Goal: Transaction & Acquisition: Purchase product/service

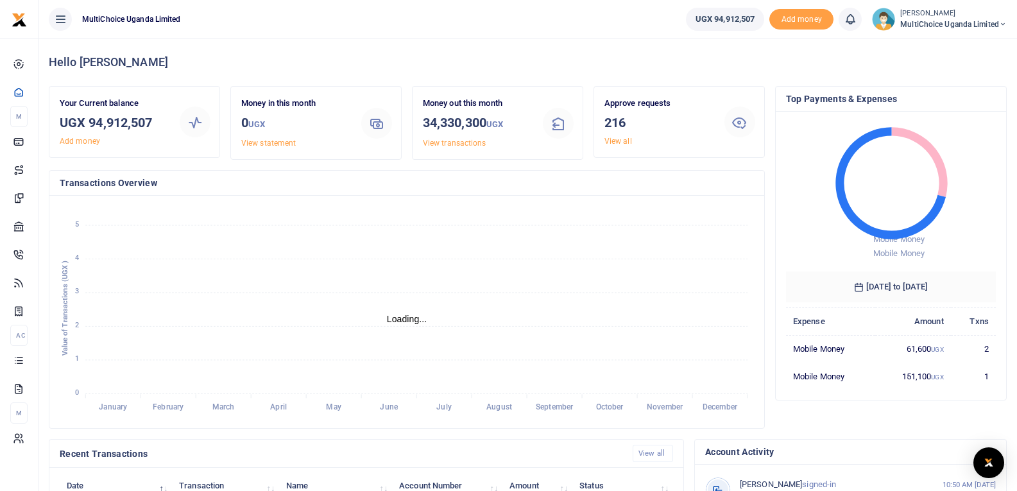
scroll to position [202, 685]
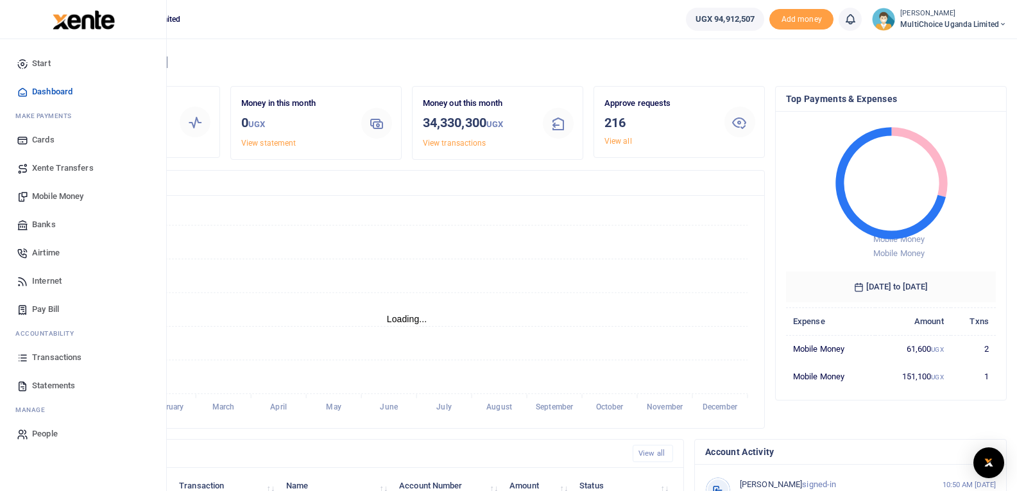
click at [53, 361] on span "Transactions" at bounding box center [56, 357] width 49 height 13
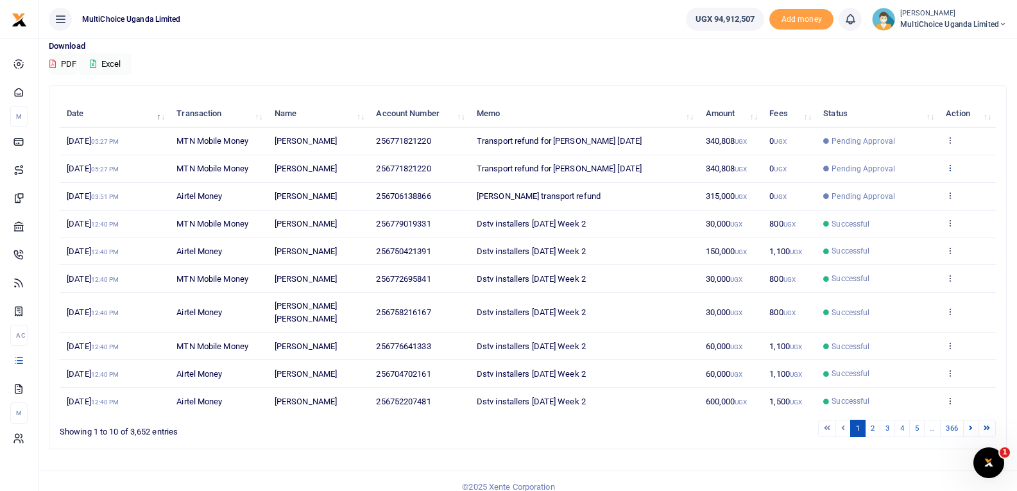
click at [949, 171] on icon at bounding box center [950, 167] width 8 height 9
click at [920, 189] on link "View details" at bounding box center [902, 189] width 101 height 18
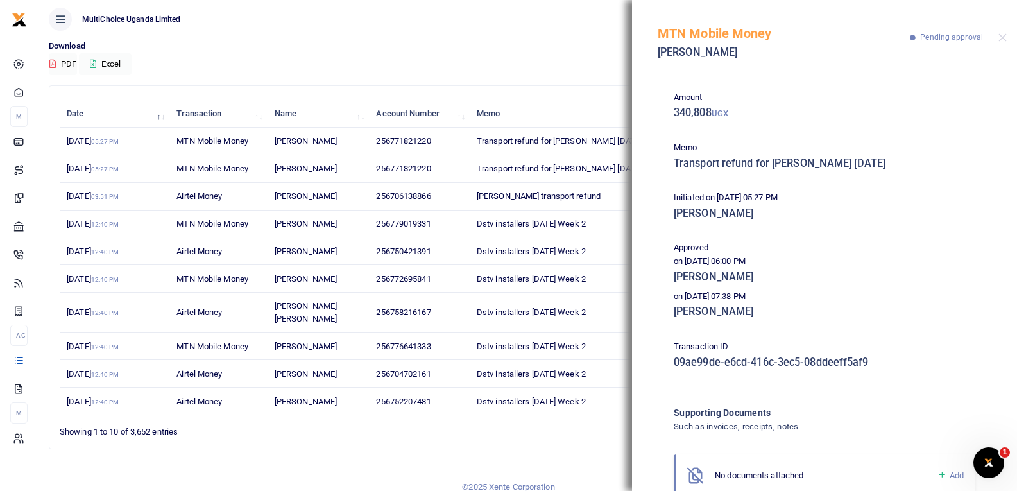
scroll to position [96, 0]
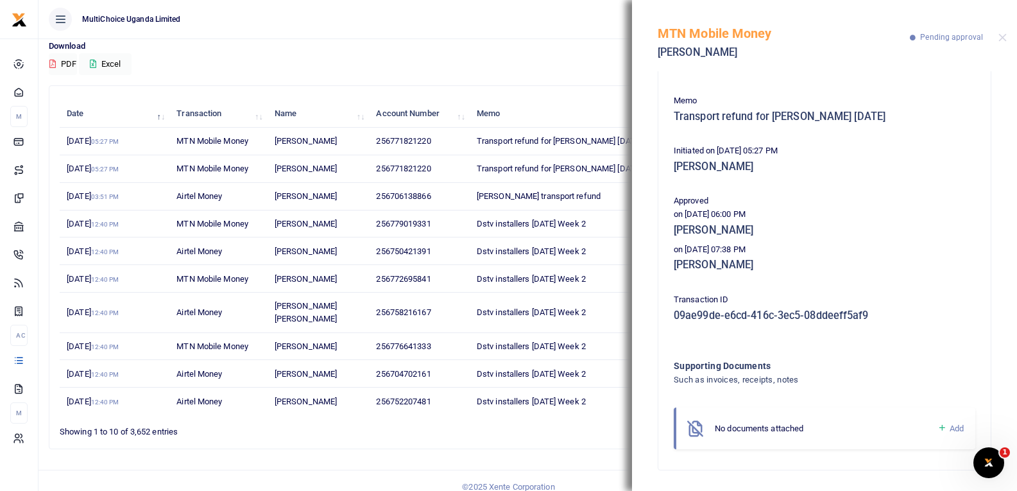
click at [1003, 42] on div "MTN Mobile Money Joseph Ssewagudde Pending approval" at bounding box center [824, 35] width 385 height 71
click at [1001, 35] on button "Close" at bounding box center [1002, 37] width 8 height 8
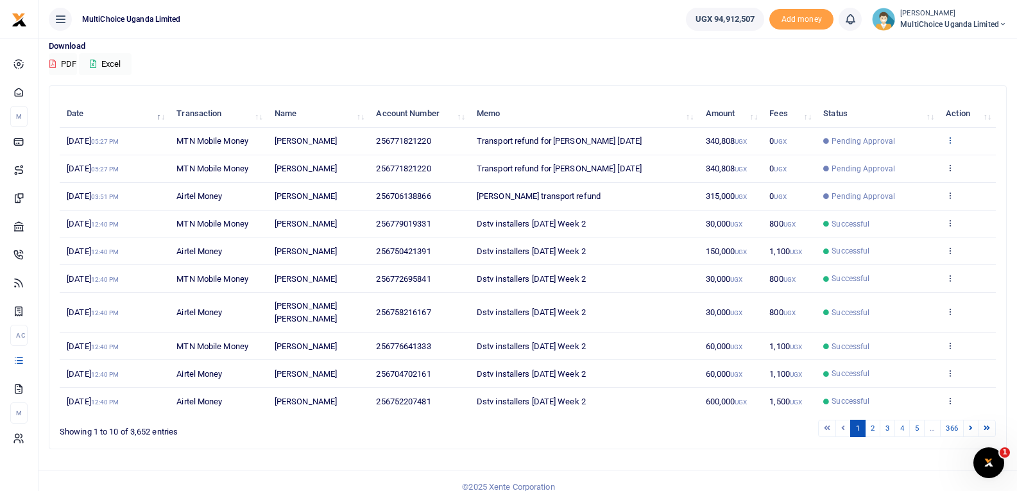
click at [951, 136] on icon at bounding box center [950, 139] width 8 height 9
click at [927, 160] on link "View details" at bounding box center [902, 162] width 101 height 18
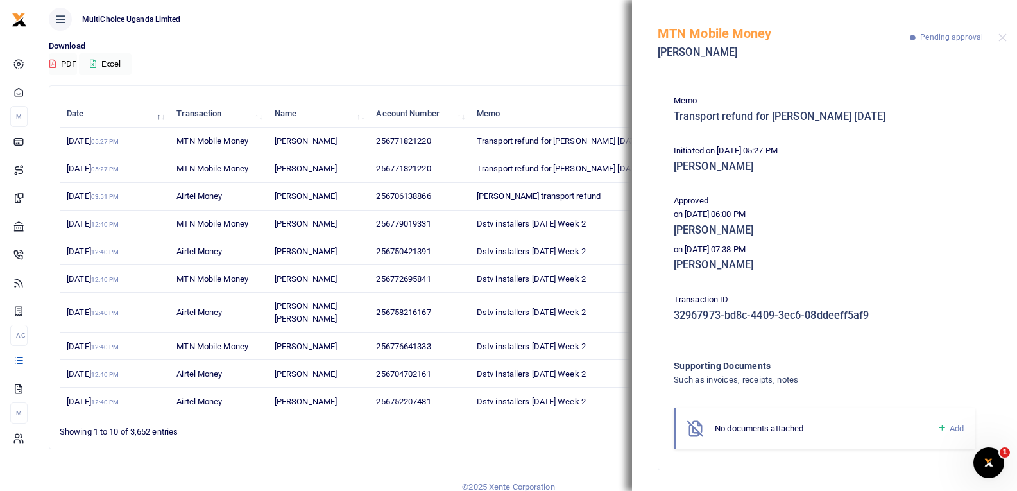
click at [396, 314] on td "256758216167" at bounding box center [419, 313] width 100 height 40
click at [1003, 34] on button "Close" at bounding box center [1002, 37] width 8 height 8
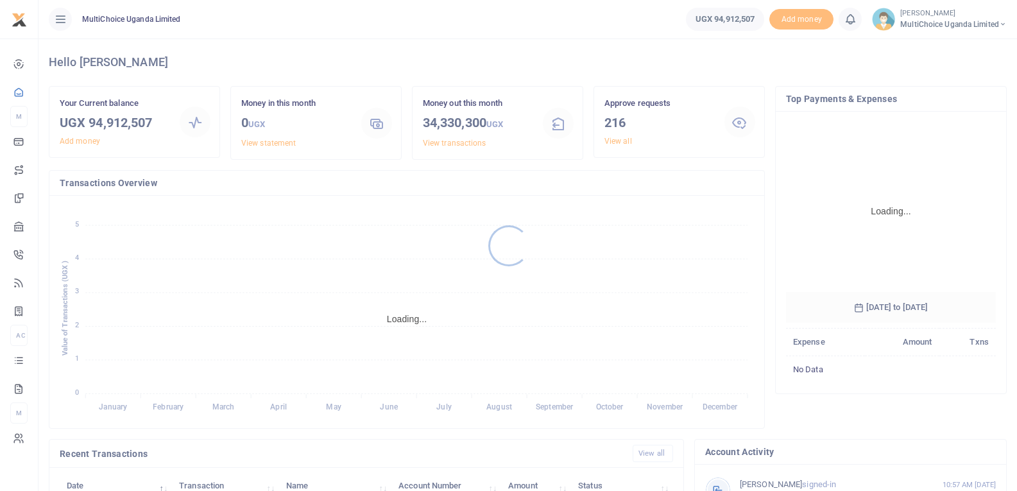
scroll to position [191, 201]
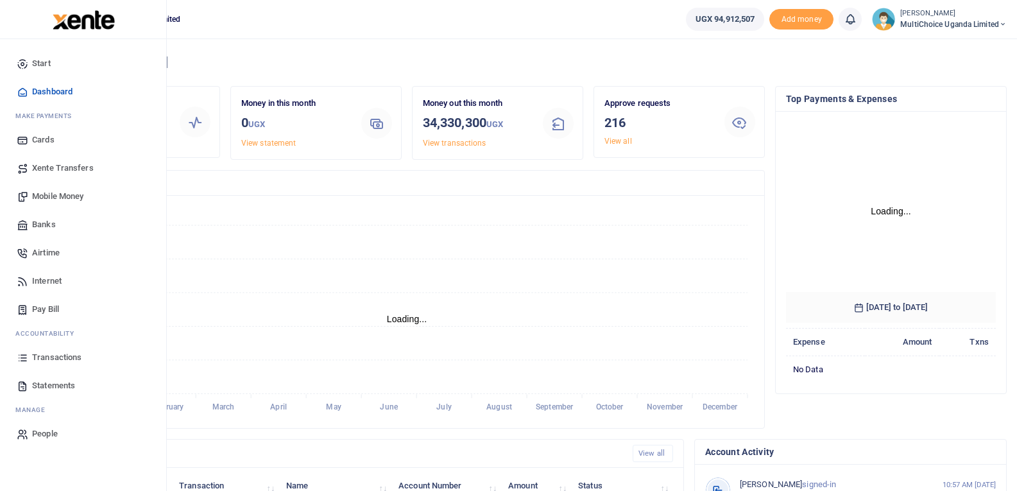
click at [44, 357] on span "Transactions" at bounding box center [56, 357] width 49 height 13
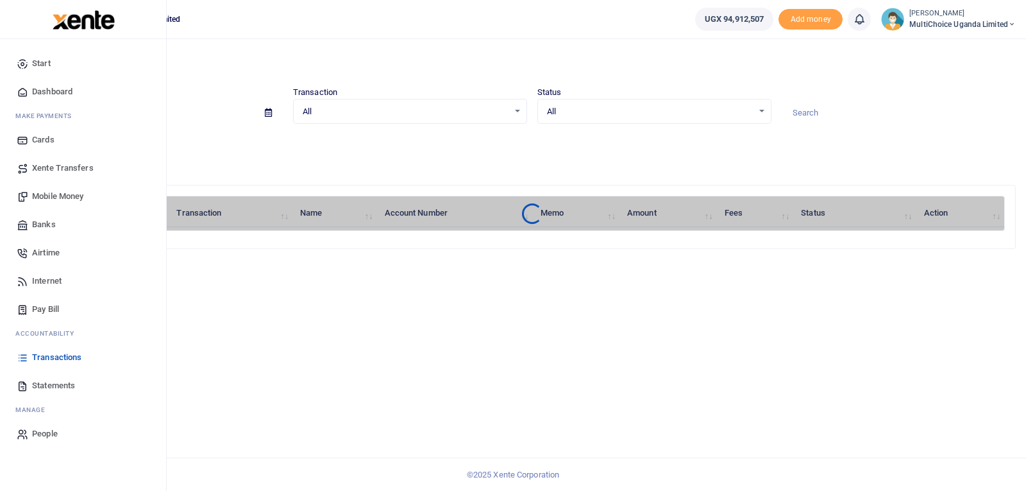
click at [40, 194] on span "Mobile Money" at bounding box center [57, 196] width 51 height 13
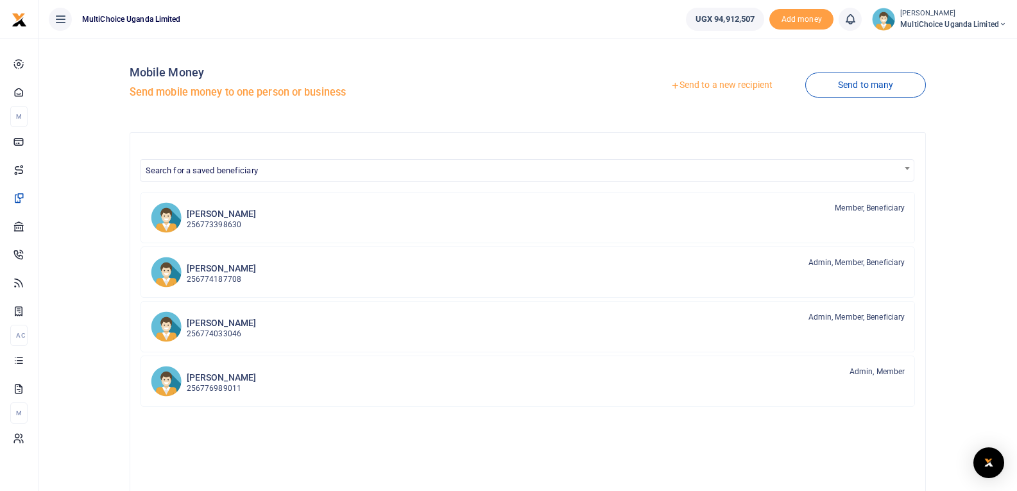
click at [726, 85] on link "Send to a new recipient" at bounding box center [721, 85] width 167 height 23
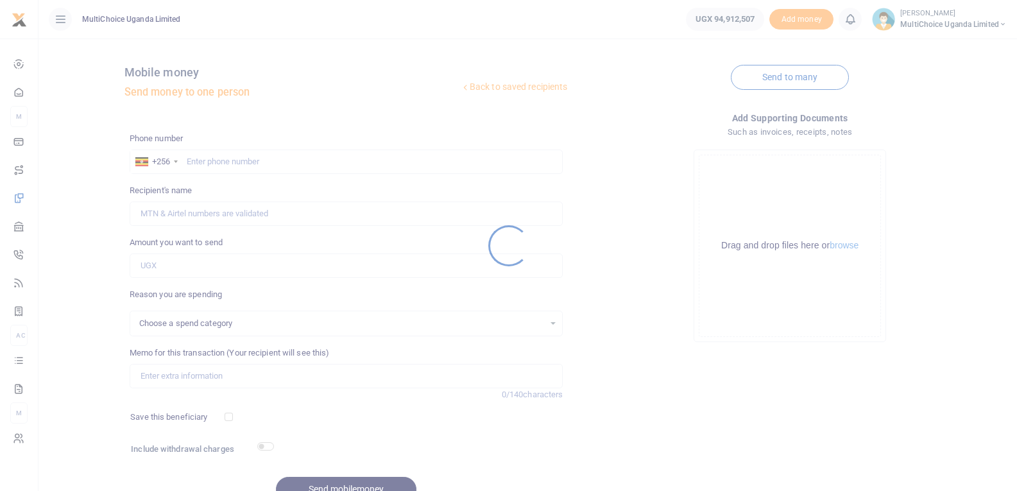
select select
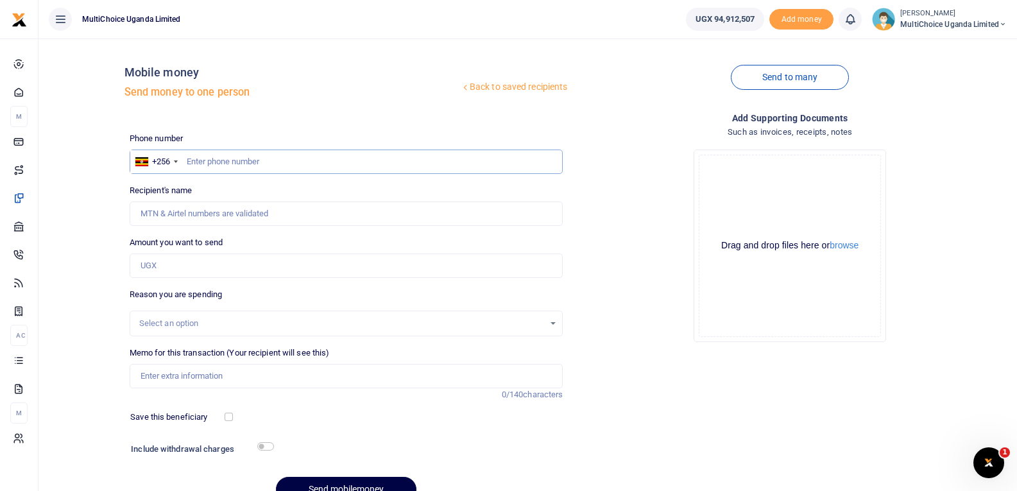
click at [241, 166] on input "text" at bounding box center [347, 161] width 434 height 24
type input "776957669"
type input "Johnson Mbaziira"
type input "776957669"
click at [254, 264] on input "Amount you want to send" at bounding box center [347, 265] width 434 height 24
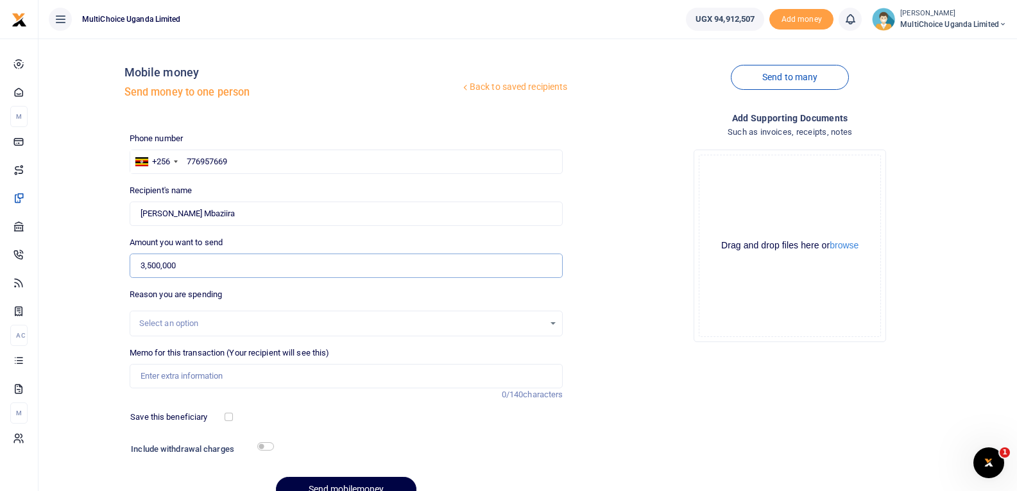
type input "3,500,000"
click at [229, 386] on input "Memo for this transaction (Your recipient will see this)" at bounding box center [347, 376] width 434 height 24
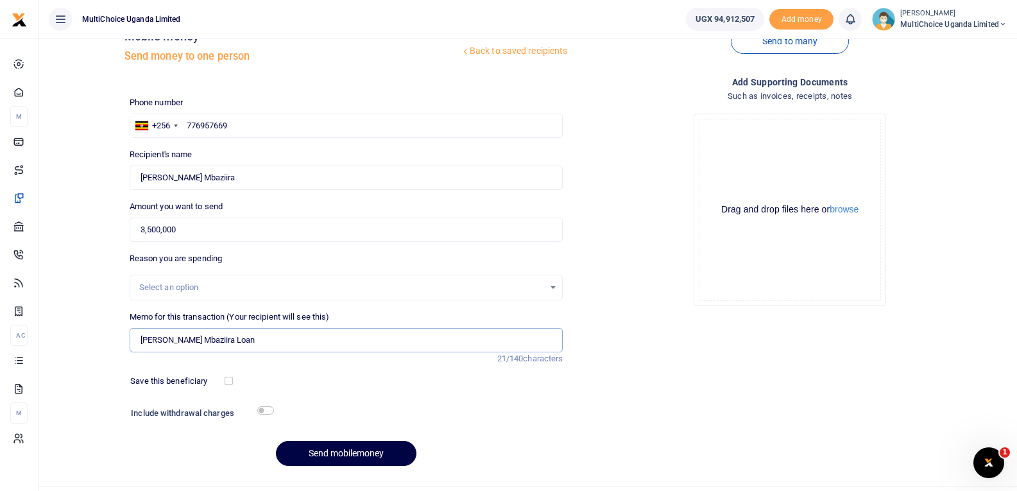
scroll to position [65, 0]
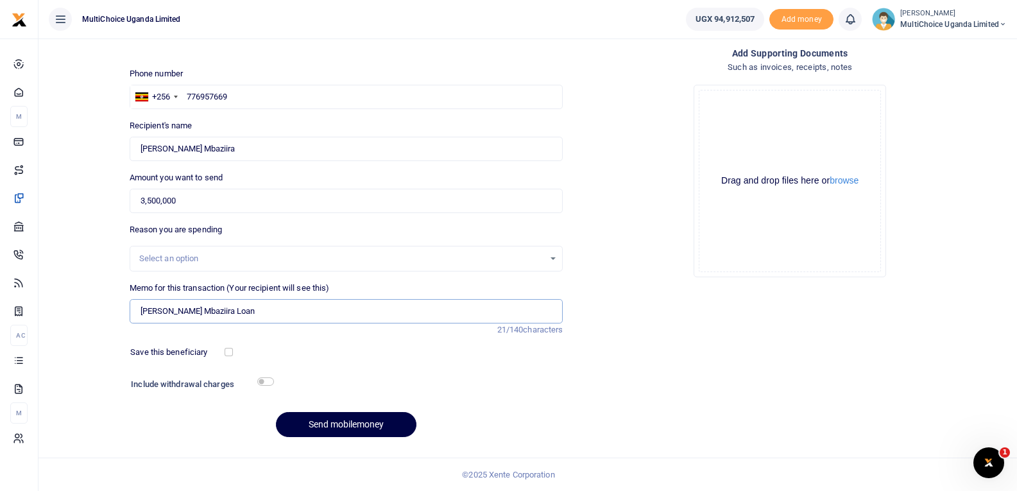
click at [206, 308] on input "Johnson Mbaziira Loan" at bounding box center [347, 311] width 434 height 24
click at [255, 305] on input "Johnson Mbaziira Loan" at bounding box center [347, 311] width 434 height 24
type input "Johnson Mbaziira Loan"
click at [341, 423] on button "Send mobilemoney" at bounding box center [346, 424] width 140 height 25
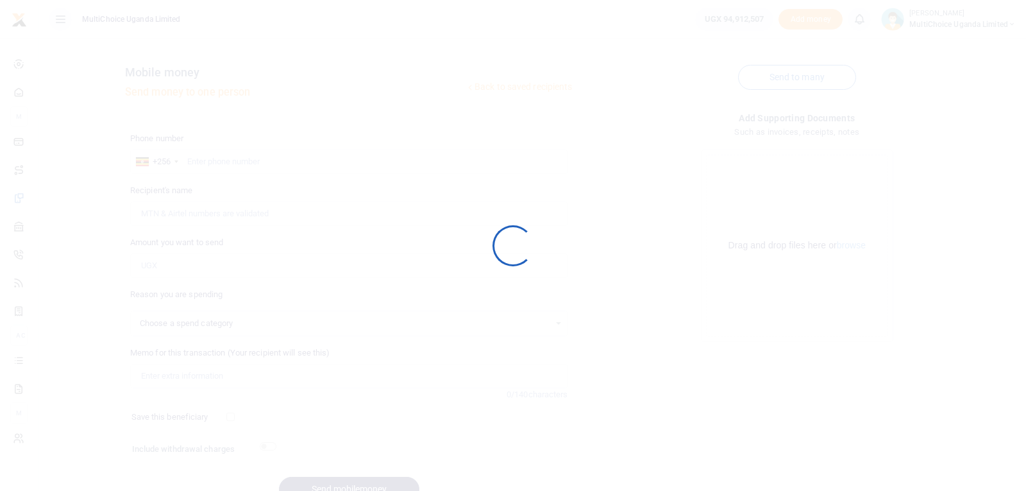
select select
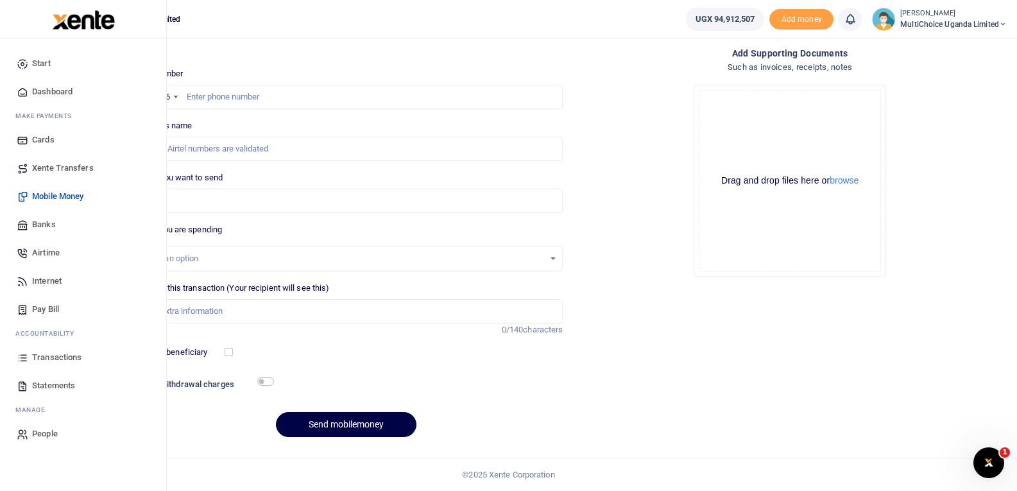
click at [62, 361] on span "Transactions" at bounding box center [56, 357] width 49 height 13
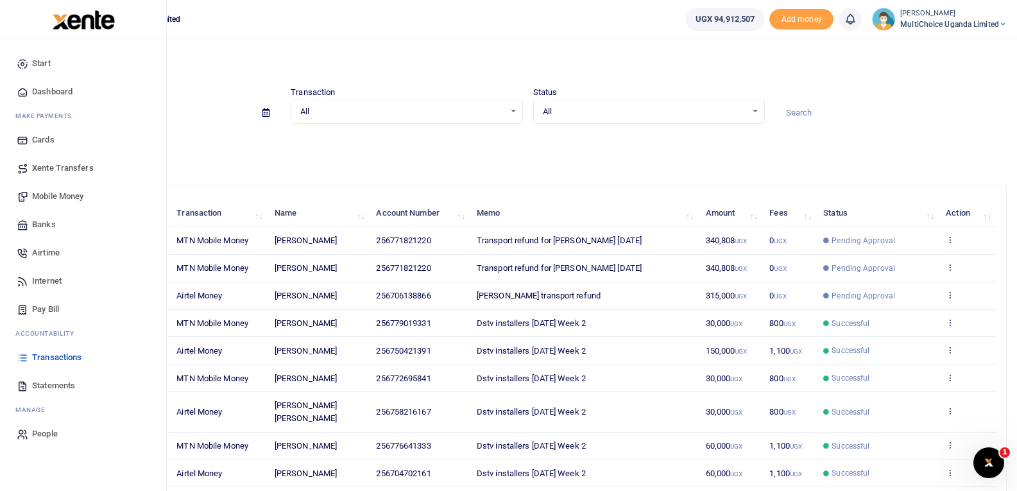
click at [31, 357] on link "Transactions" at bounding box center [83, 357] width 146 height 28
click at [35, 379] on span "Statements" at bounding box center [53, 385] width 43 height 13
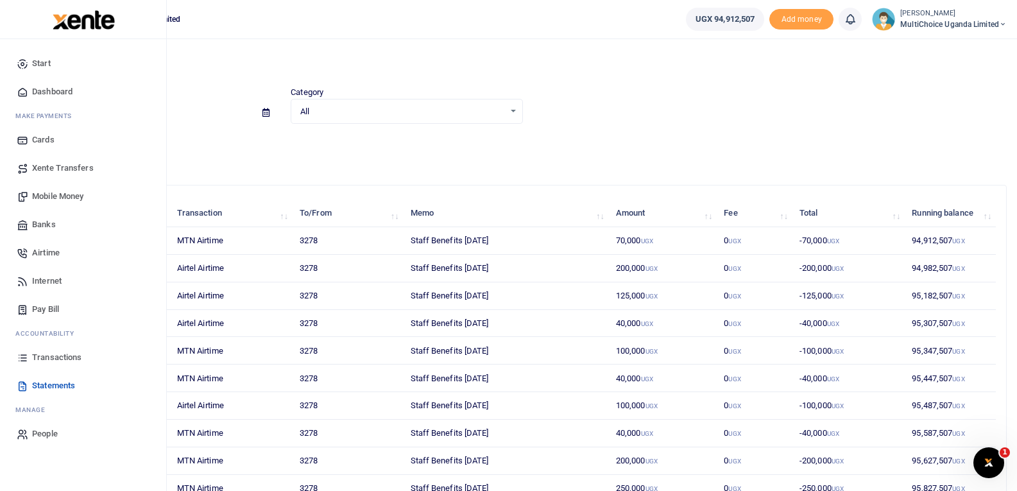
click at [28, 354] on icon at bounding box center [23, 358] width 12 height 12
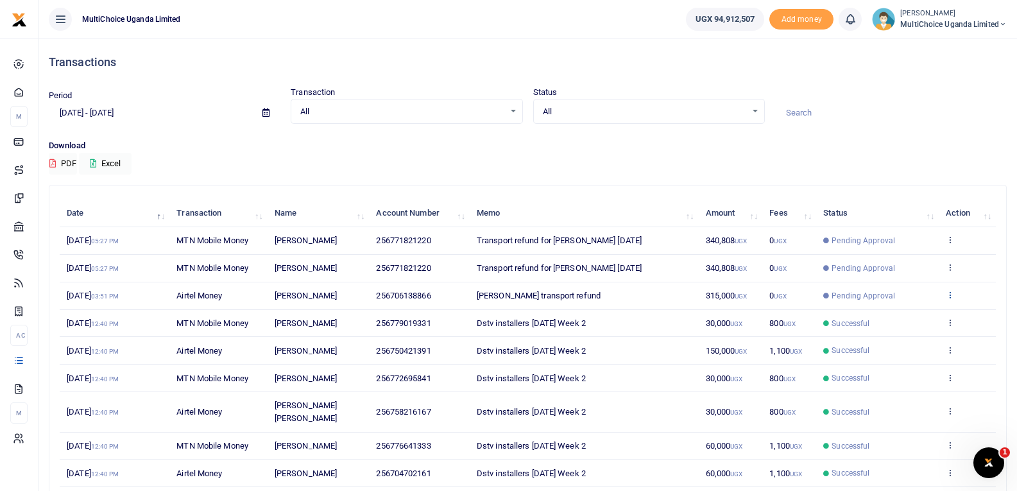
click at [950, 293] on icon at bounding box center [950, 294] width 8 height 9
click at [911, 314] on link "View details" at bounding box center [902, 316] width 101 height 18
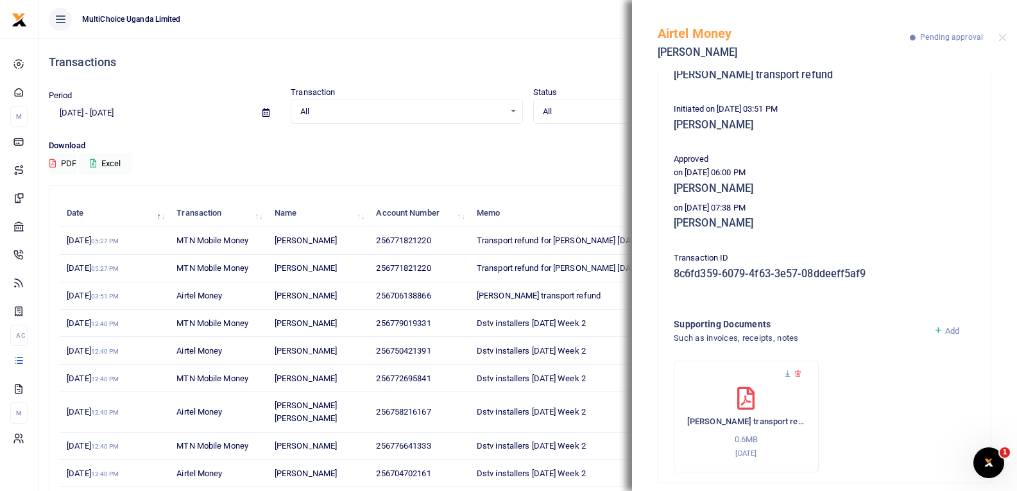
scroll to position [150, 0]
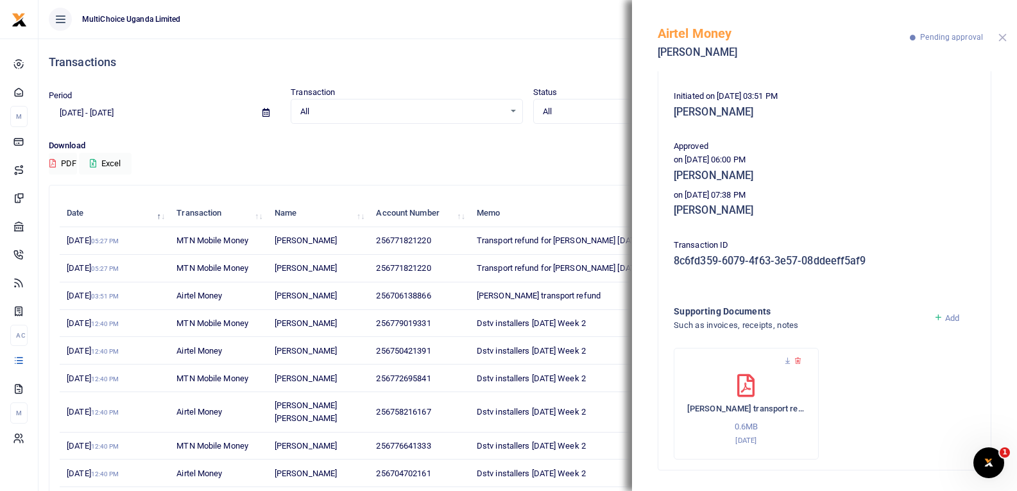
click at [999, 40] on button "Close" at bounding box center [1002, 37] width 8 height 8
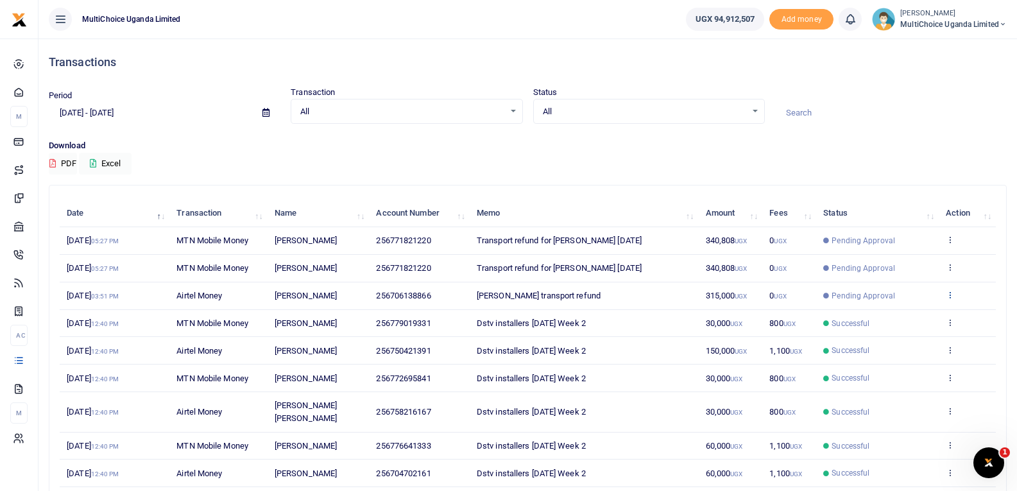
click at [952, 293] on icon at bounding box center [950, 294] width 8 height 9
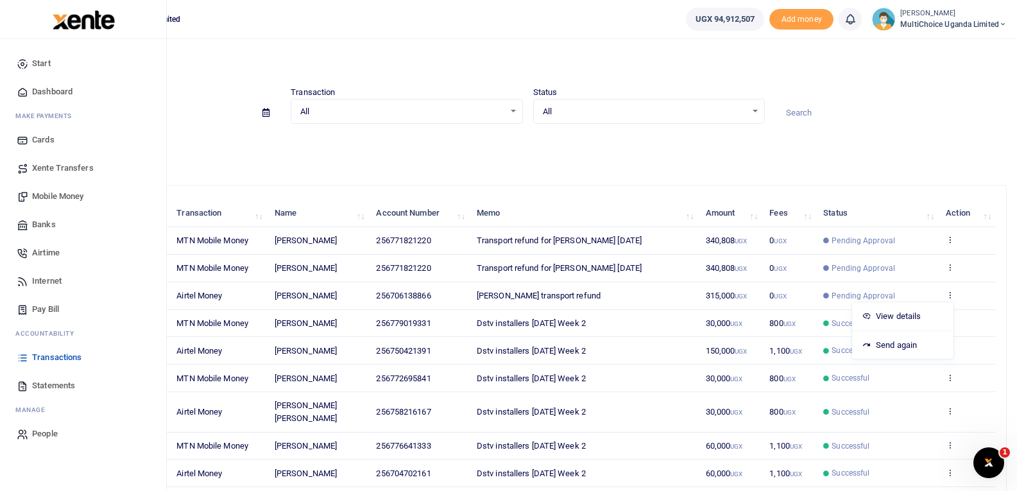
click at [28, 353] on icon at bounding box center [23, 358] width 12 height 12
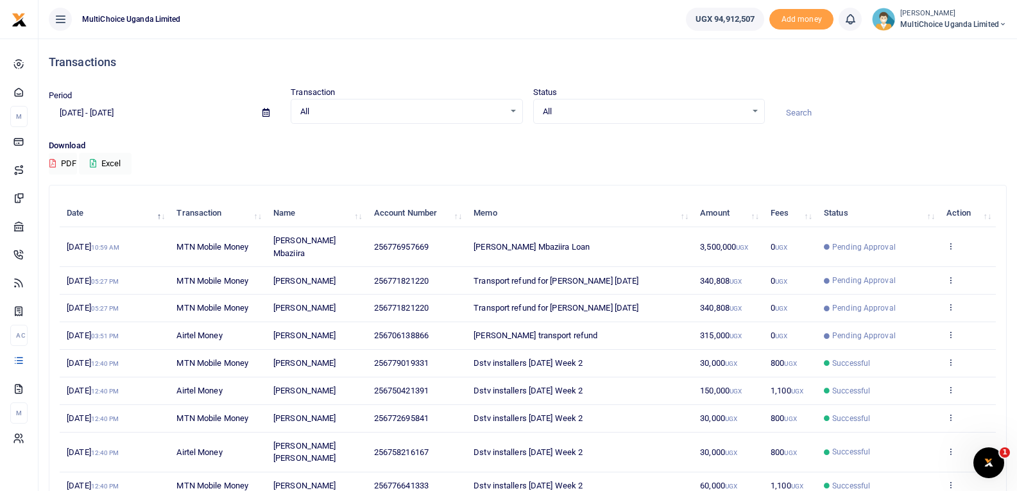
click at [955, 241] on td "View details Send again" at bounding box center [967, 247] width 56 height 40
click at [952, 241] on icon at bounding box center [950, 245] width 8 height 9
click at [917, 258] on link "View details" at bounding box center [903, 261] width 101 height 18
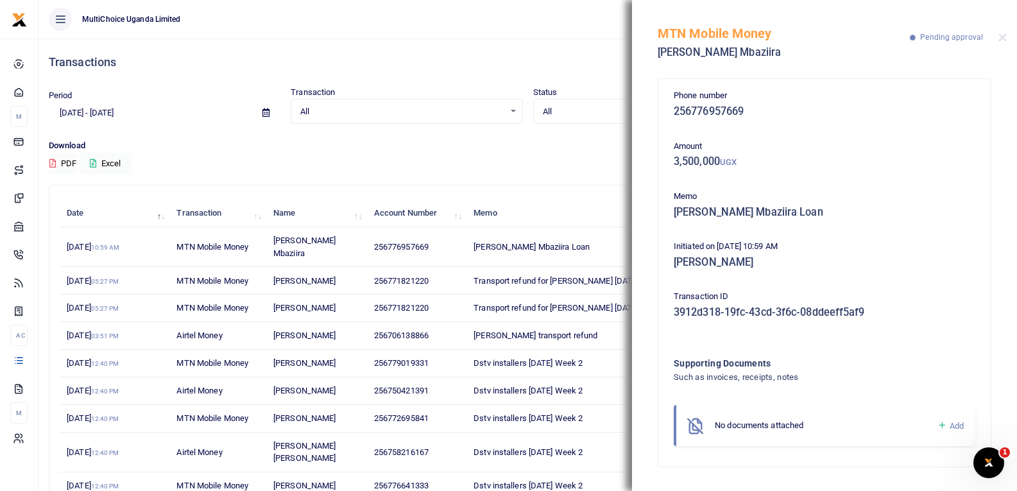
click at [942, 425] on icon at bounding box center [942, 426] width 10 height 12
click at [941, 425] on icon at bounding box center [942, 426] width 10 height 12
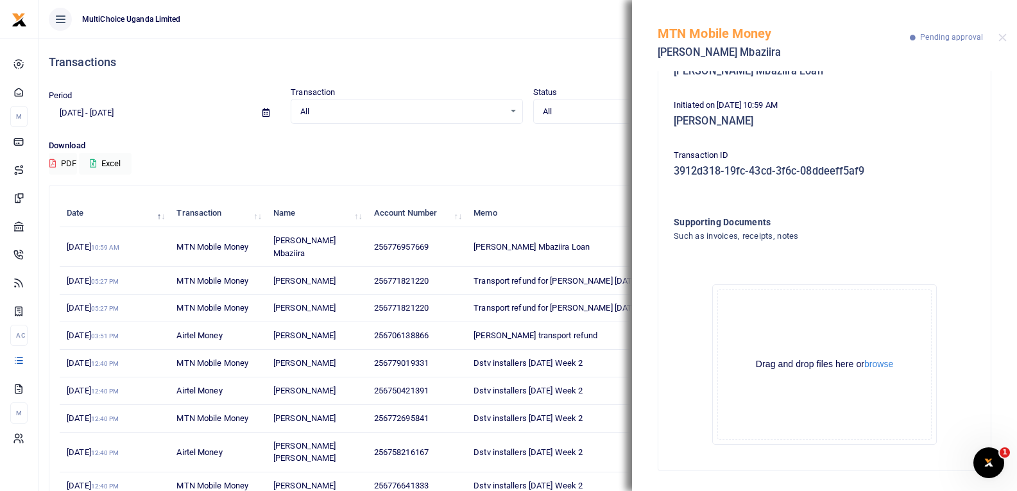
scroll to position [142, 0]
click at [878, 364] on button "browse" at bounding box center [878, 364] width 29 height 10
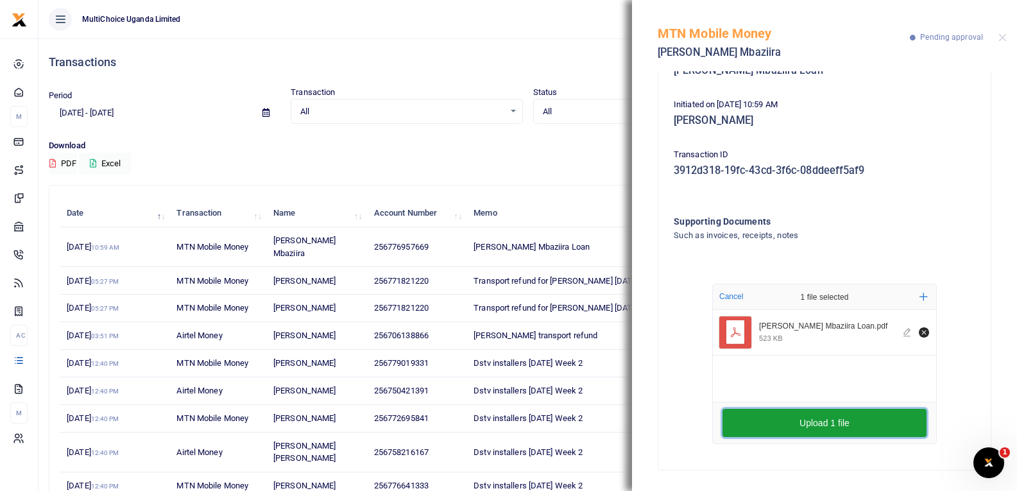
click at [792, 412] on button "Upload 1 file" at bounding box center [824, 423] width 204 height 28
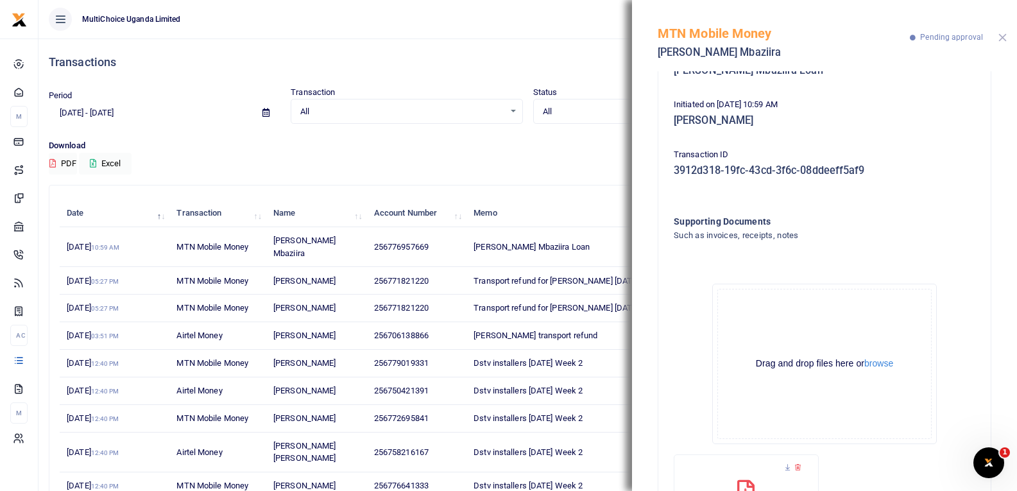
click at [1002, 40] on button "Close" at bounding box center [1002, 37] width 8 height 8
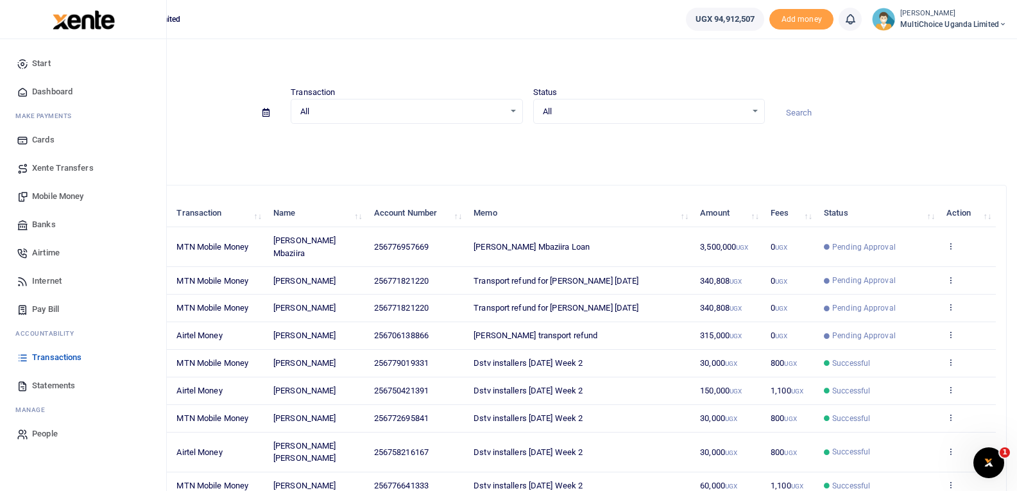
click at [58, 192] on span "Mobile Money" at bounding box center [57, 196] width 51 height 13
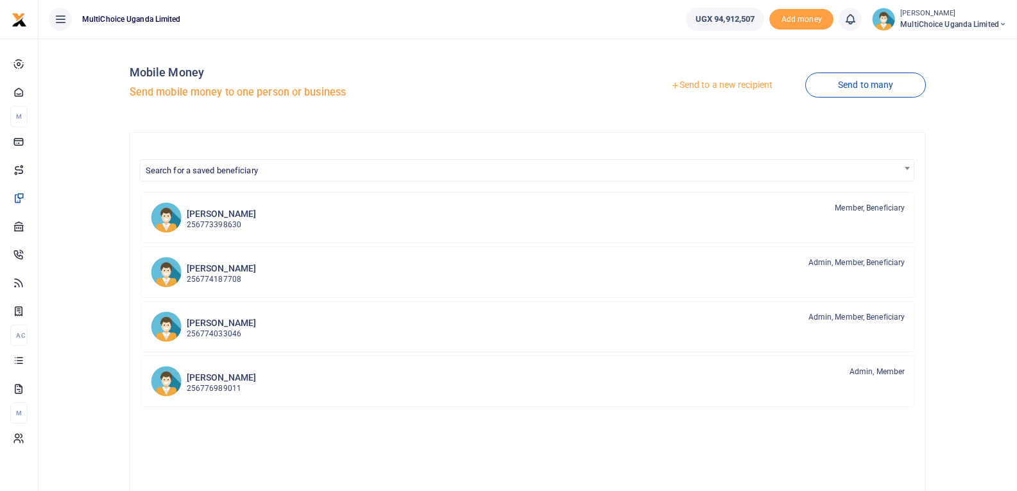
click at [735, 92] on link "Send to a new recipient" at bounding box center [721, 85] width 167 height 23
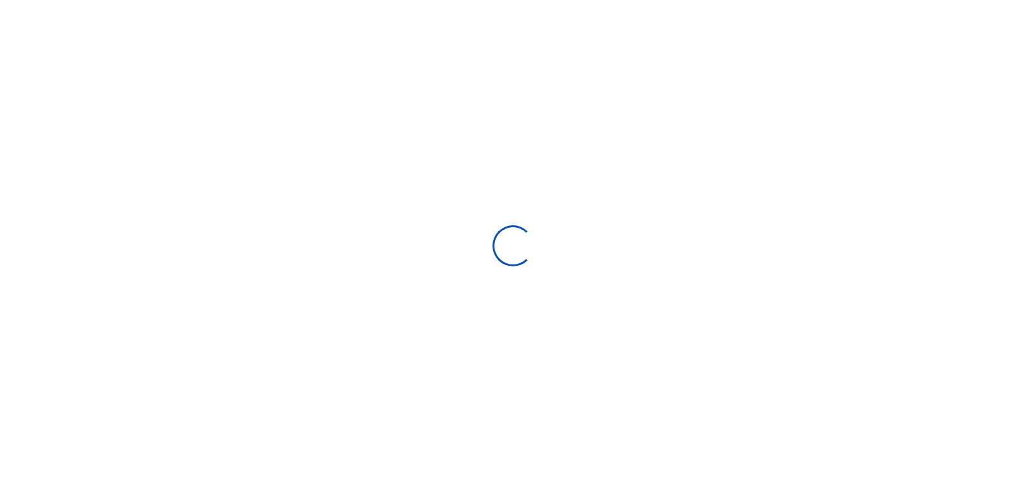
select select
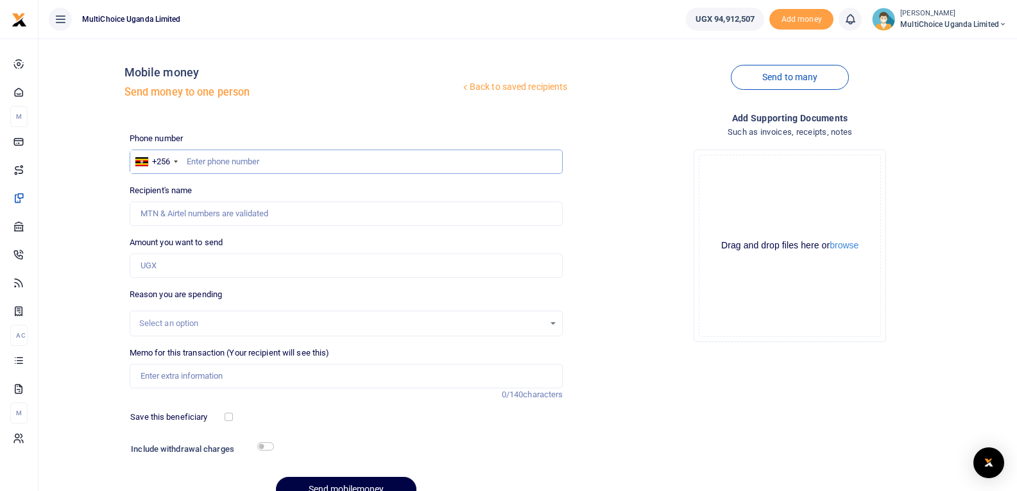
click at [387, 159] on input "text" at bounding box center [347, 161] width 434 height 24
type input "778636151"
type input "Leah Namuleme"
type input "778636151"
click at [268, 261] on input "Amount you want to send" at bounding box center [347, 265] width 434 height 24
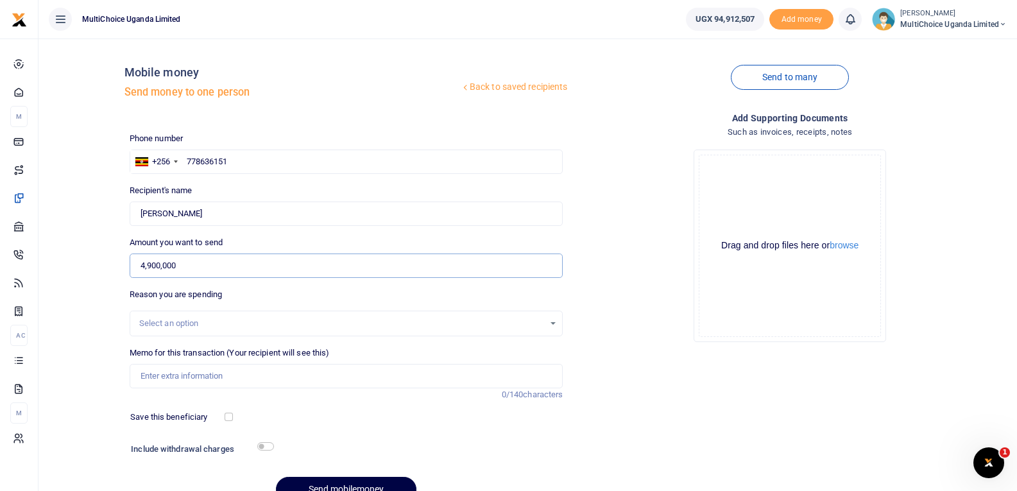
type input "4,900,000"
click at [227, 321] on div "Select an option" at bounding box center [341, 323] width 405 height 13
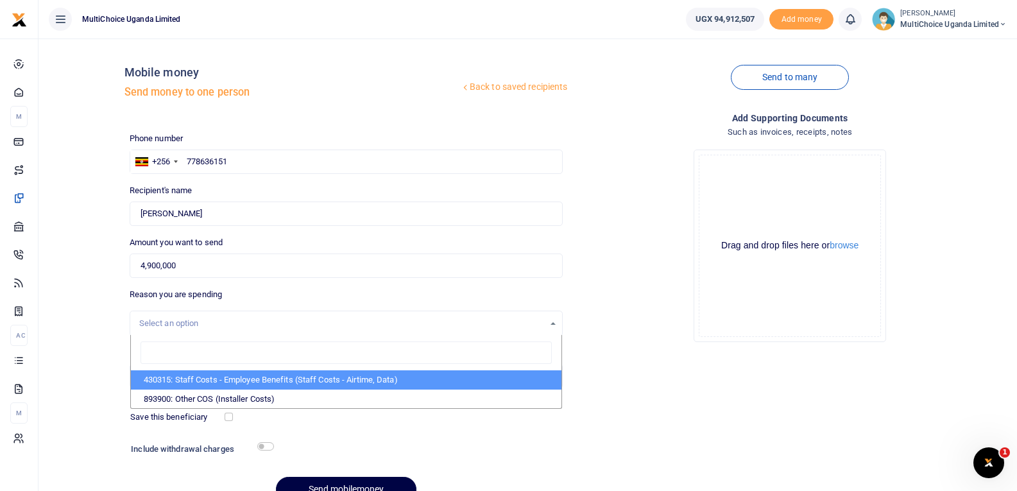
click at [227, 327] on div "Select an option" at bounding box center [341, 323] width 405 height 13
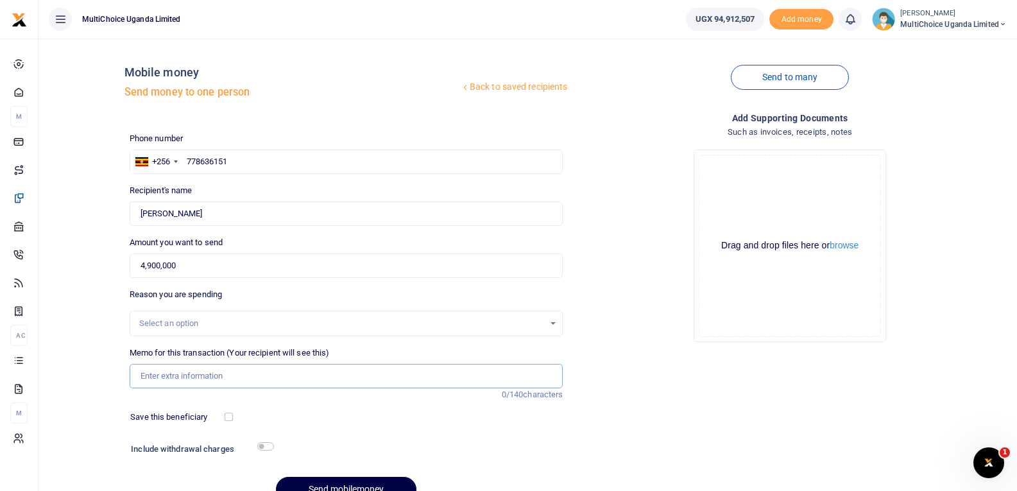
click at [237, 381] on input "Memo for this transaction (Your recipient will see this)" at bounding box center [347, 376] width 434 height 24
drag, startPoint x: 228, startPoint y: 375, endPoint x: 291, endPoint y: 380, distance: 63.1
click at [291, 380] on input "Customer service week facilitation and vouchers" at bounding box center [347, 376] width 434 height 24
click at [285, 382] on input "Customer service week facilitation and vouchers" at bounding box center [347, 376] width 434 height 24
click at [228, 374] on input "Customer service week vouchers for staff" at bounding box center [347, 376] width 434 height 24
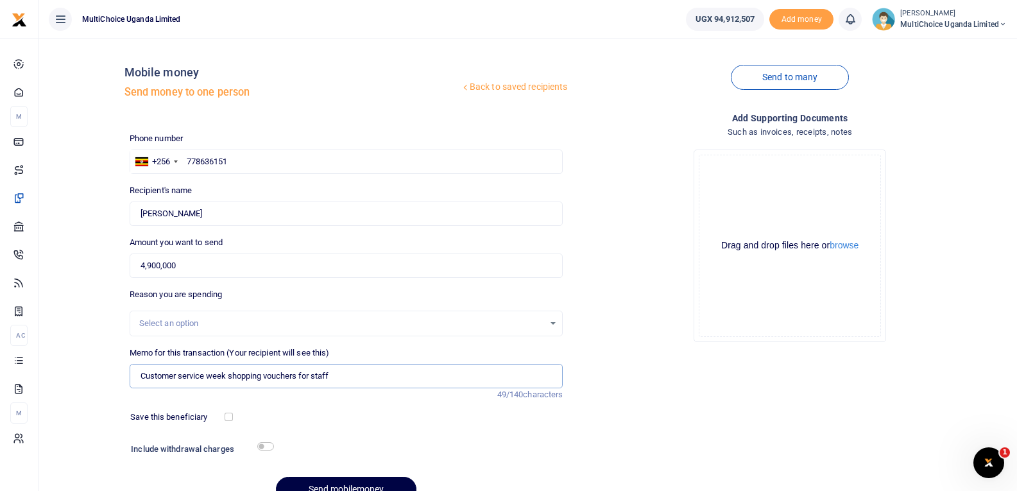
click at [395, 375] on input "Customer service week shopping vouchers for staff" at bounding box center [347, 376] width 434 height 24
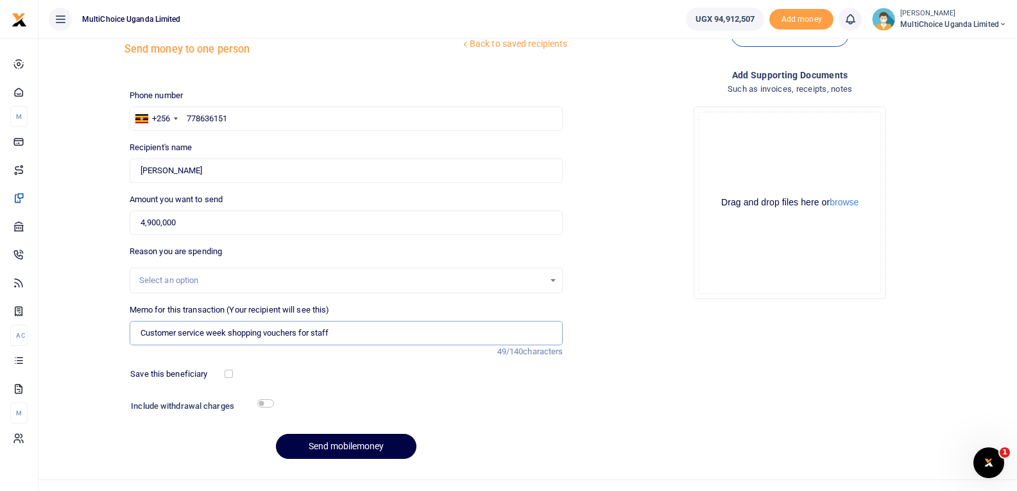
scroll to position [64, 0]
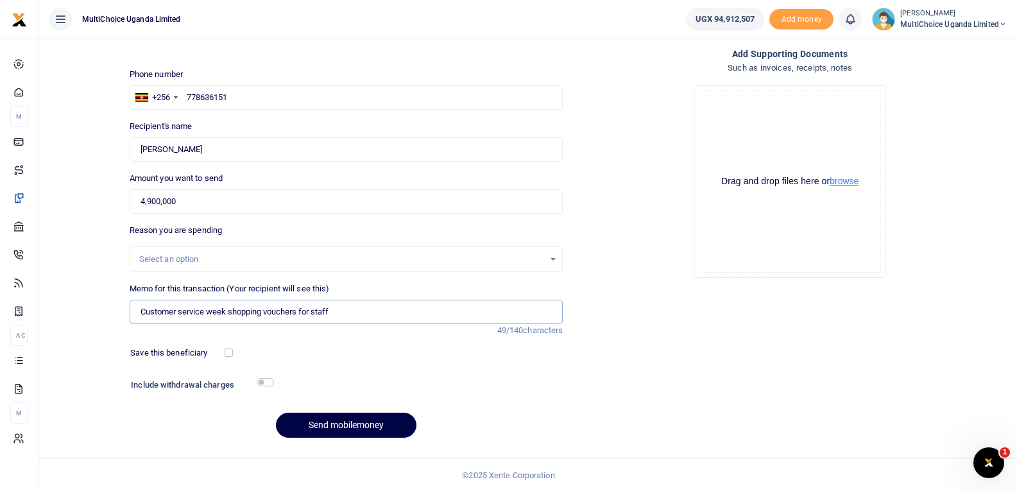
type input "Customer service week shopping vouchers for staff"
click at [851, 182] on button "browse" at bounding box center [843, 181] width 29 height 10
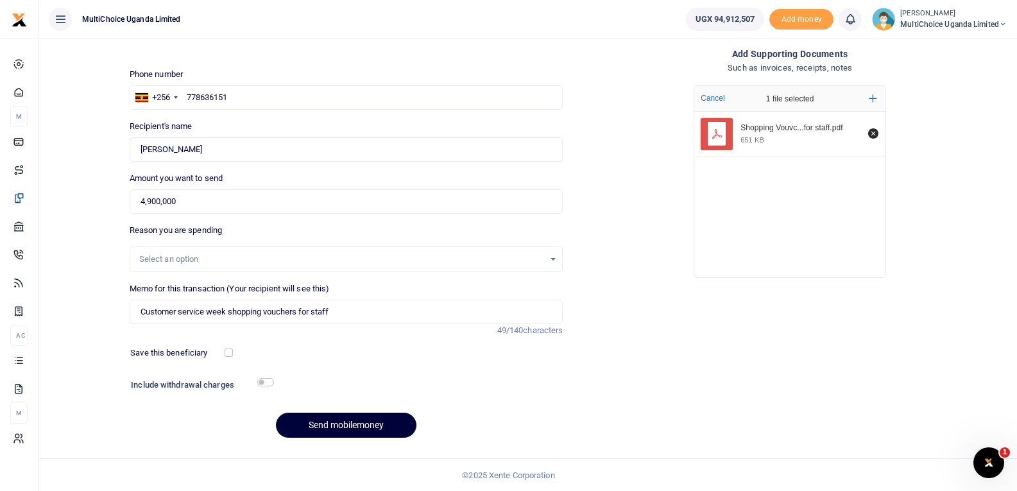
click at [364, 426] on button "Send mobilemoney" at bounding box center [346, 424] width 140 height 25
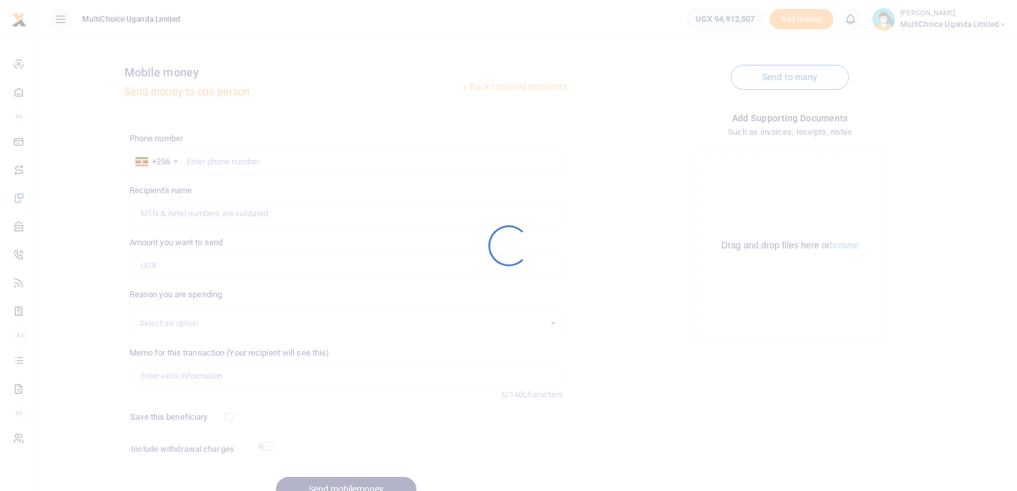
scroll to position [64, 0]
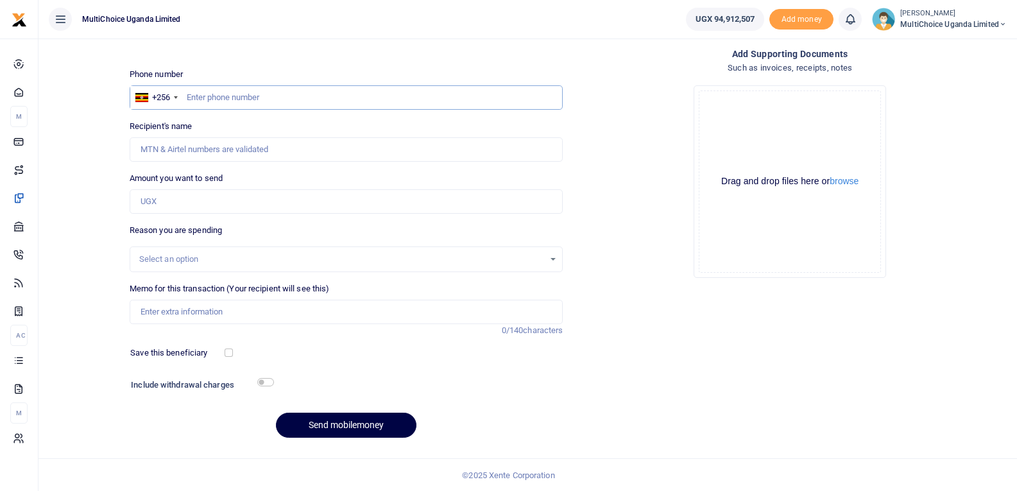
click at [279, 99] on input "text" at bounding box center [347, 97] width 434 height 24
type input "0"
type input "7"
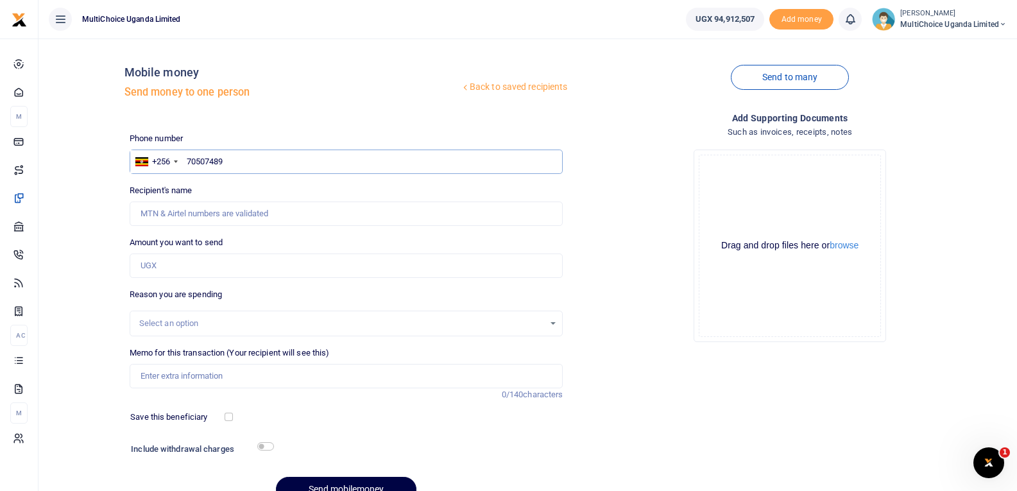
type input "70507489"
click at [464, 88] on link "Back to saved recipients" at bounding box center [514, 87] width 108 height 23
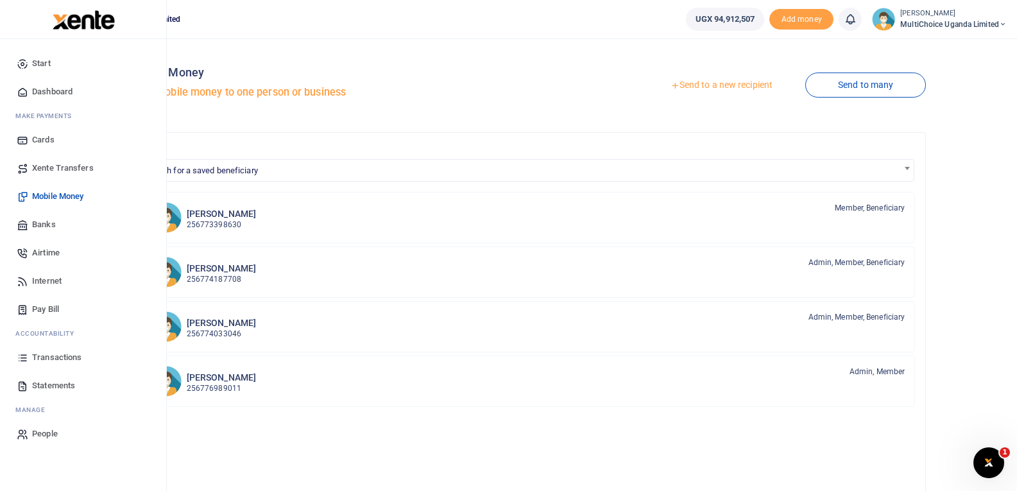
click at [46, 359] on span "Transactions" at bounding box center [56, 357] width 49 height 13
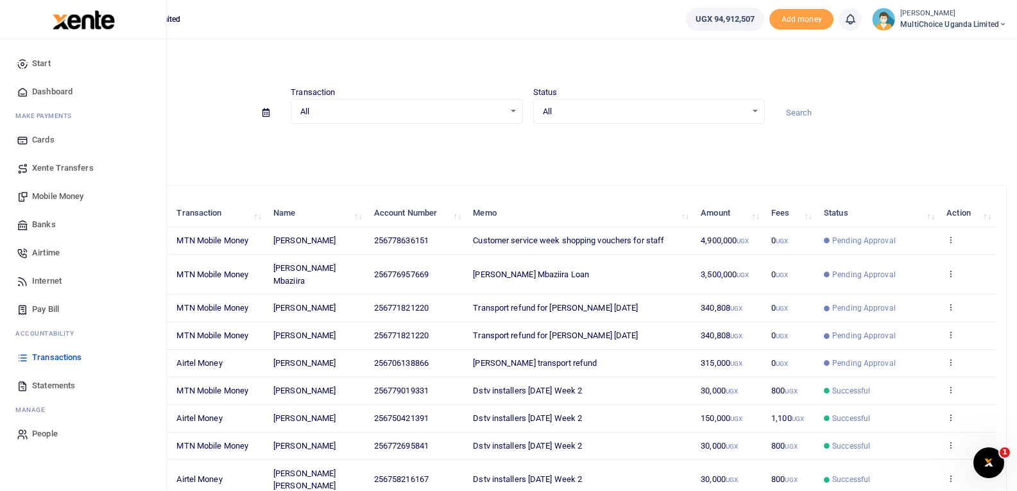
click at [51, 194] on span "Mobile Money" at bounding box center [57, 196] width 51 height 13
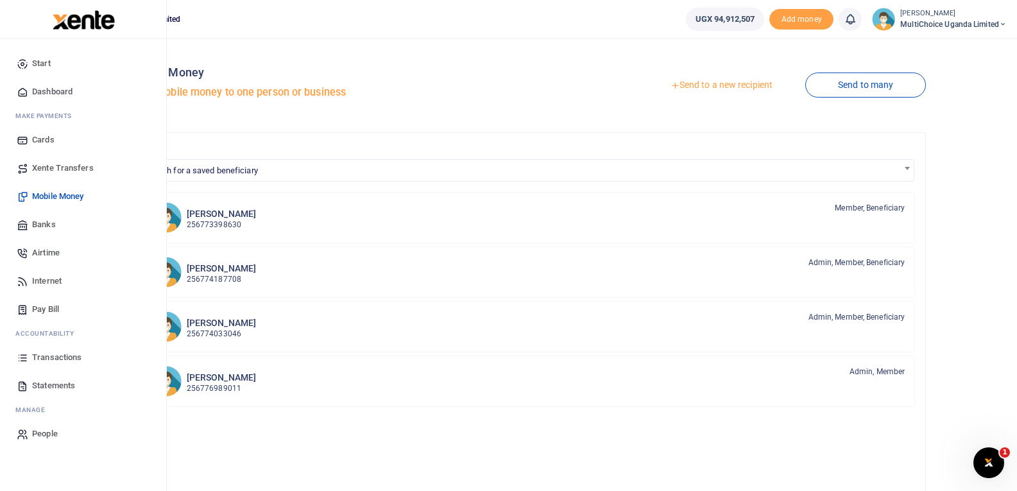
click at [64, 359] on span "Transactions" at bounding box center [56, 357] width 49 height 13
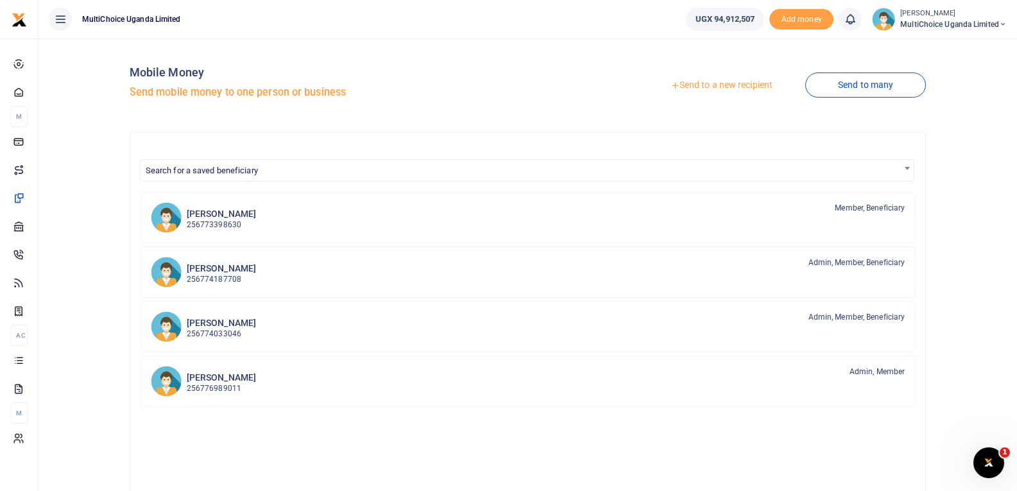
click at [751, 87] on link "Send to a new recipient" at bounding box center [721, 85] width 167 height 23
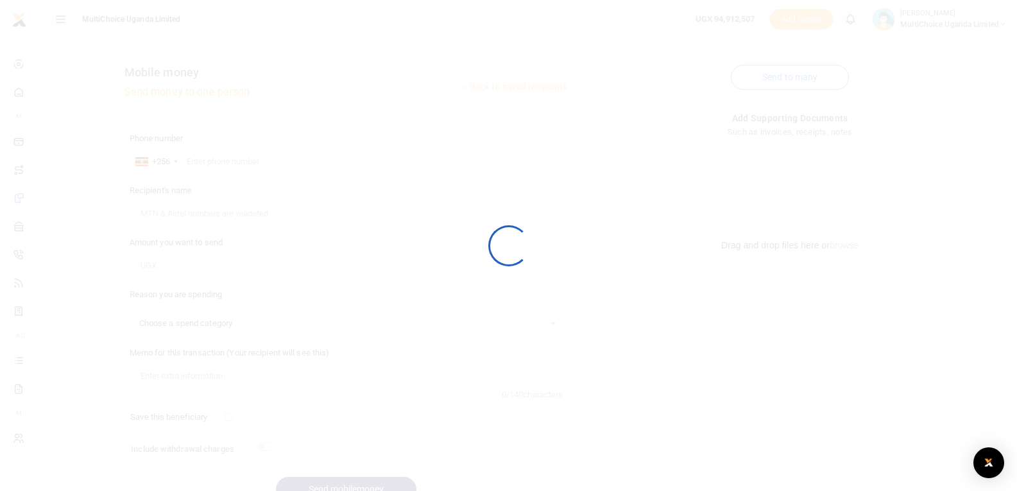
select select
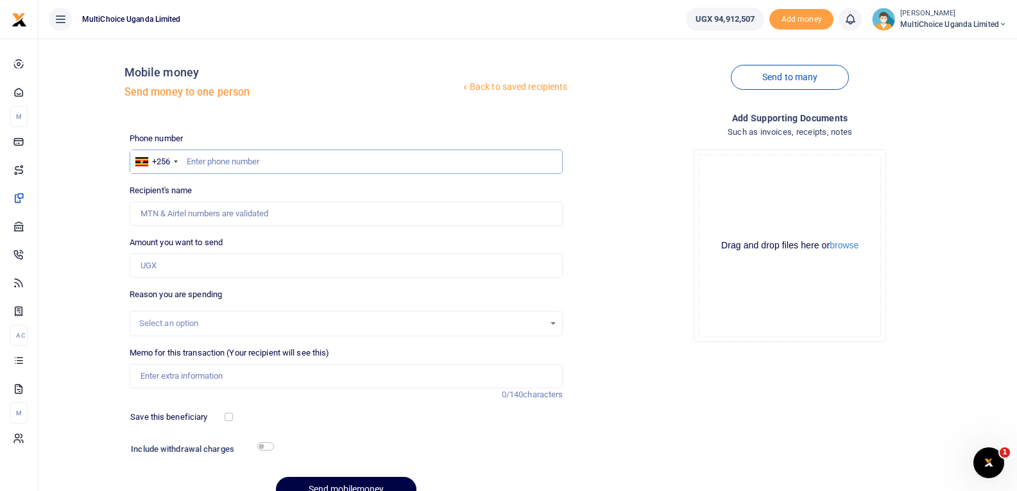
click at [364, 164] on input "text" at bounding box center [347, 161] width 434 height 24
type input "705067489"
type input "[PERSON_NAME]"
type input "705067489"
click at [281, 266] on input "Amount you want to send" at bounding box center [347, 265] width 434 height 24
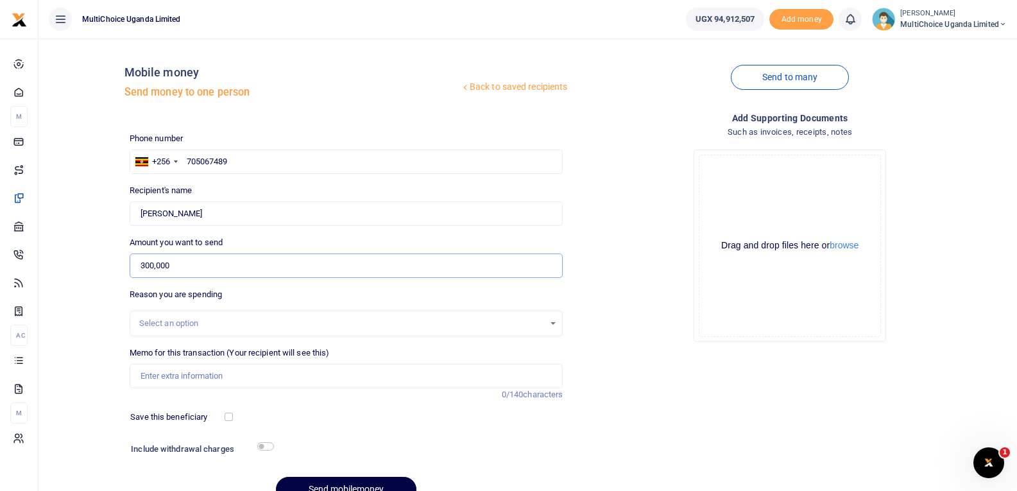
type input "300,000"
drag, startPoint x: 287, startPoint y: 160, endPoint x: 187, endPoint y: 163, distance: 100.8
click at [187, 163] on input "705067489" at bounding box center [347, 161] width 434 height 24
click at [178, 273] on input "300,000" at bounding box center [347, 265] width 434 height 24
click at [232, 166] on input "705067489" at bounding box center [347, 161] width 434 height 24
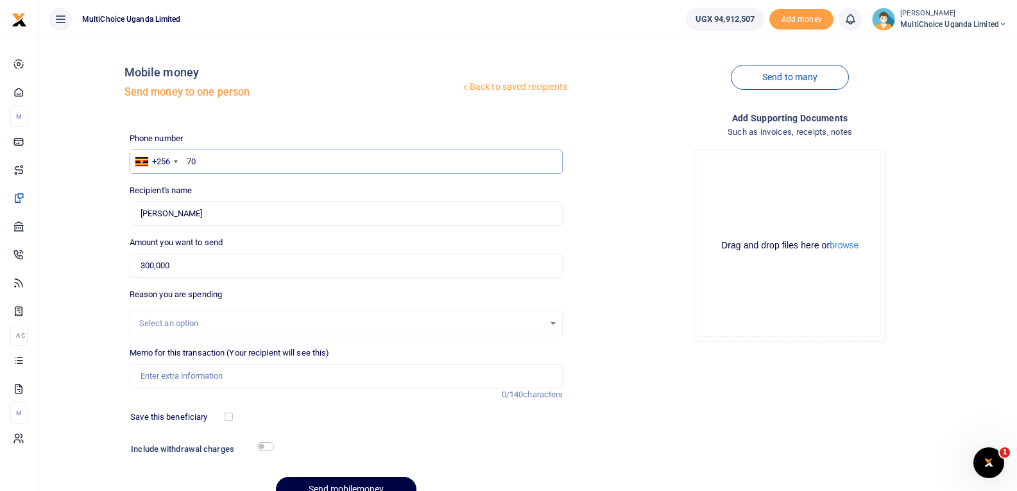
type input "7"
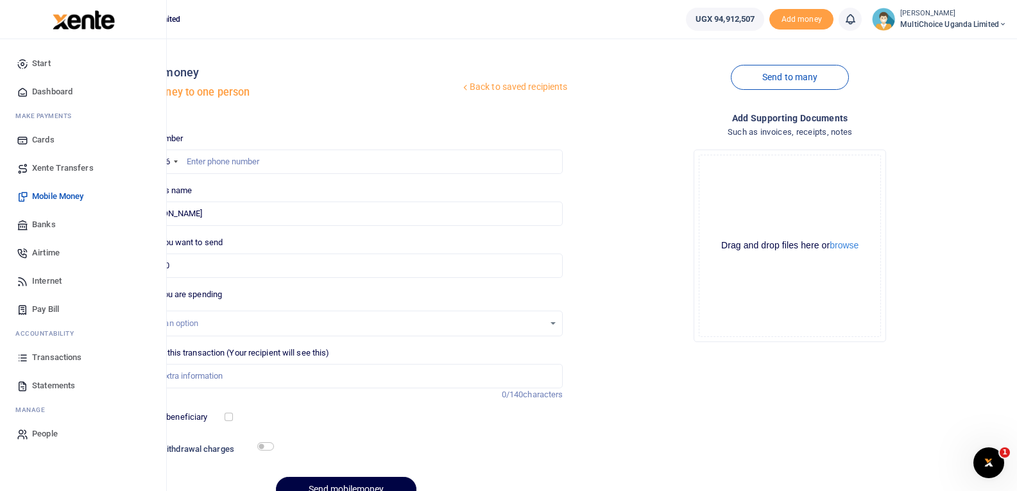
click at [74, 355] on span "Transactions" at bounding box center [56, 357] width 49 height 13
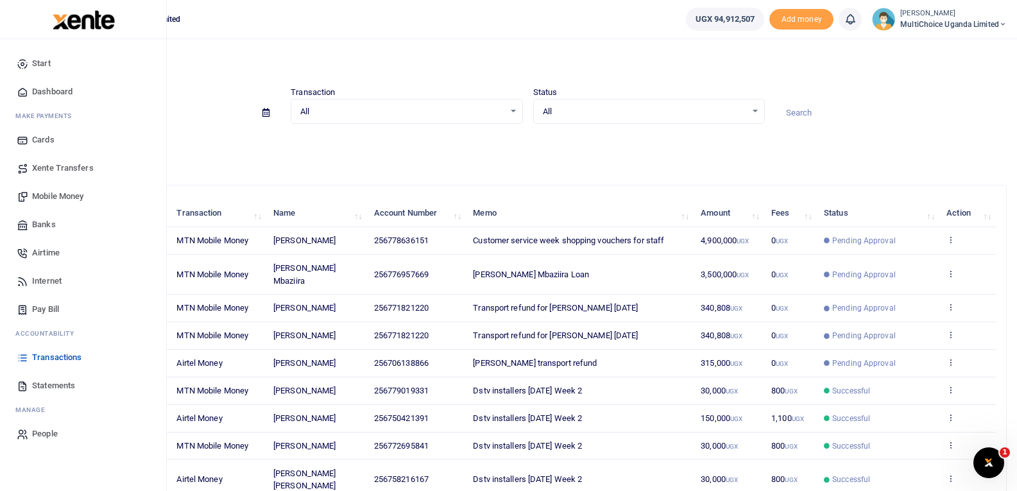
click at [60, 194] on span "Mobile Money" at bounding box center [57, 196] width 51 height 13
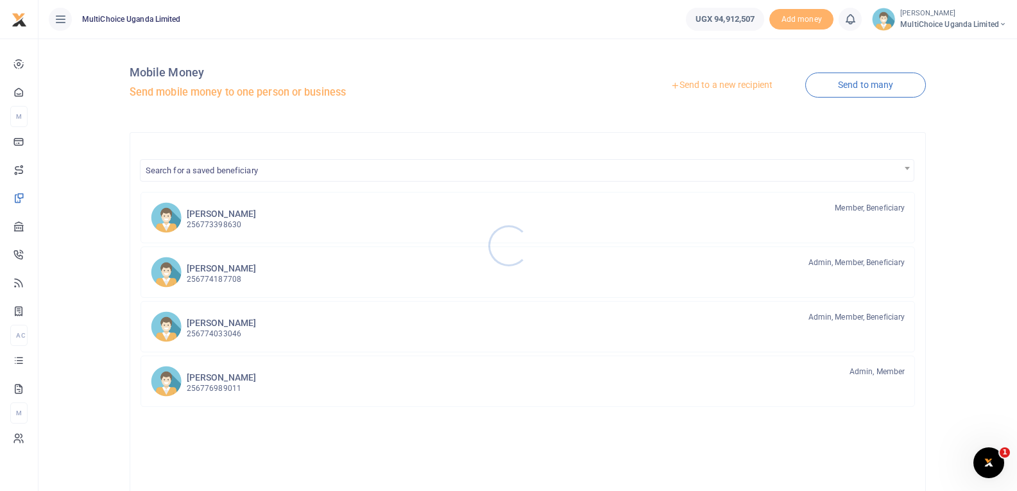
click at [830, 85] on div at bounding box center [508, 245] width 1017 height 491
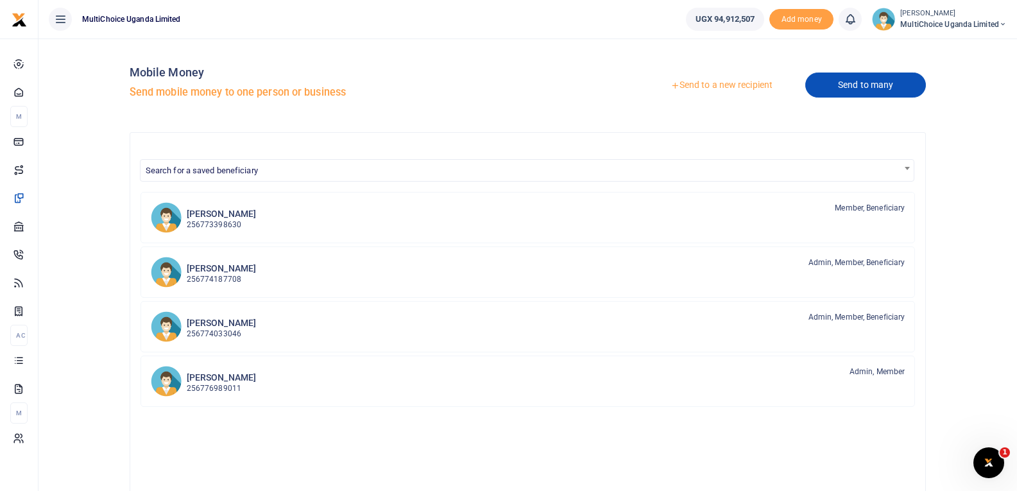
click at [851, 89] on link "Send to many" at bounding box center [865, 84] width 121 height 25
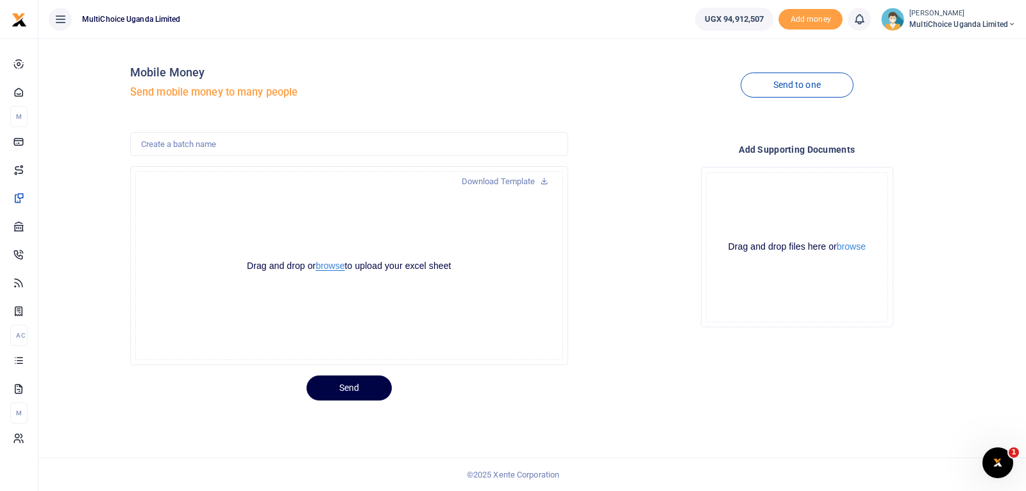
click at [330, 269] on button "browse" at bounding box center [330, 266] width 29 height 10
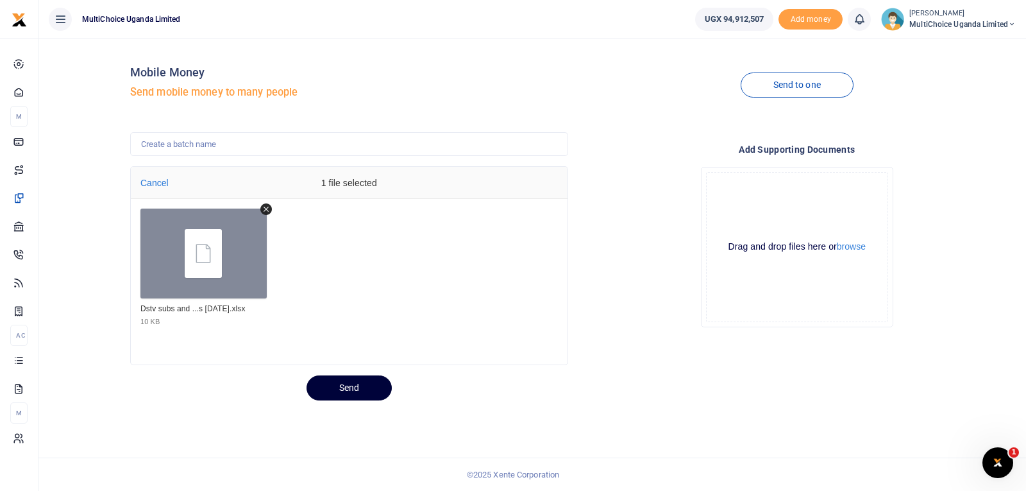
click at [378, 396] on button "Send" at bounding box center [349, 387] width 85 height 25
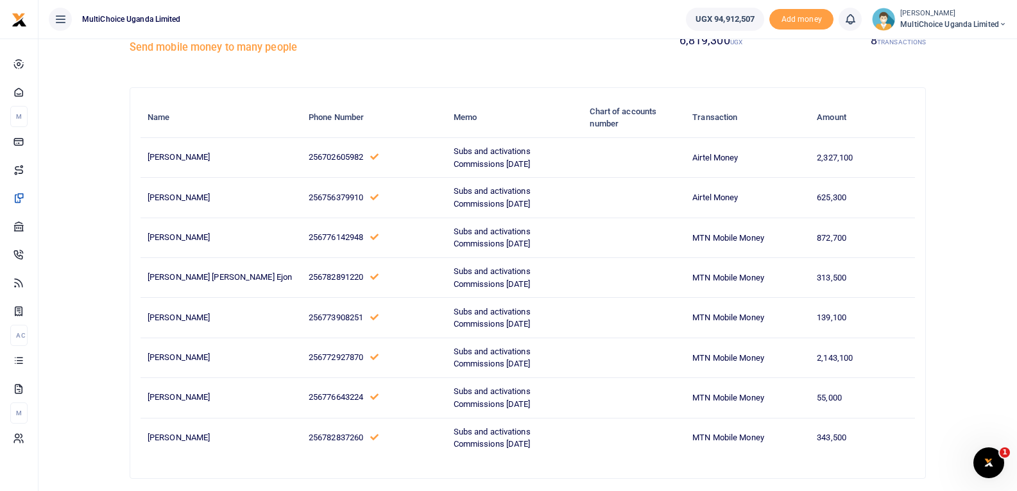
scroll to position [122, 0]
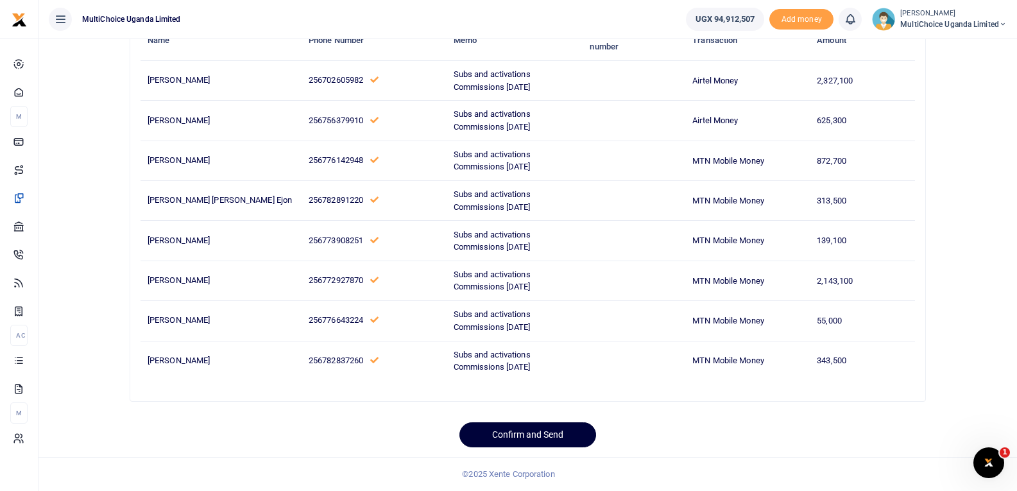
click at [548, 433] on button "Confirm and Send" at bounding box center [527, 434] width 137 height 25
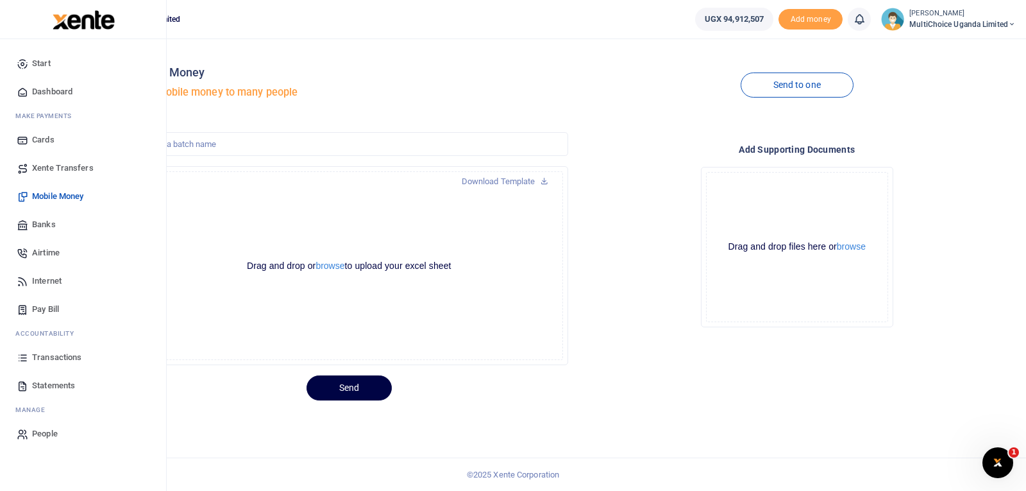
click at [37, 352] on span "Transactions" at bounding box center [56, 357] width 49 height 13
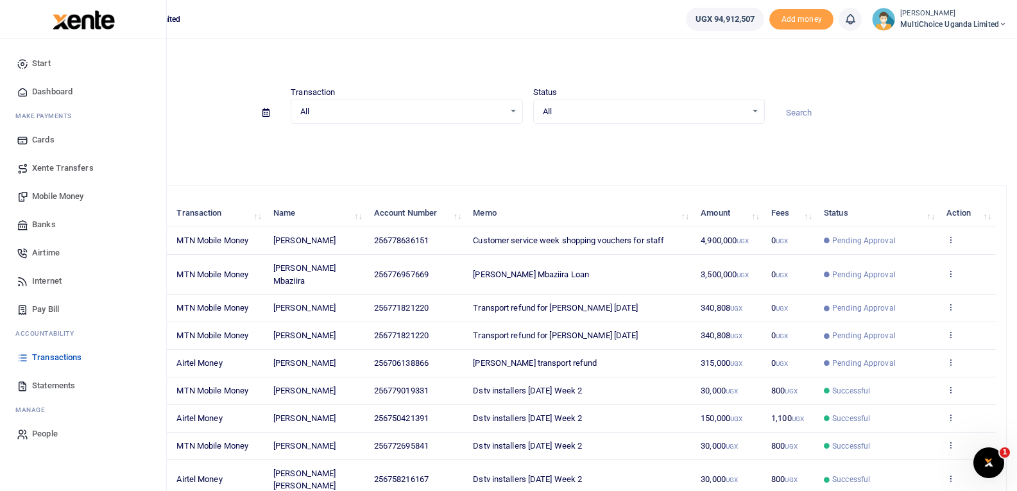
click at [38, 352] on span "Transactions" at bounding box center [56, 357] width 49 height 13
click at [27, 362] on icon at bounding box center [23, 358] width 12 height 12
click at [44, 360] on span "Transactions" at bounding box center [56, 357] width 49 height 13
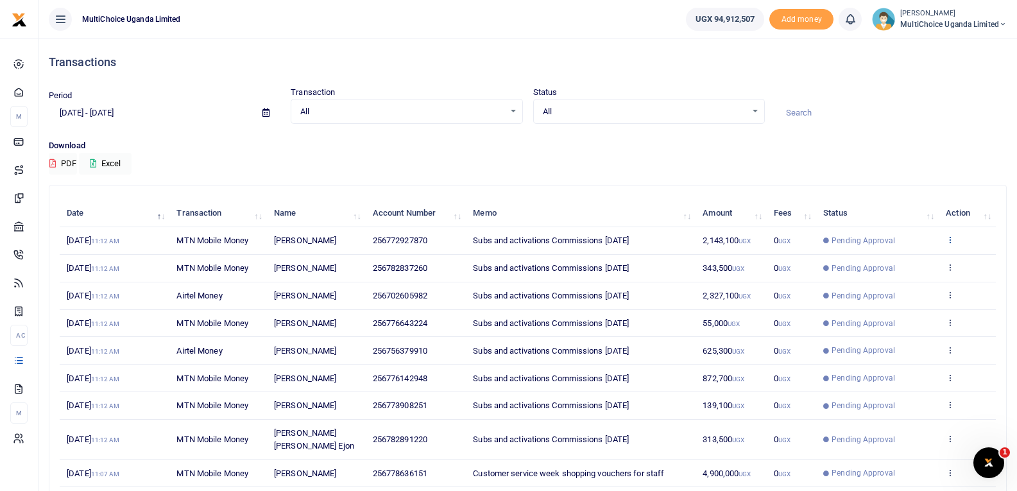
click at [952, 238] on icon at bounding box center [950, 239] width 8 height 9
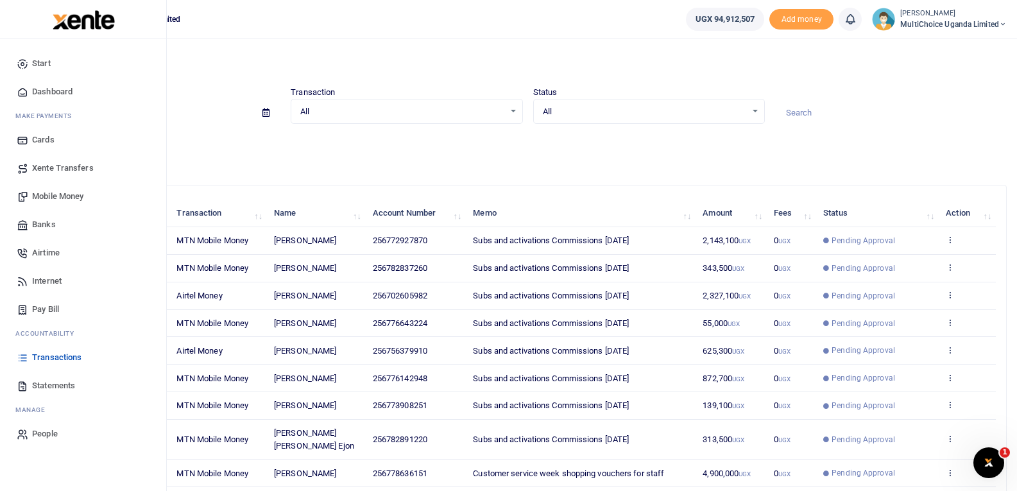
click at [43, 192] on span "Mobile Money" at bounding box center [57, 196] width 51 height 13
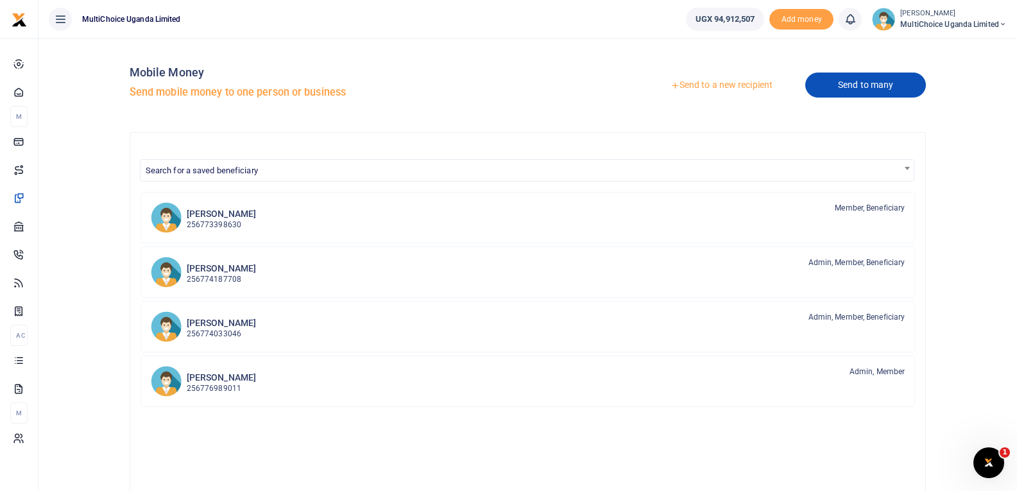
click at [817, 87] on link "Send to many" at bounding box center [865, 84] width 121 height 25
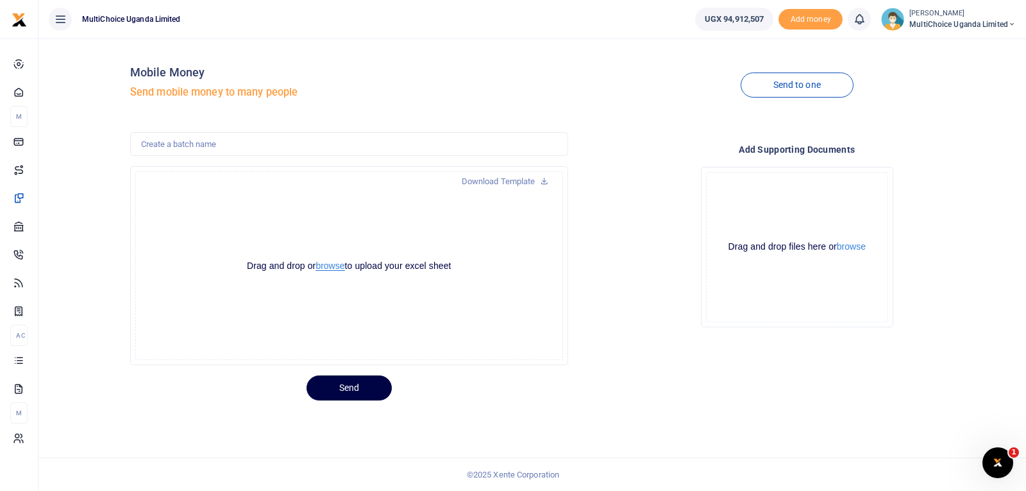
click at [336, 267] on button "browse" at bounding box center [330, 266] width 29 height 10
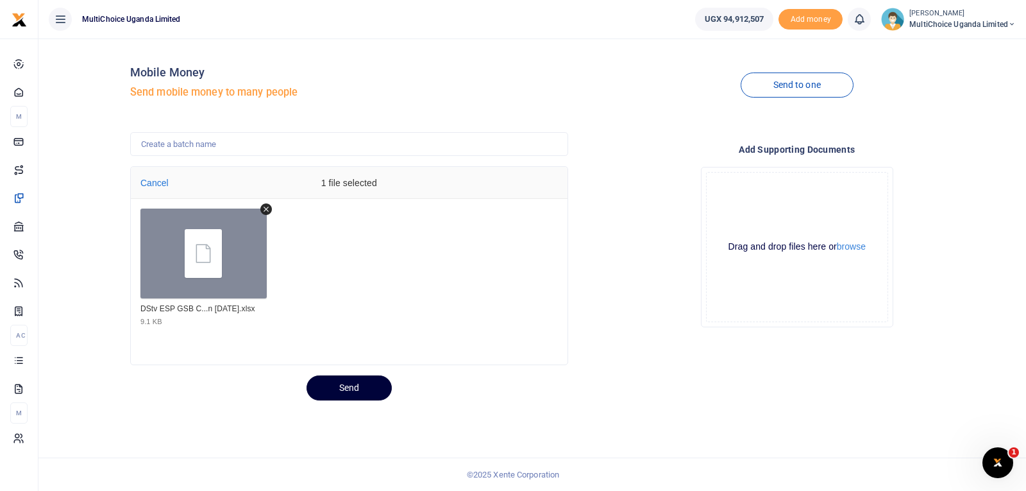
click at [368, 387] on button "Send" at bounding box center [349, 387] width 85 height 25
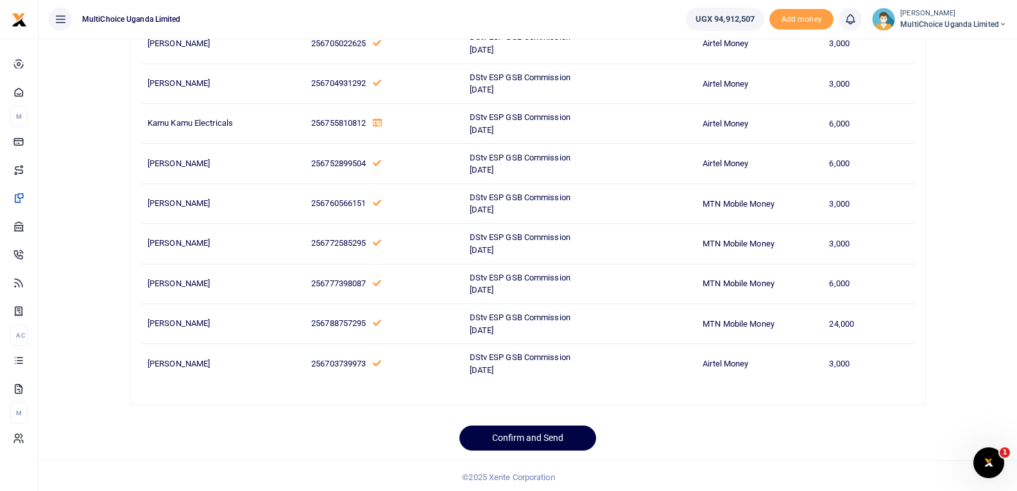
scroll to position [202, 0]
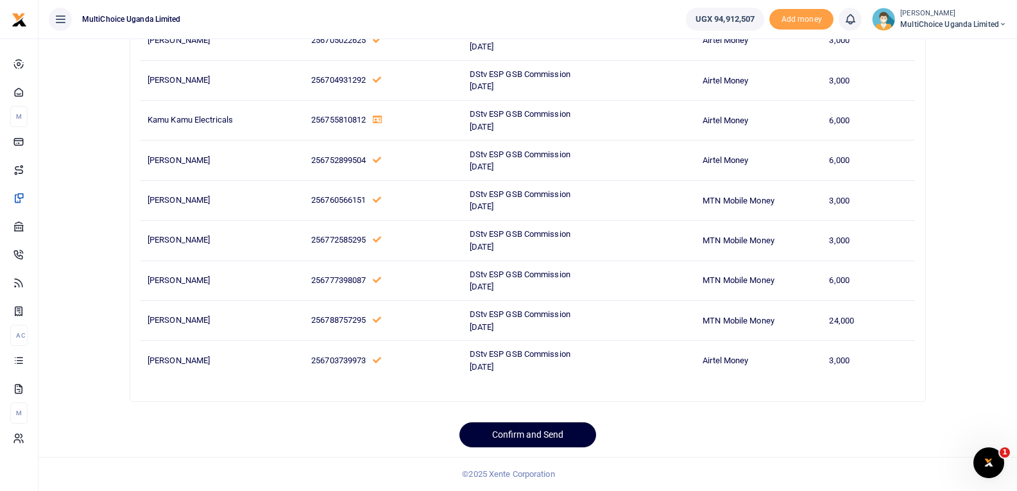
click at [525, 436] on button "Confirm and Send" at bounding box center [527, 434] width 137 height 25
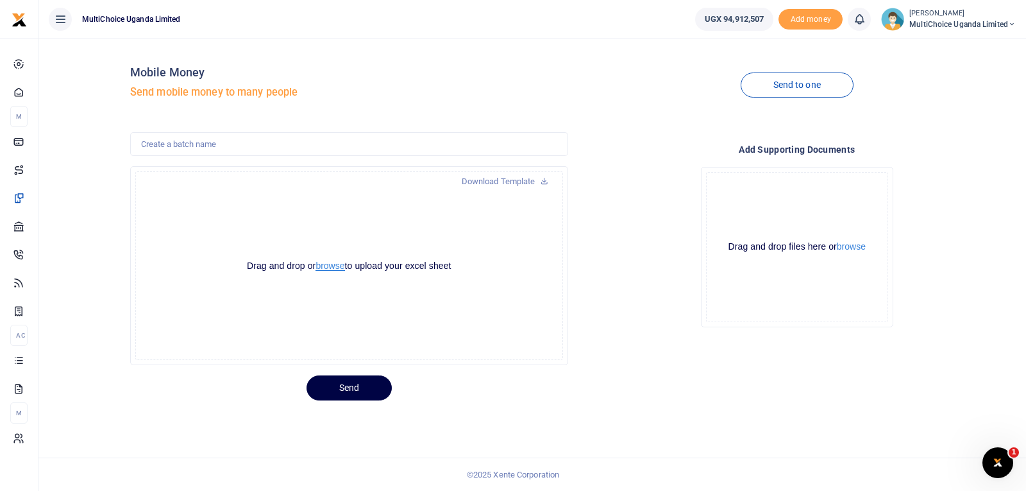
click at [341, 261] on button "browse" at bounding box center [330, 266] width 29 height 10
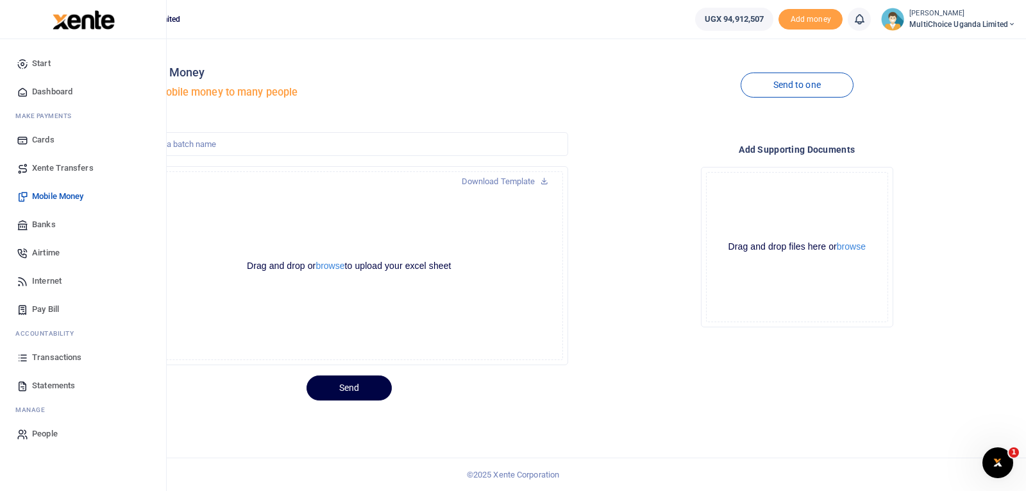
click at [40, 351] on span "Transactions" at bounding box center [56, 357] width 49 height 13
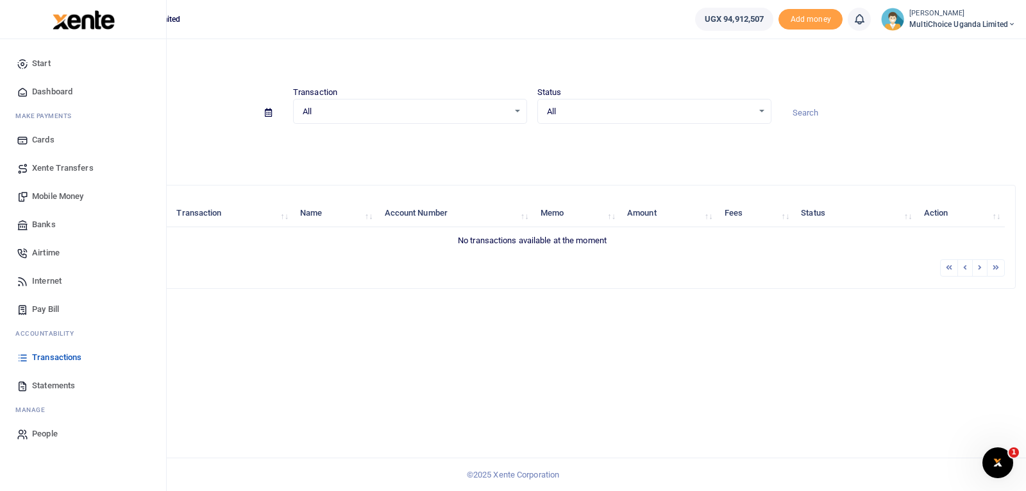
click at [72, 363] on span "Transactions" at bounding box center [56, 357] width 49 height 13
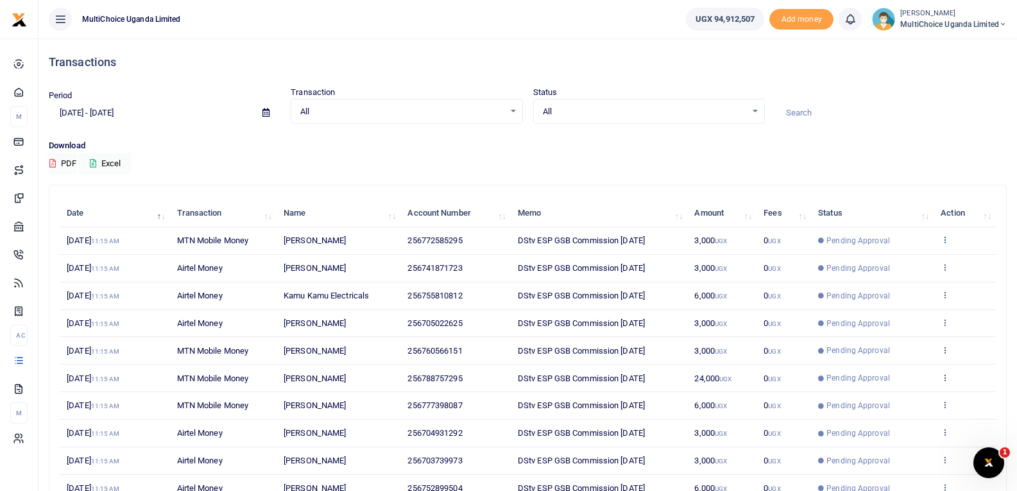
click at [946, 241] on icon at bounding box center [944, 239] width 8 height 9
click at [911, 263] on link "View details" at bounding box center [897, 261] width 101 height 18
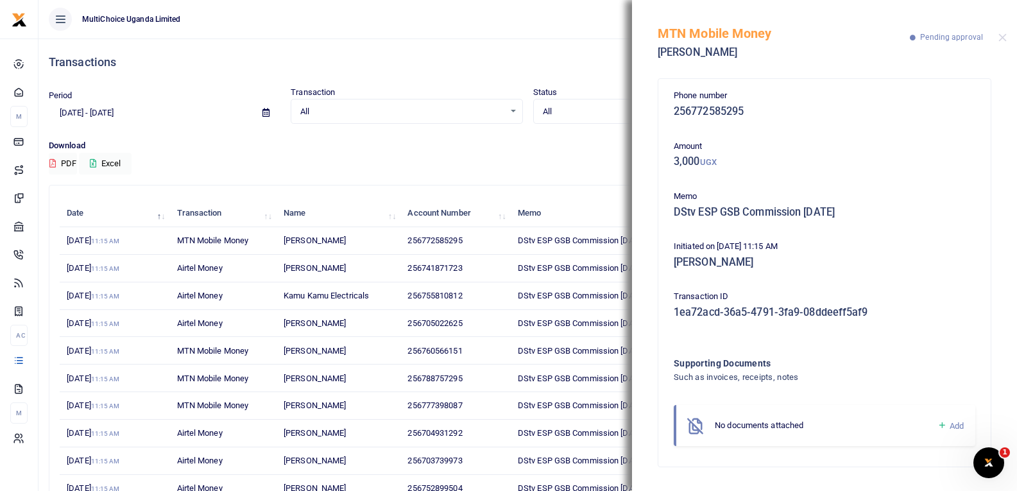
click at [937, 423] on icon at bounding box center [942, 426] width 10 height 12
click at [941, 427] on icon at bounding box center [942, 426] width 10 height 12
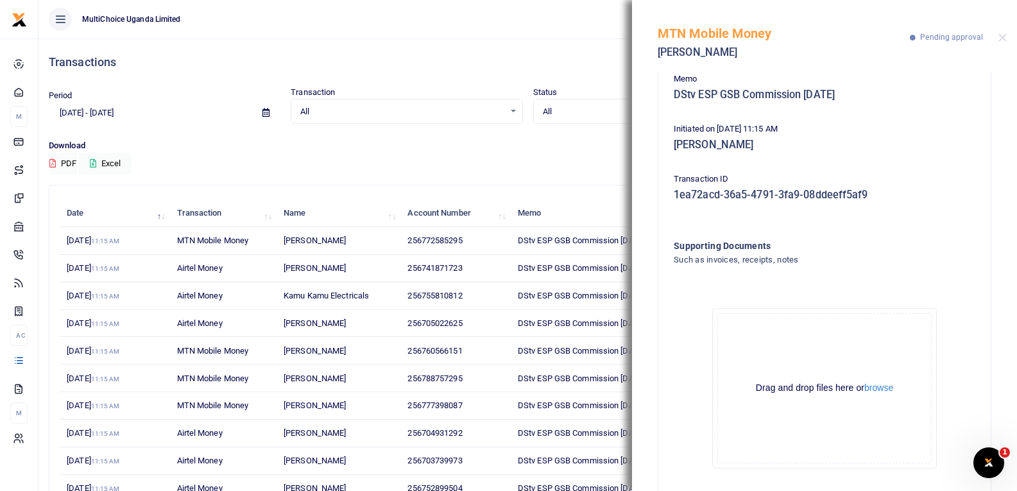
scroll to position [142, 0]
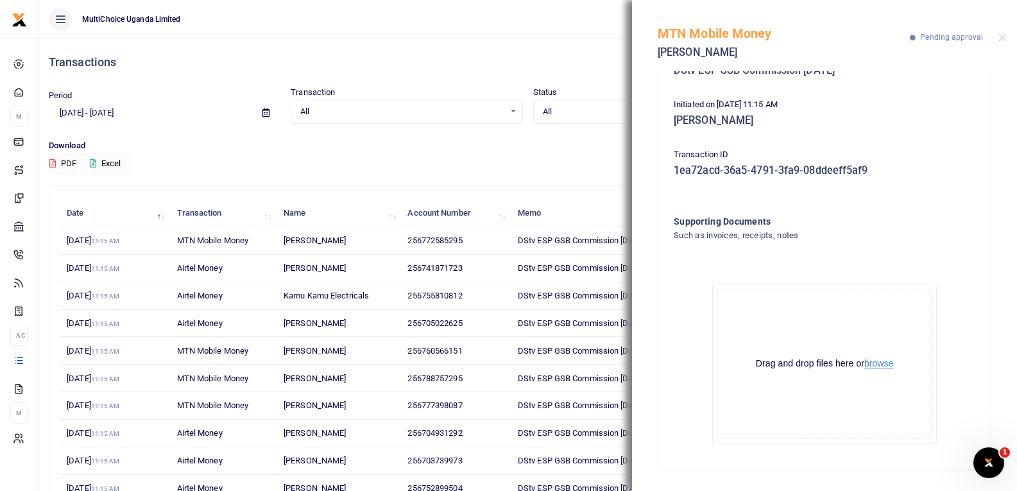
click at [881, 367] on button "browse" at bounding box center [878, 364] width 29 height 10
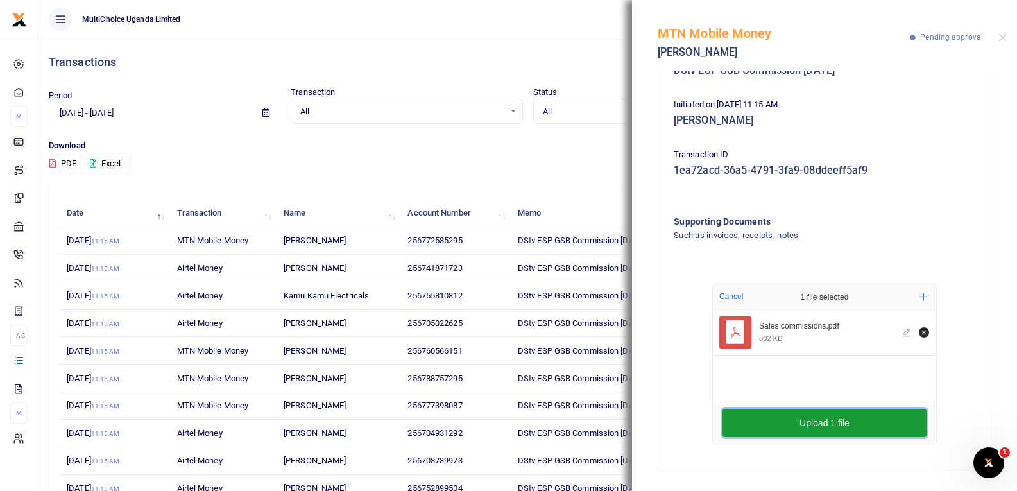
click at [801, 423] on button "Upload 1 file" at bounding box center [824, 423] width 204 height 28
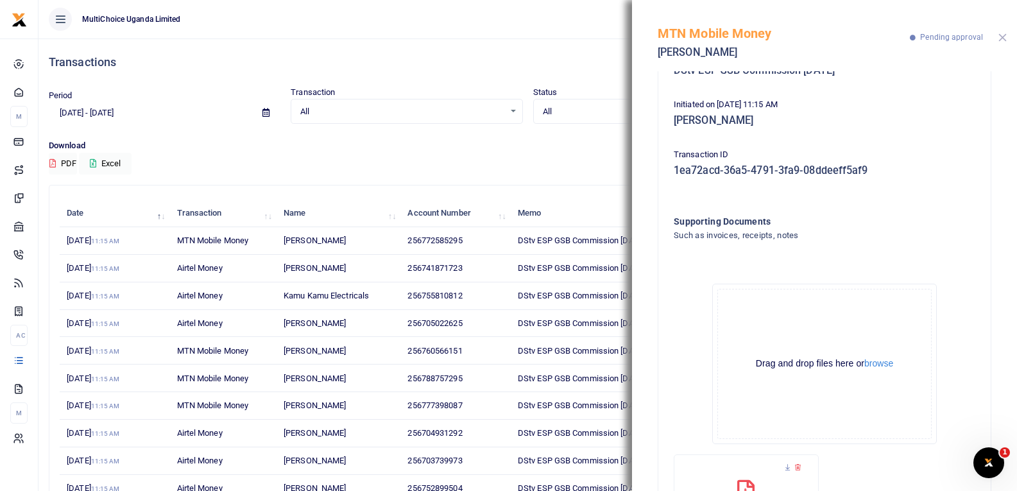
click at [1005, 37] on button "Close" at bounding box center [1002, 37] width 8 height 8
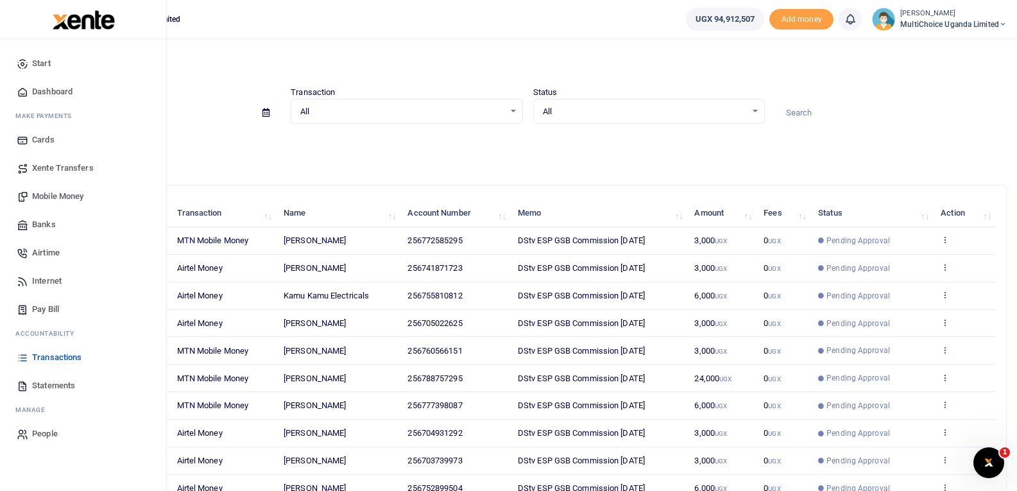
click at [40, 199] on span "Mobile Money" at bounding box center [57, 196] width 51 height 13
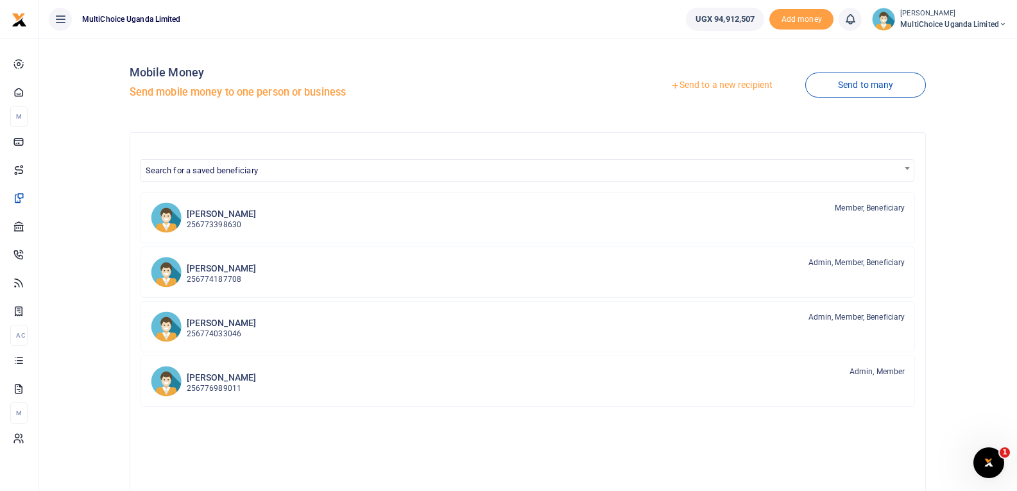
click at [740, 84] on link "Send to a new recipient" at bounding box center [721, 85] width 167 height 23
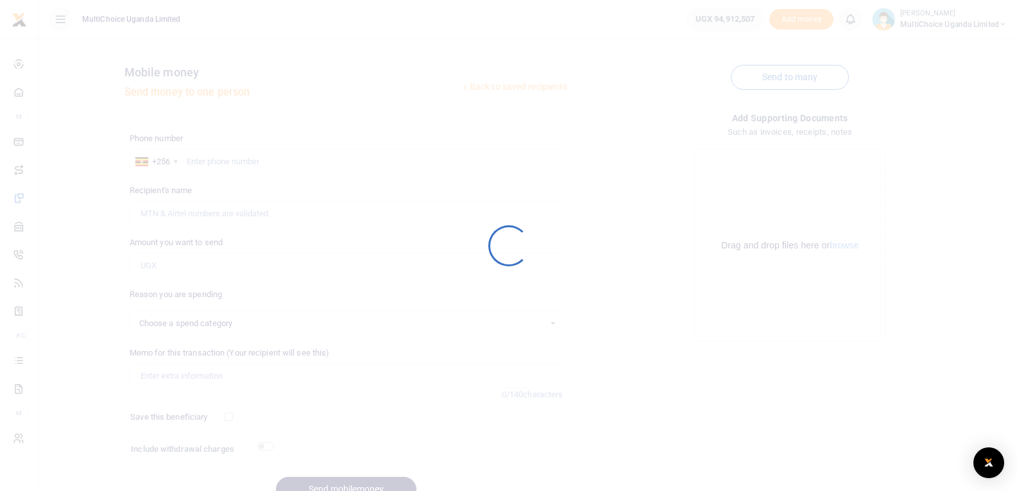
select select
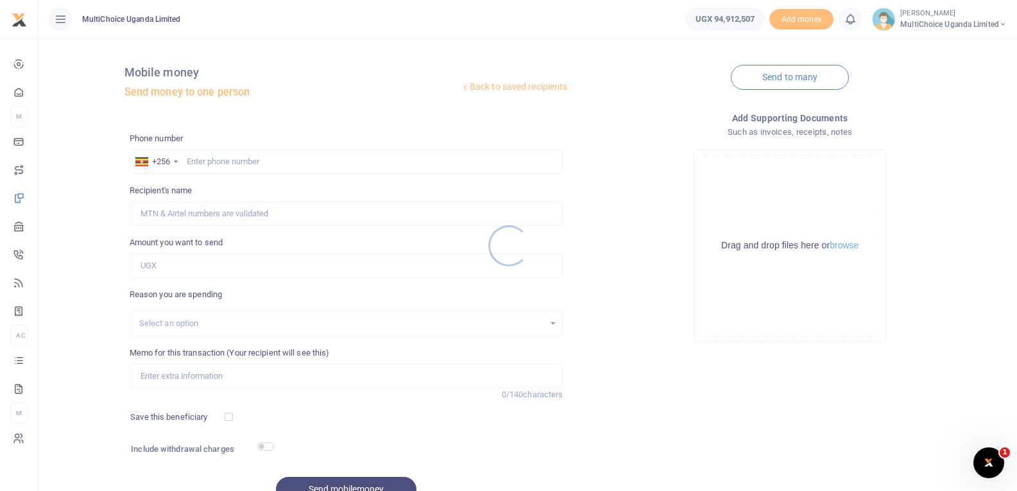
click at [228, 164] on div at bounding box center [508, 245] width 1017 height 491
click at [235, 155] on div at bounding box center [508, 245] width 1017 height 491
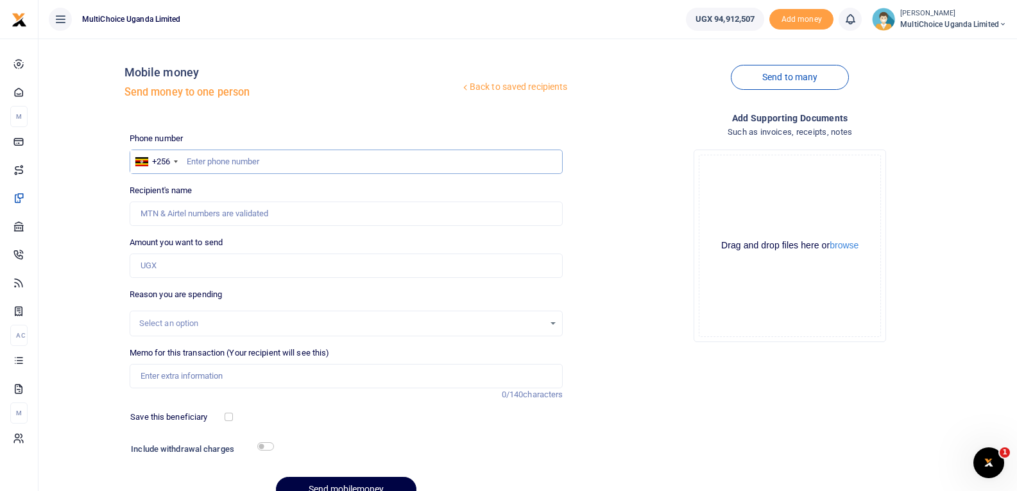
click at [251, 165] on input "text" at bounding box center [347, 161] width 434 height 24
type input "705067489"
click at [240, 265] on input "Amount you want to send" at bounding box center [347, 265] width 434 height 24
type input "[PERSON_NAME]"
type input "300,000"
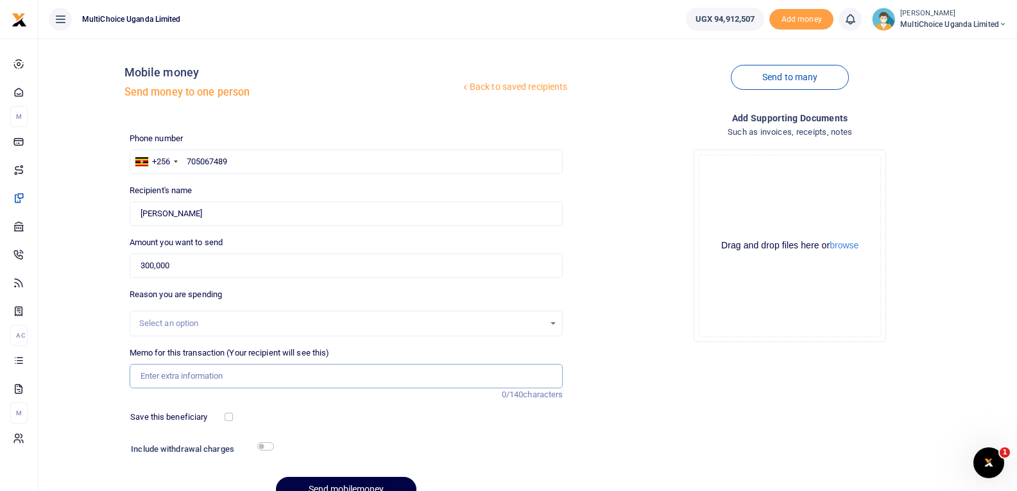
click at [220, 382] on input "Memo for this transaction (Your recipient will see this)" at bounding box center [347, 376] width 434 height 24
click at [312, 377] on input "Branding at [GEOGRAPHIC_DATA]" at bounding box center [347, 376] width 434 height 24
type input "Branding at [GEOGRAPHIC_DATA]"
click at [852, 241] on button "browse" at bounding box center [843, 246] width 29 height 10
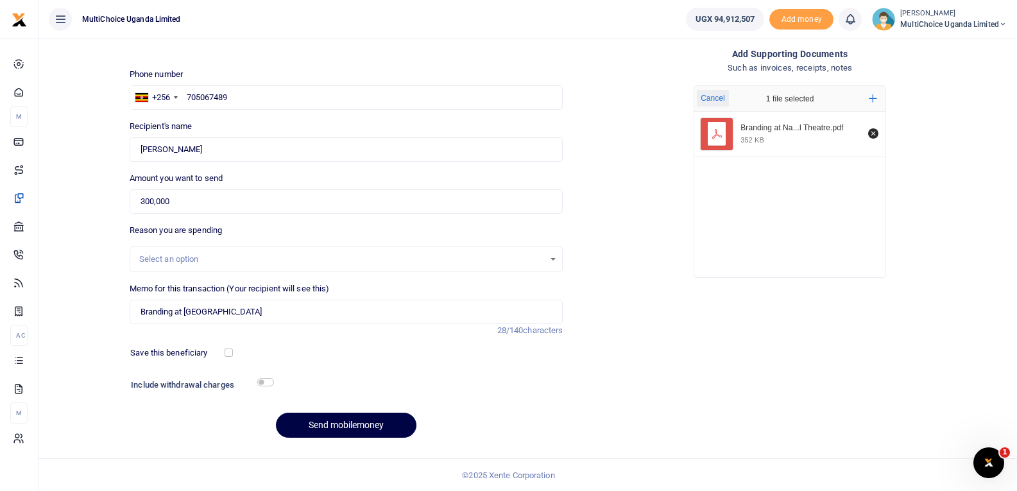
scroll to position [65, 0]
click at [386, 420] on button "Send mobilemoney" at bounding box center [346, 424] width 140 height 25
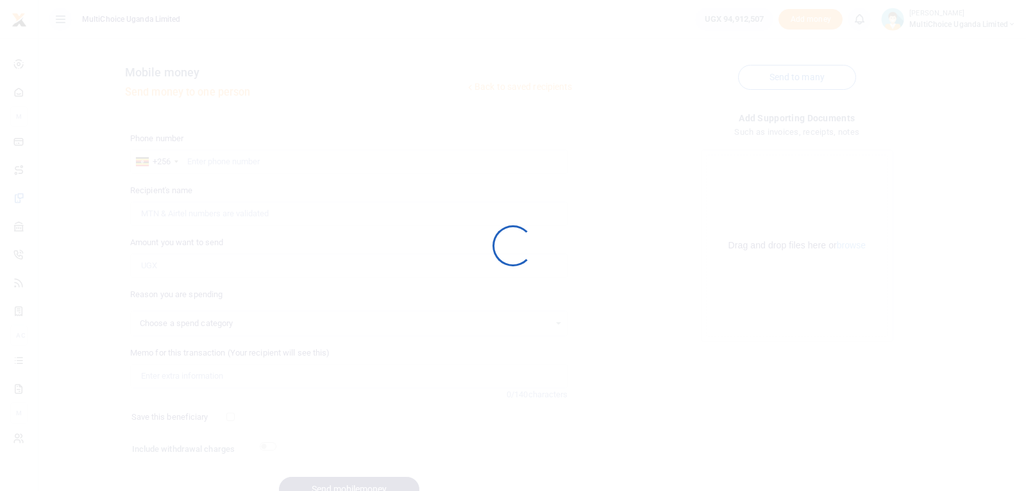
select select
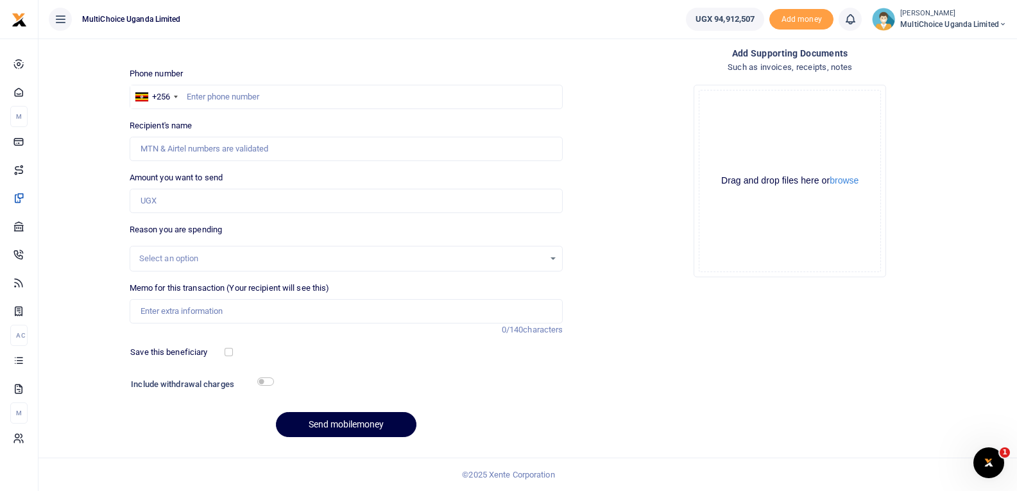
click at [1001, 25] on icon at bounding box center [1003, 24] width 8 height 9
click at [982, 45] on link "Switch accounts" at bounding box center [956, 47] width 101 height 18
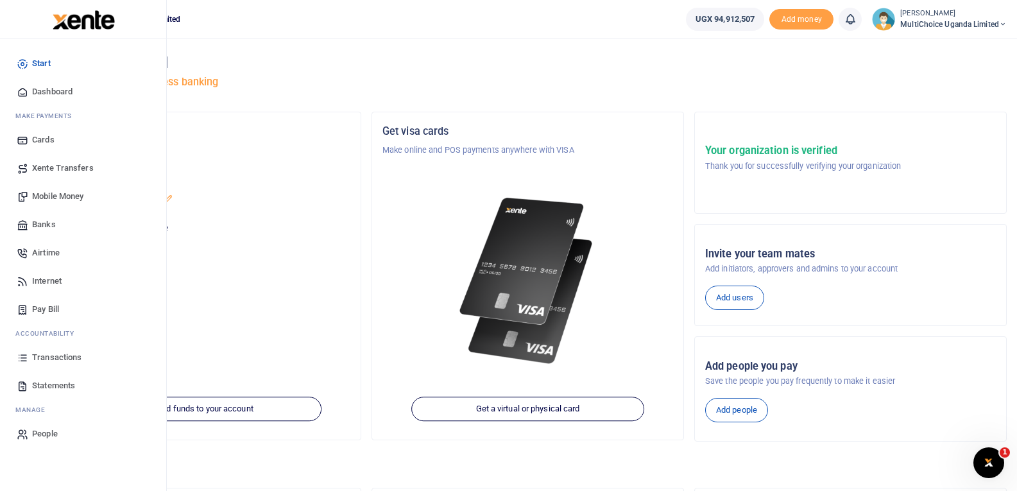
click at [73, 359] on span "Transactions" at bounding box center [56, 357] width 49 height 13
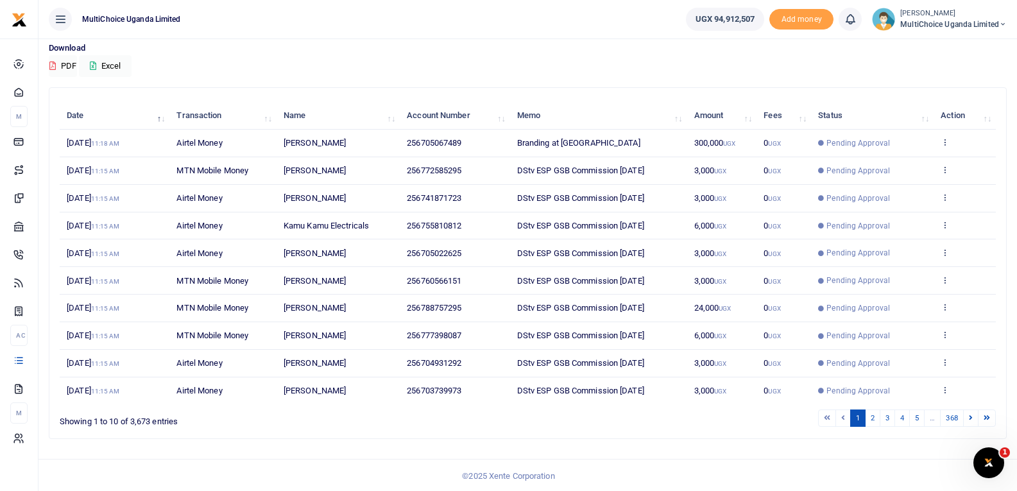
scroll to position [99, 0]
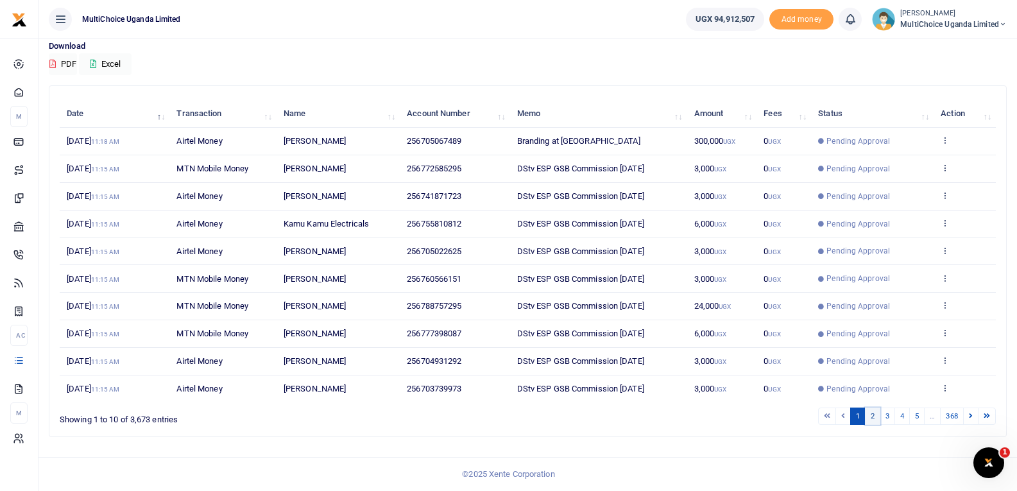
click at [872, 417] on link "2" at bounding box center [872, 415] width 15 height 17
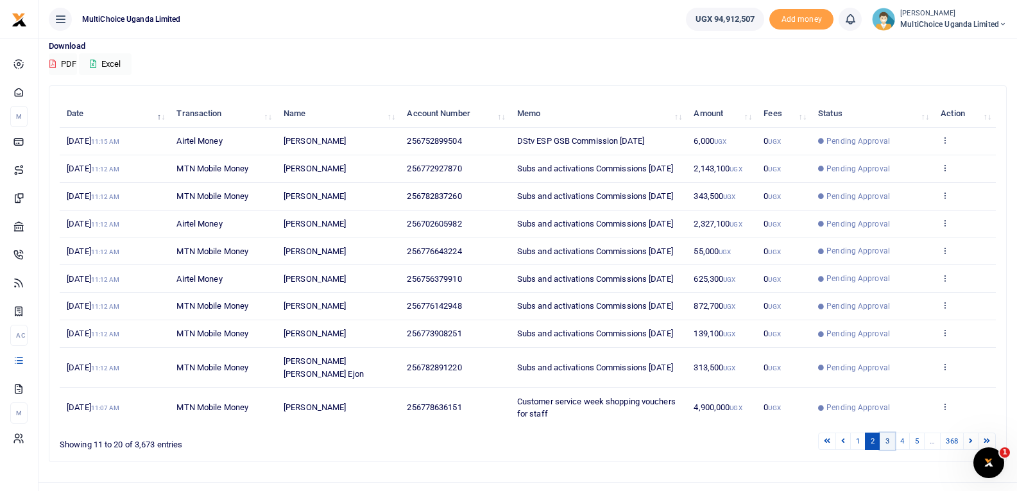
click at [883, 434] on link "3" at bounding box center [887, 440] width 15 height 17
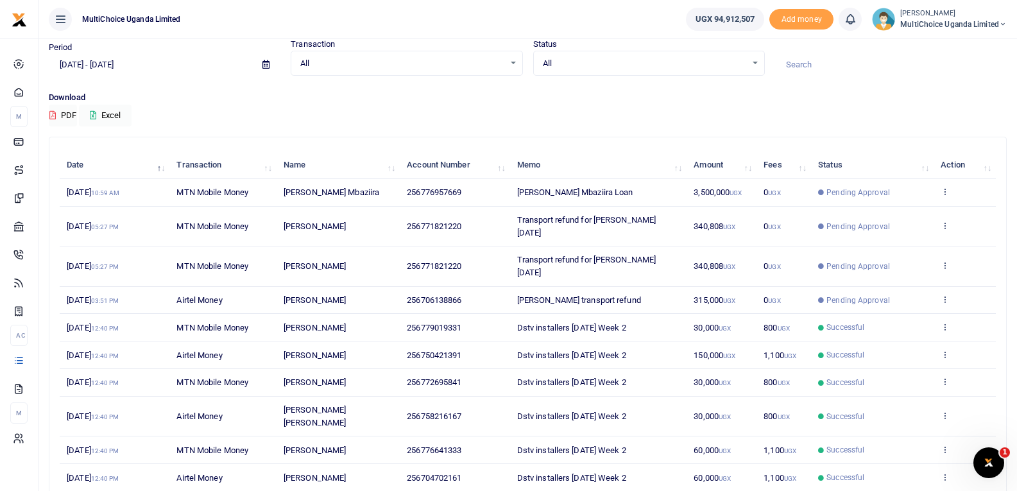
scroll to position [0, 0]
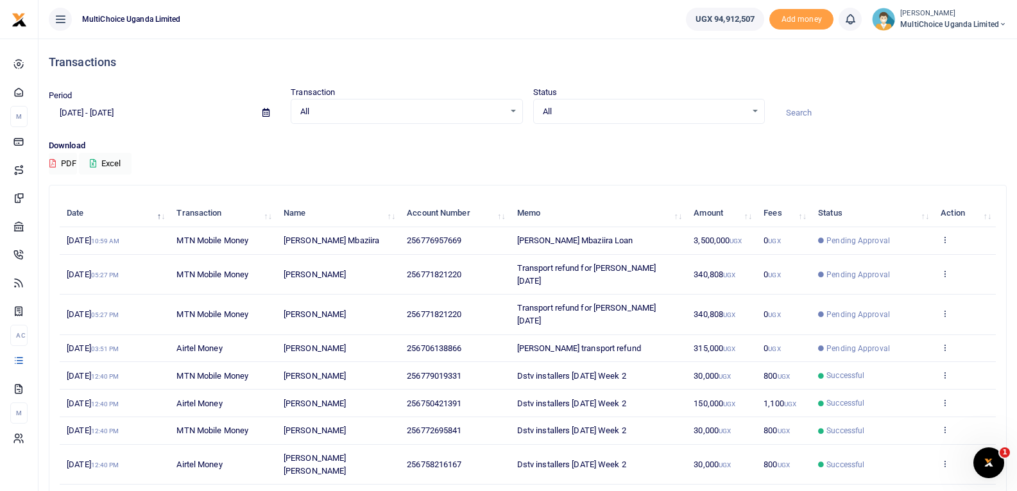
click at [973, 23] on span "MultiChoice Uganda Limited" at bounding box center [953, 25] width 106 height 12
click at [969, 47] on link "Switch accounts" at bounding box center [956, 47] width 101 height 18
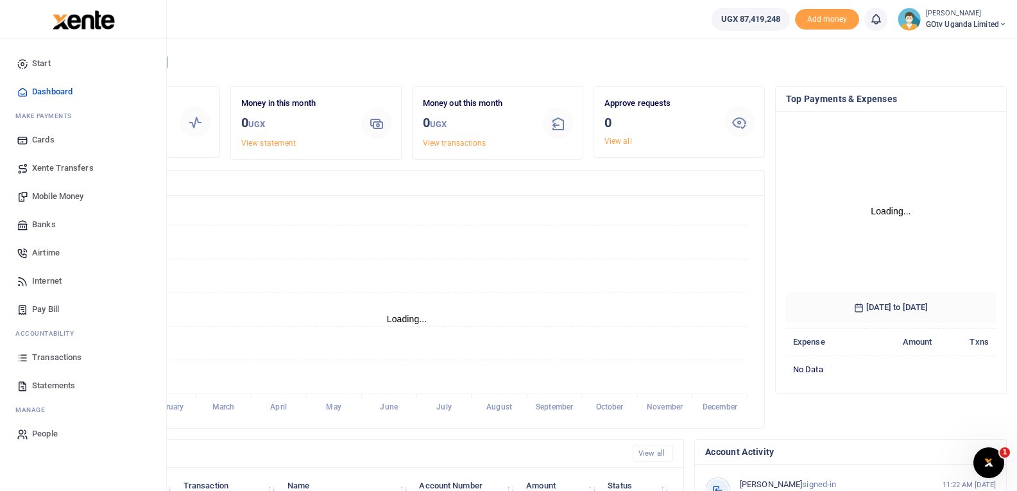
click at [67, 357] on span "Transactions" at bounding box center [56, 357] width 49 height 13
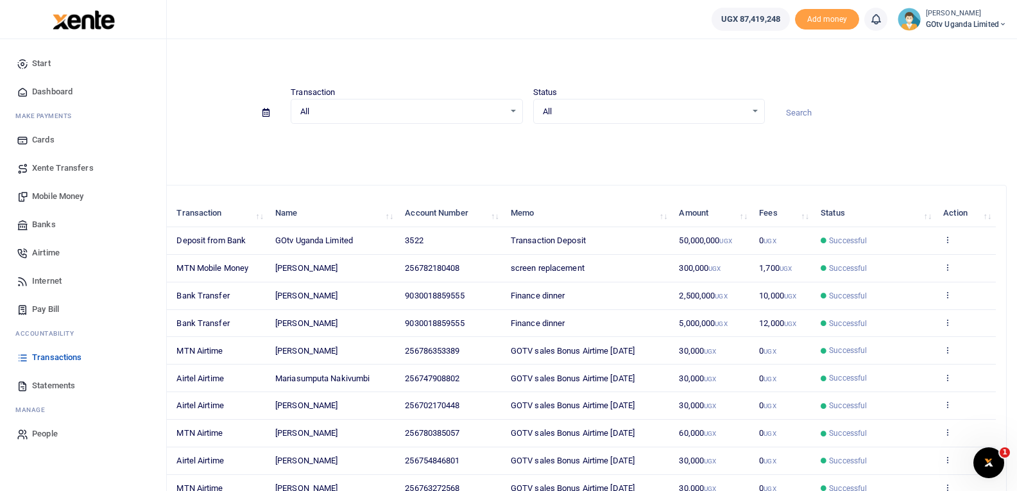
click at [40, 194] on span "Mobile Money" at bounding box center [57, 196] width 51 height 13
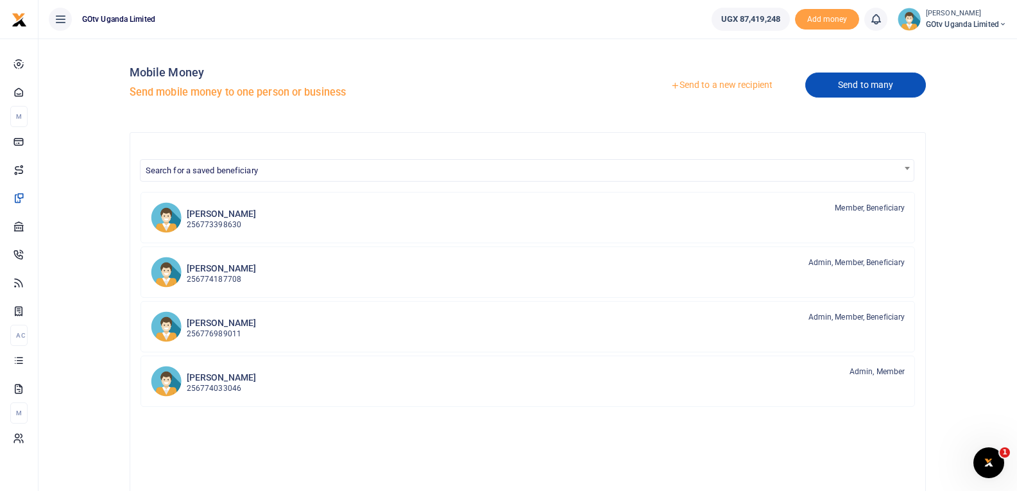
click at [827, 84] on link "Send to many" at bounding box center [865, 84] width 121 height 25
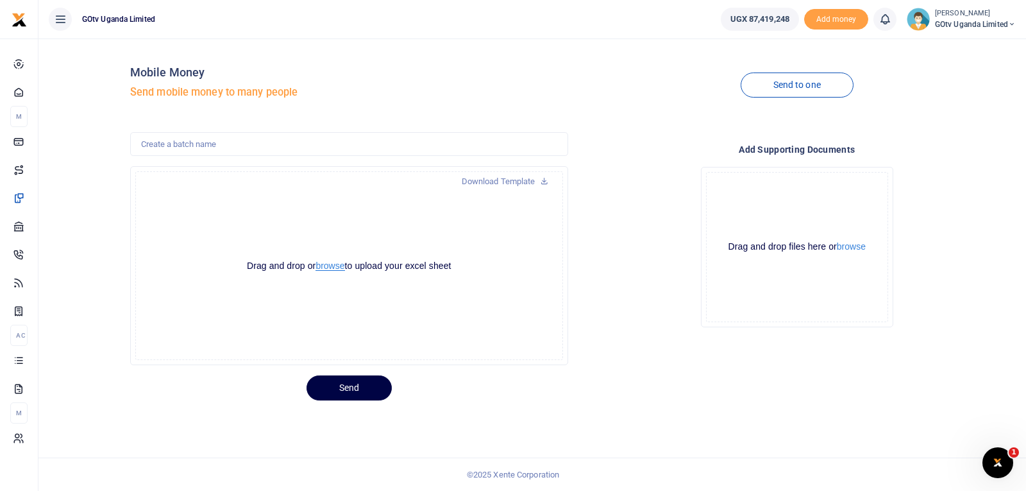
click at [337, 268] on button "browse" at bounding box center [330, 266] width 29 height 10
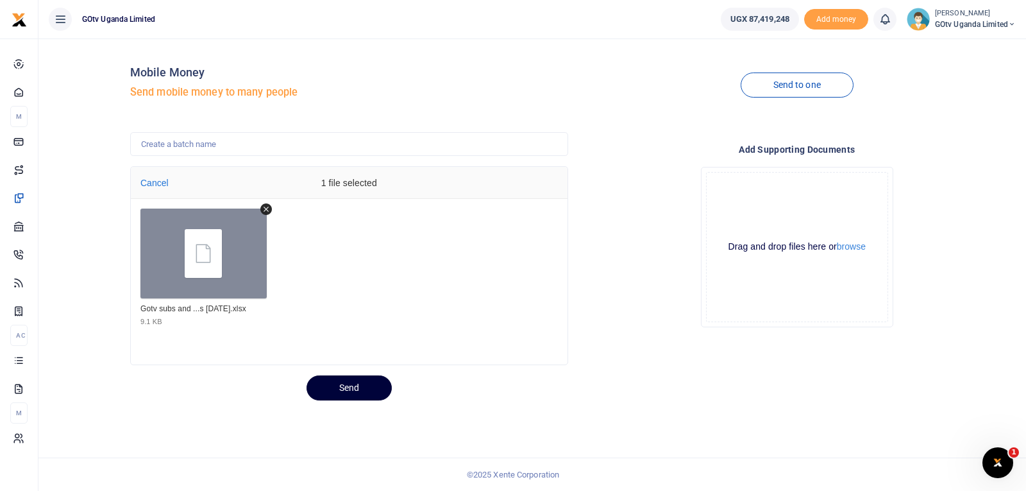
click at [337, 384] on button "Send" at bounding box center [349, 387] width 85 height 25
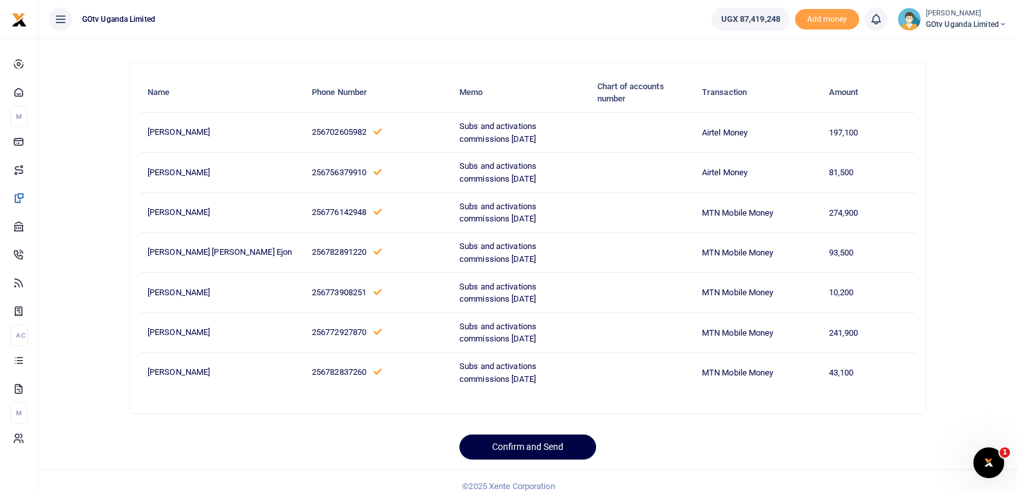
scroll to position [82, 0]
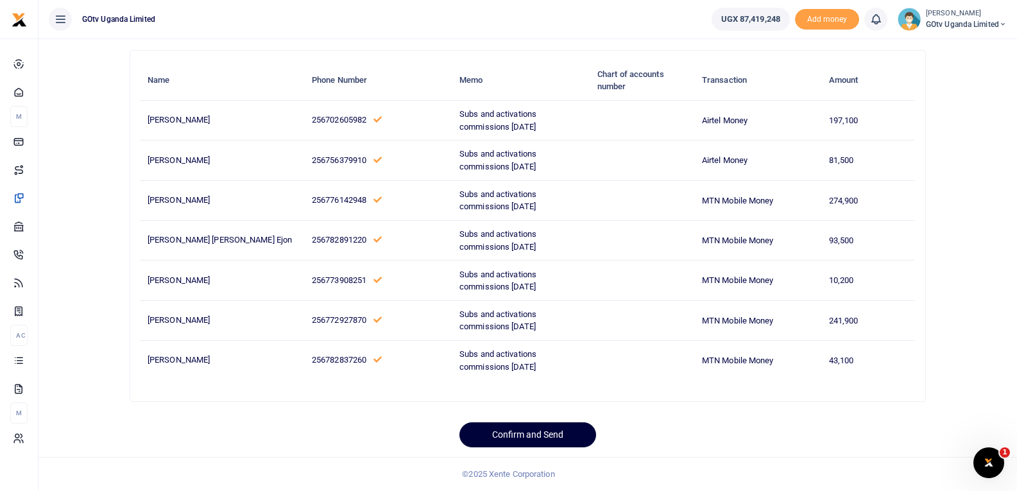
click at [531, 431] on button "Confirm and Send" at bounding box center [527, 434] width 137 height 25
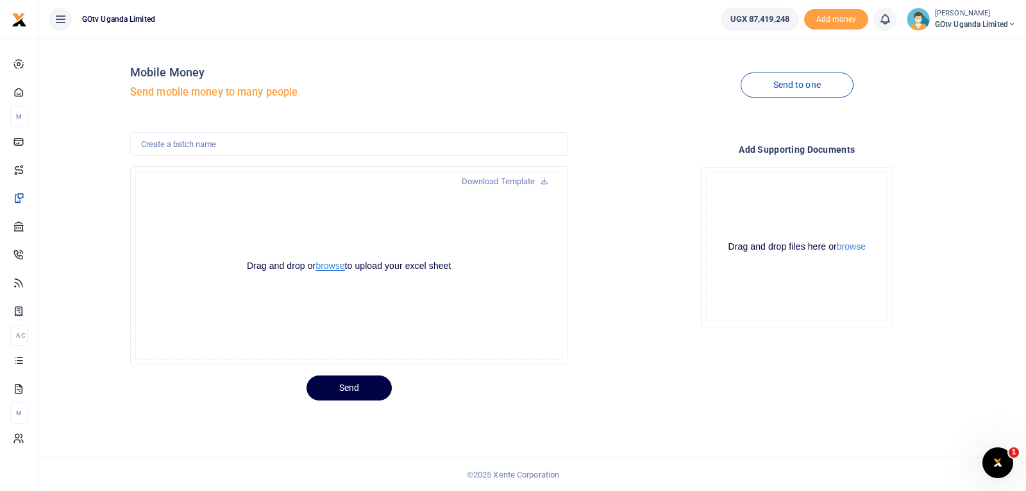
click at [333, 268] on button "browse" at bounding box center [330, 266] width 29 height 10
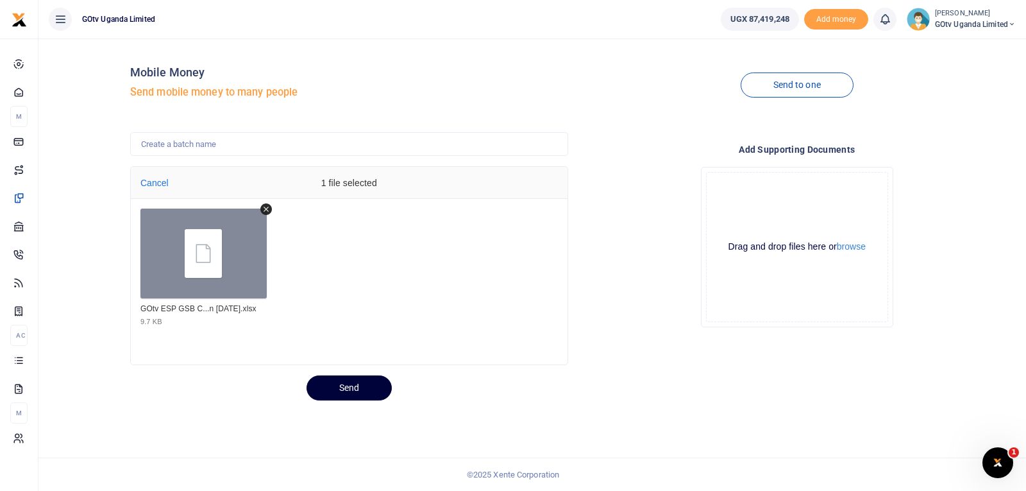
click at [344, 386] on button "Send" at bounding box center [349, 387] width 85 height 25
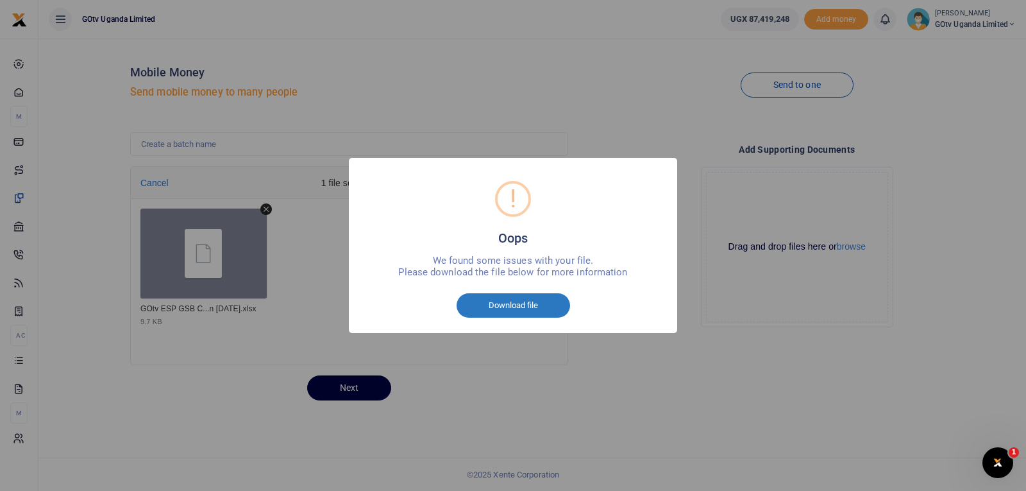
click at [508, 305] on button "Download file" at bounding box center [514, 305] width 114 height 24
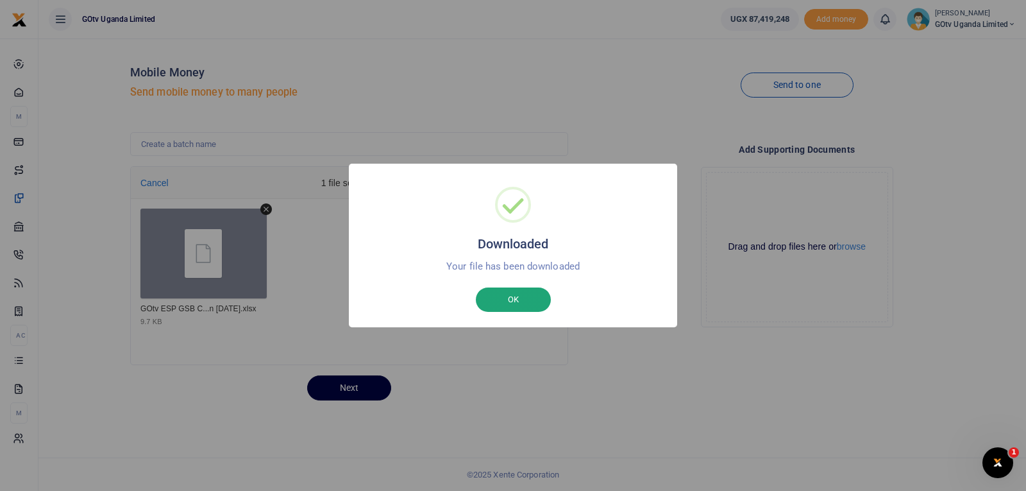
click at [509, 294] on button "OK" at bounding box center [513, 299] width 75 height 24
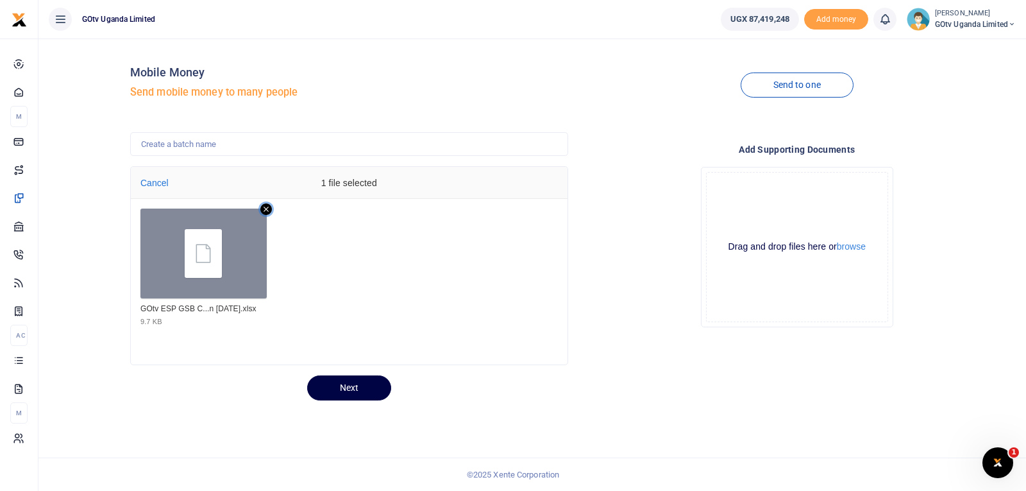
click at [264, 208] on icon "Remove file" at bounding box center [266, 209] width 12 height 12
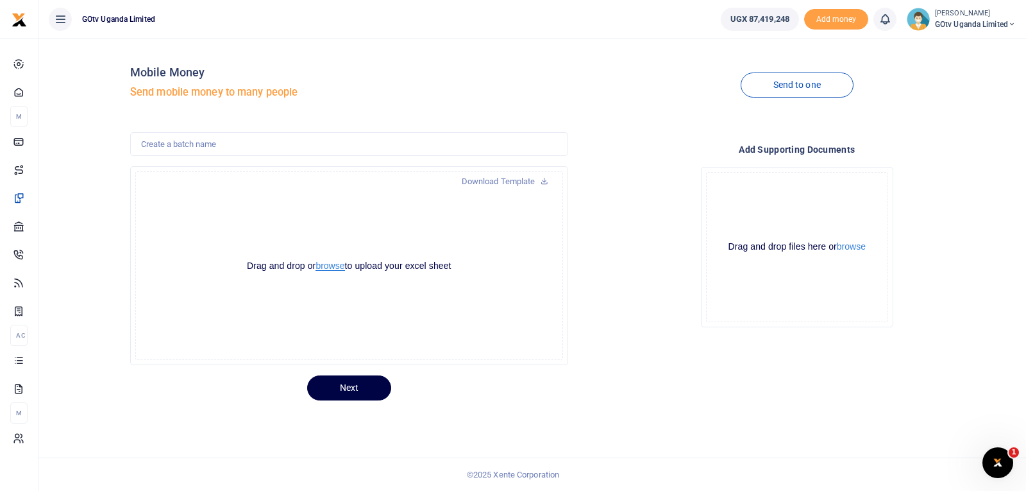
click at [338, 270] on button "browse" at bounding box center [330, 266] width 29 height 10
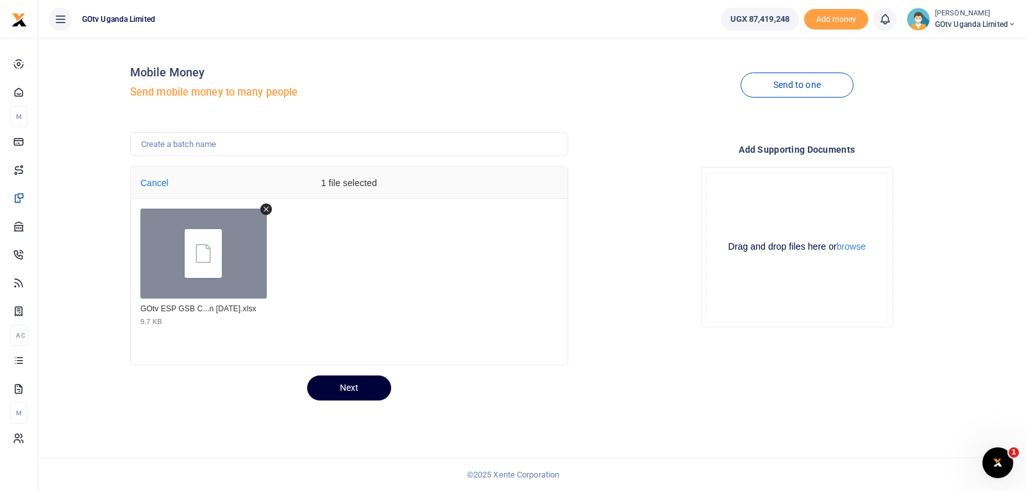
click at [363, 381] on button "Next" at bounding box center [349, 387] width 84 height 25
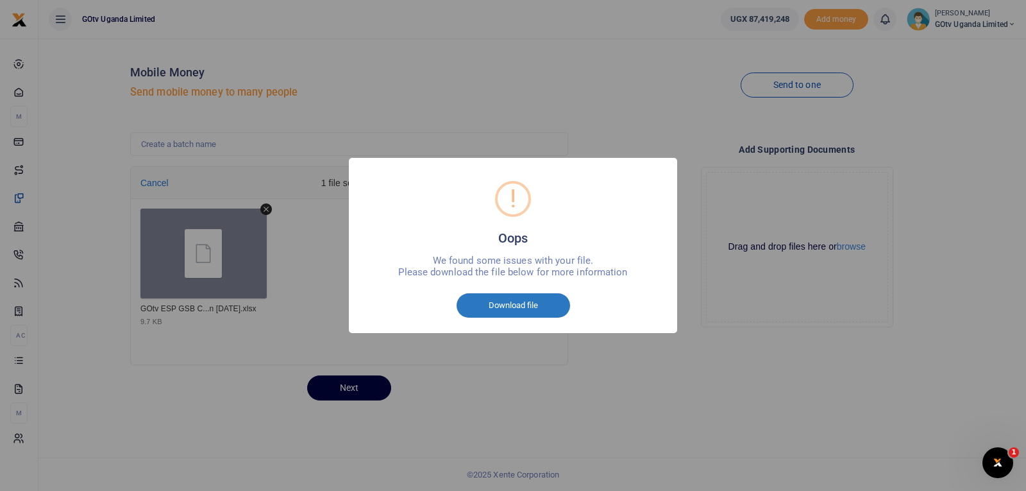
click at [523, 306] on button "Download file" at bounding box center [514, 305] width 114 height 24
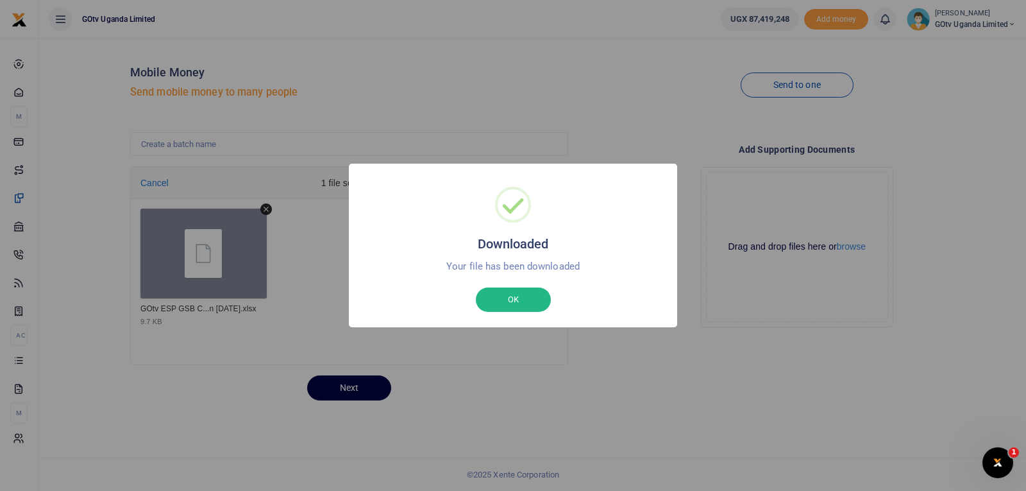
drag, startPoint x: 521, startPoint y: 300, endPoint x: 616, endPoint y: 253, distance: 105.9
click at [521, 300] on button "OK" at bounding box center [513, 299] width 75 height 24
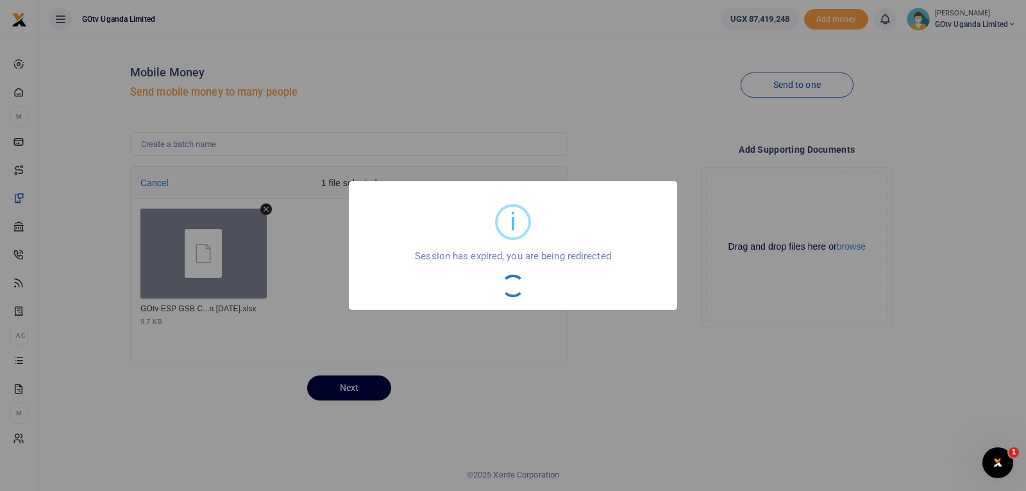
click at [531, 299] on div "i × Session has expired, you are being redirected OK No Cancel" at bounding box center [513, 245] width 328 height 129
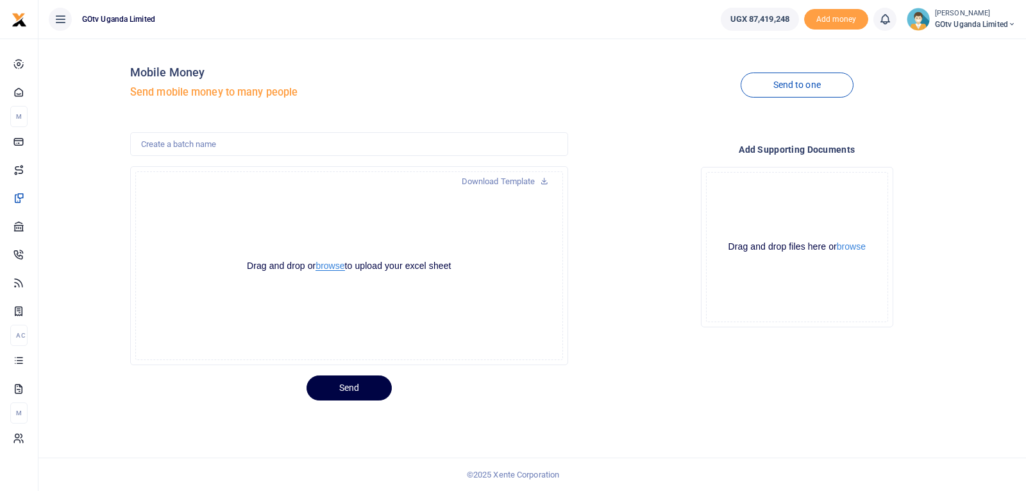
click at [339, 268] on button "browse" at bounding box center [330, 266] width 29 height 10
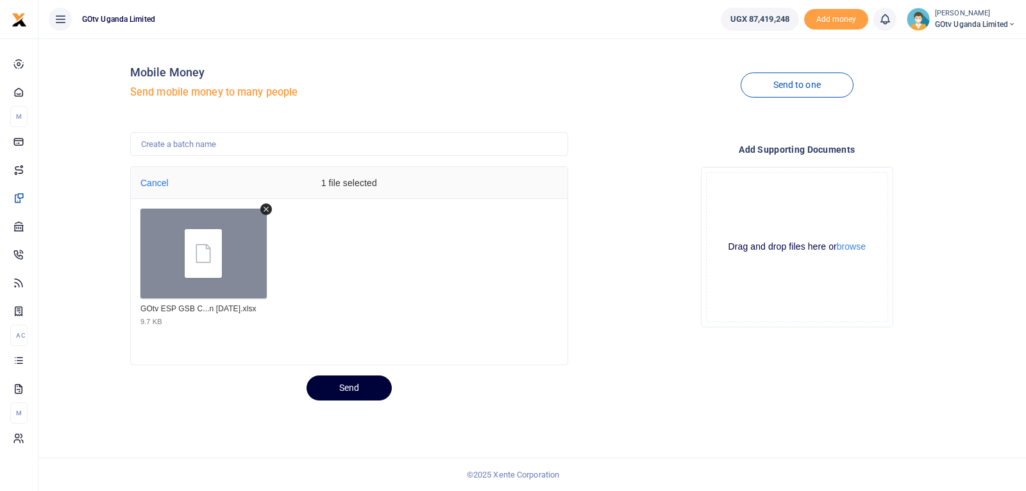
click at [354, 389] on button "Send" at bounding box center [349, 387] width 85 height 25
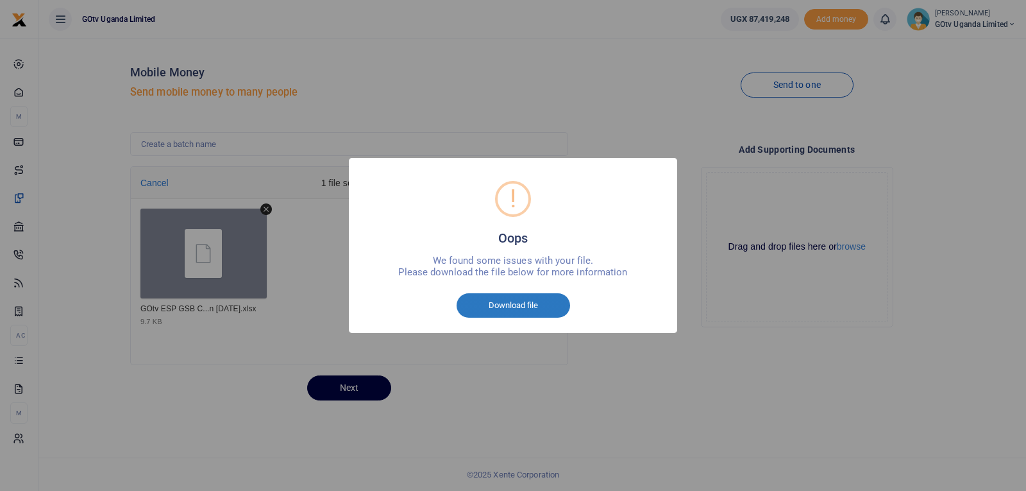
click at [536, 293] on button "Download file" at bounding box center [514, 305] width 114 height 24
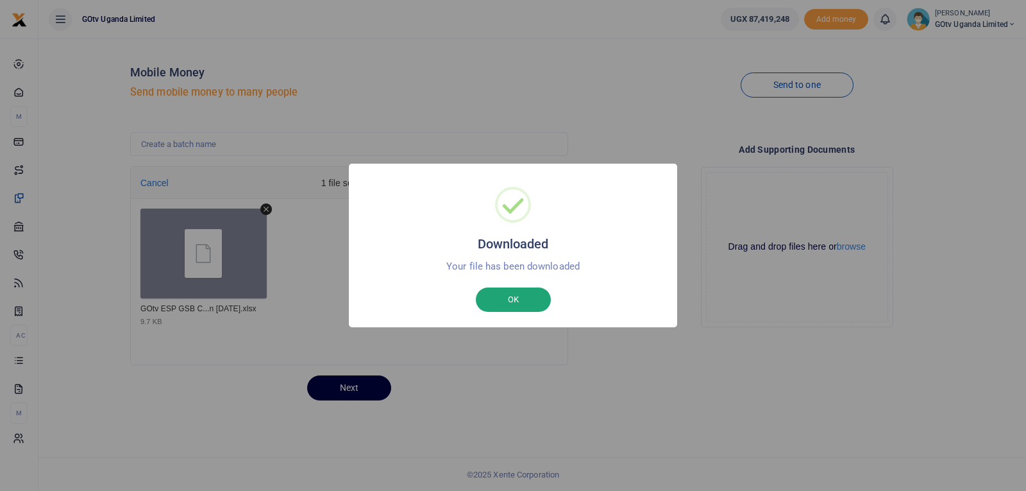
click at [517, 303] on button "OK" at bounding box center [513, 299] width 75 height 24
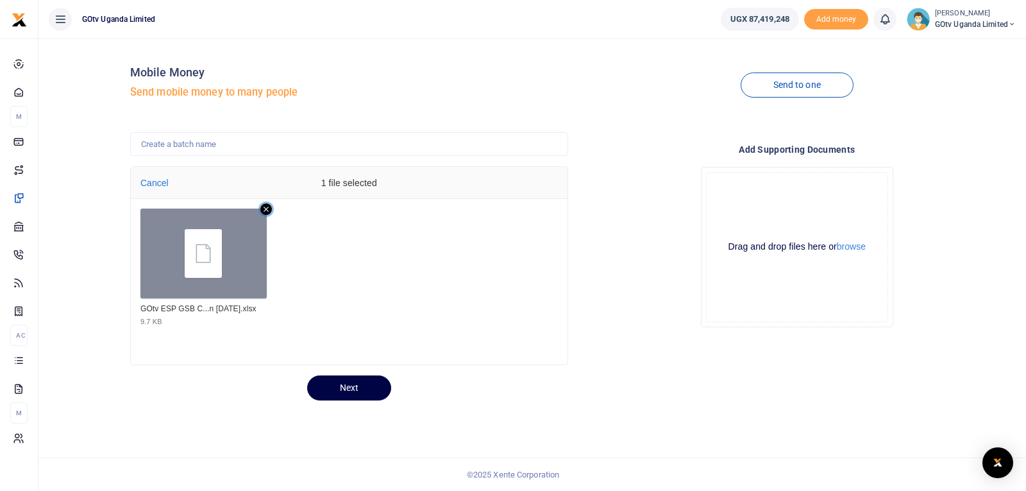
click at [268, 210] on icon "Remove file" at bounding box center [266, 209] width 5 height 5
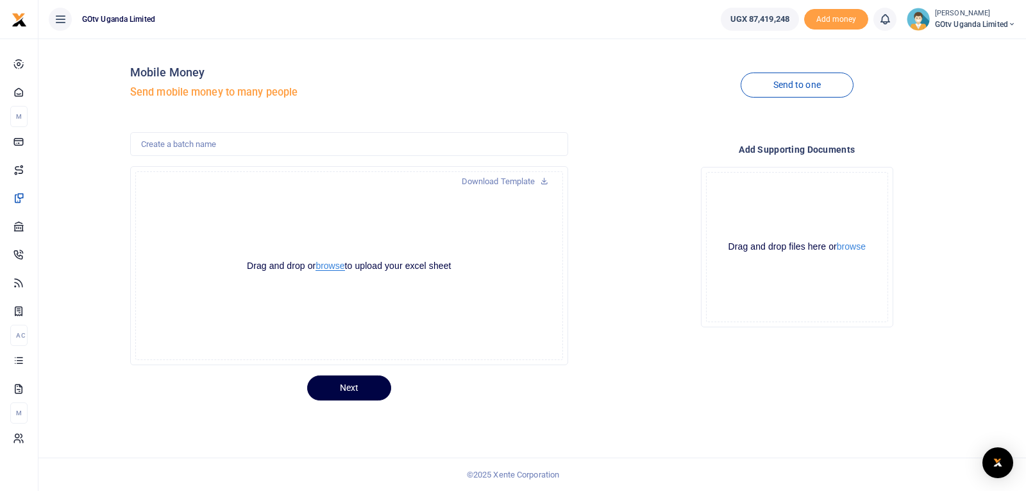
click at [325, 265] on button "browse" at bounding box center [330, 266] width 29 height 10
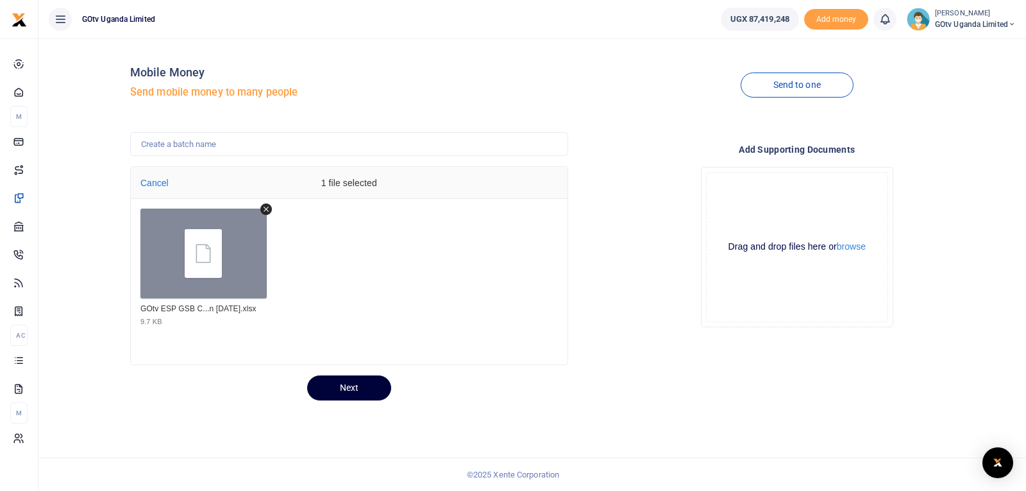
click at [376, 392] on button "Next" at bounding box center [349, 387] width 84 height 25
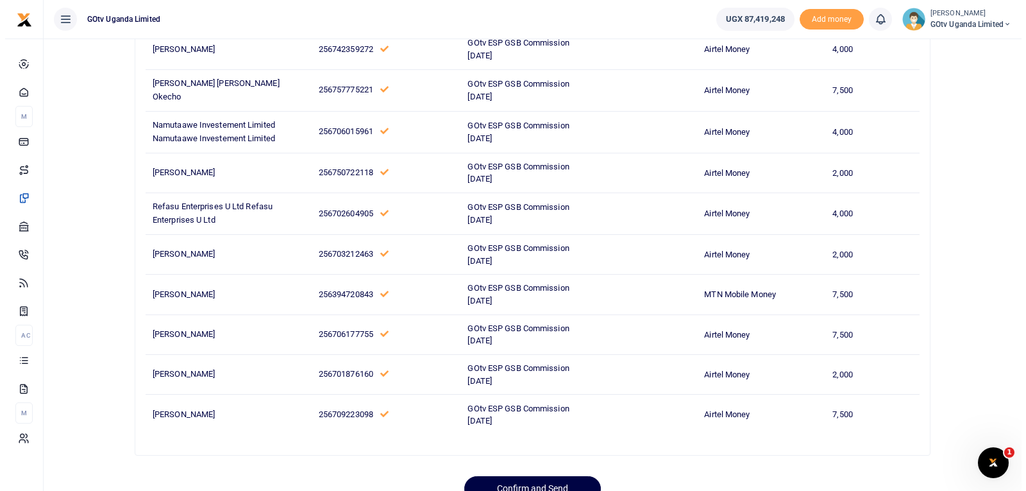
scroll to position [579, 0]
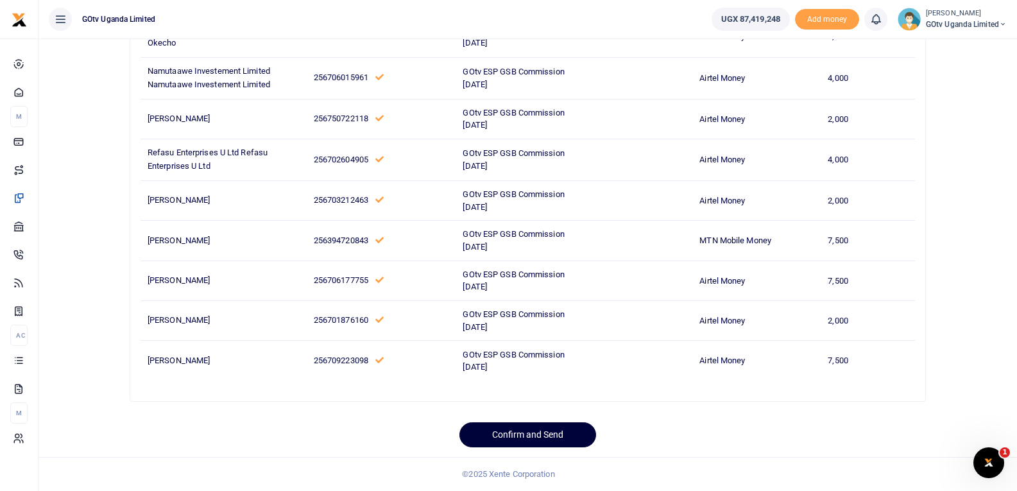
click at [505, 428] on button "Confirm and Send" at bounding box center [527, 434] width 137 height 25
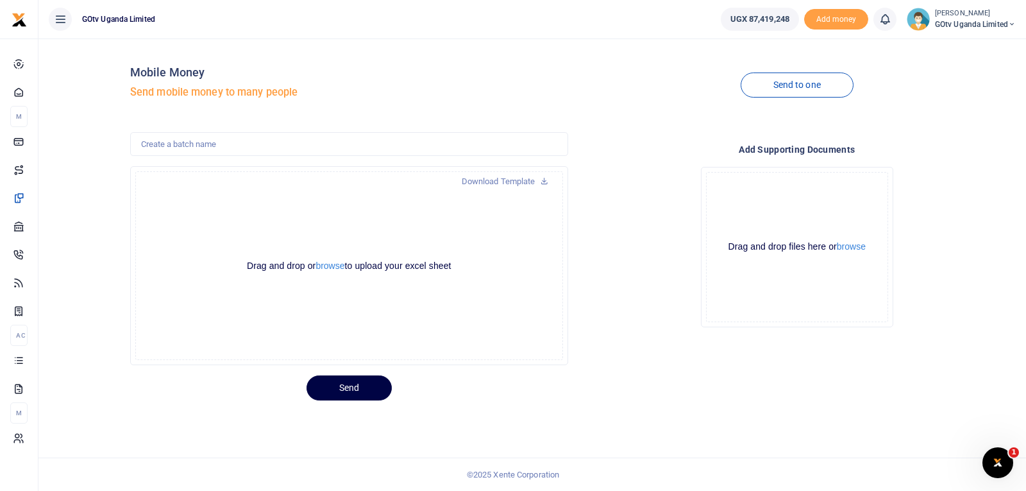
click at [980, 26] on span "GOtv Uganda Limited" at bounding box center [975, 25] width 81 height 12
click at [964, 51] on link "Switch accounts" at bounding box center [967, 47] width 101 height 18
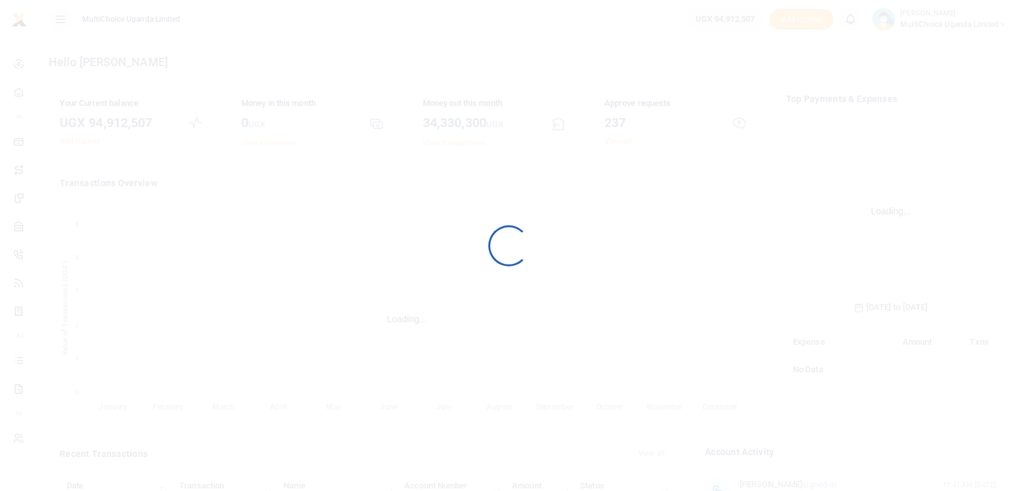
scroll to position [191, 201]
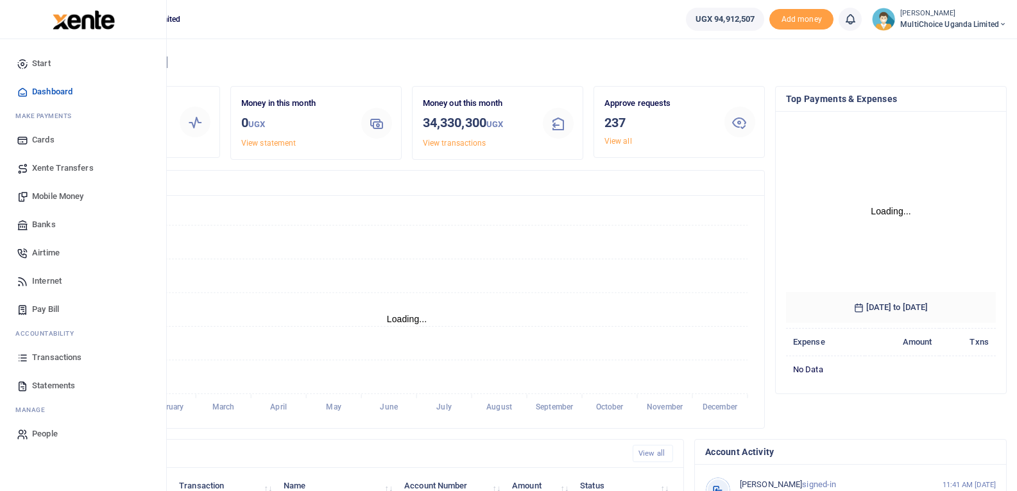
click at [45, 355] on span "Transactions" at bounding box center [56, 357] width 49 height 13
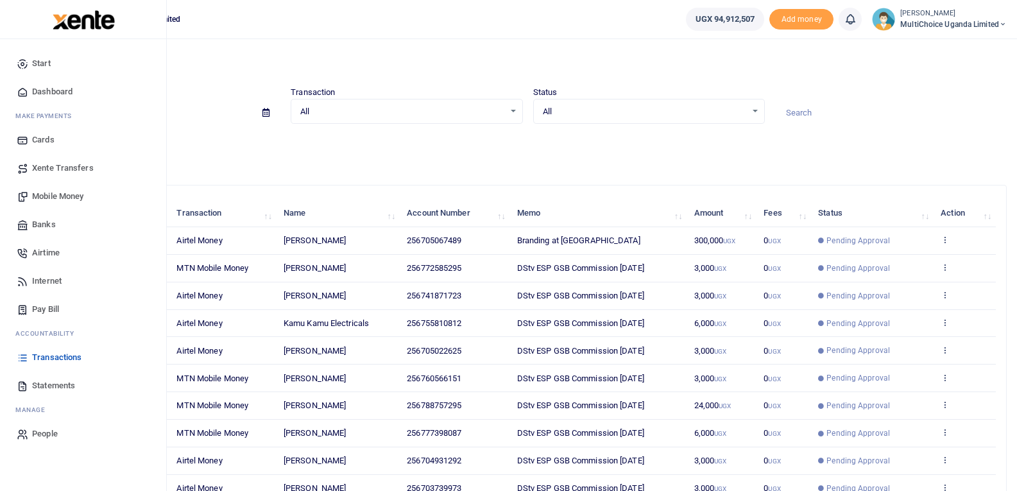
click at [66, 196] on span "Mobile Money" at bounding box center [57, 196] width 51 height 13
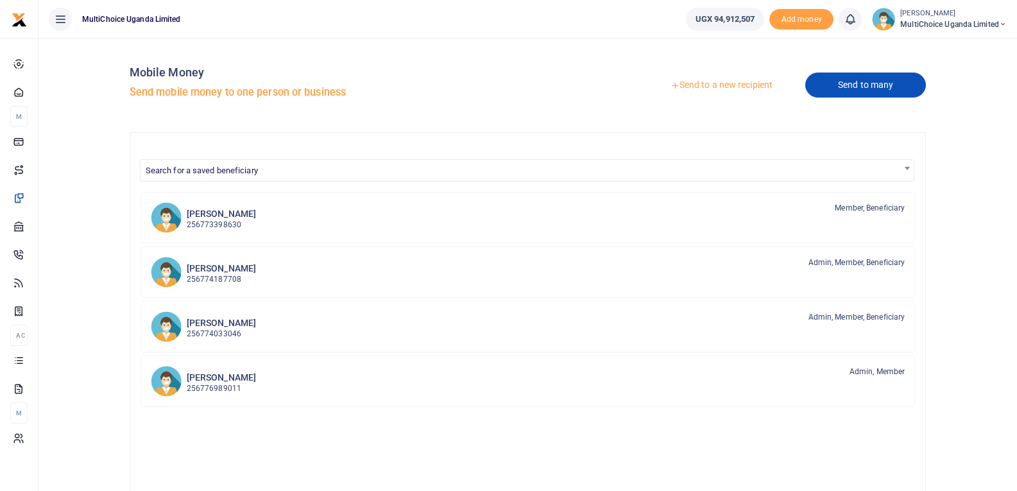
click at [852, 94] on link "Send to many" at bounding box center [865, 84] width 121 height 25
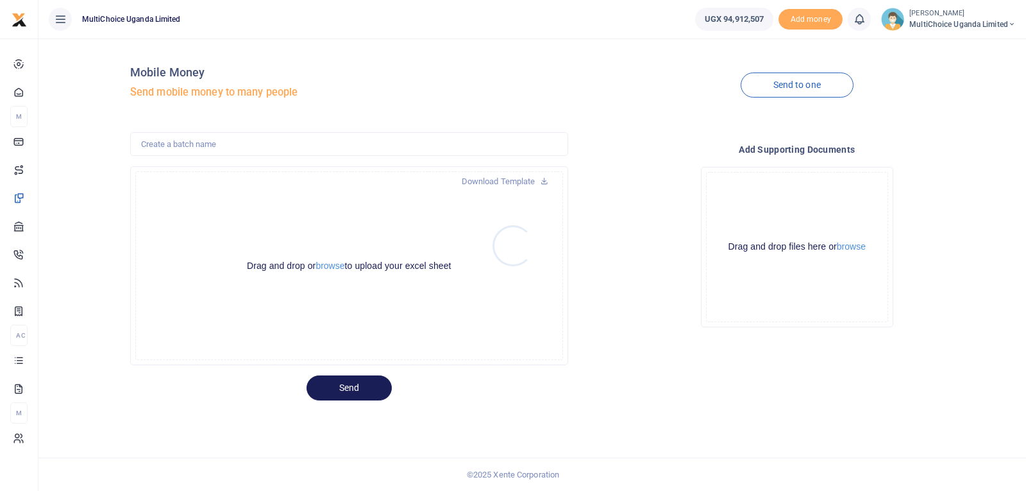
click at [337, 266] on div at bounding box center [513, 245] width 1026 height 491
click at [337, 265] on button "browse" at bounding box center [330, 266] width 29 height 10
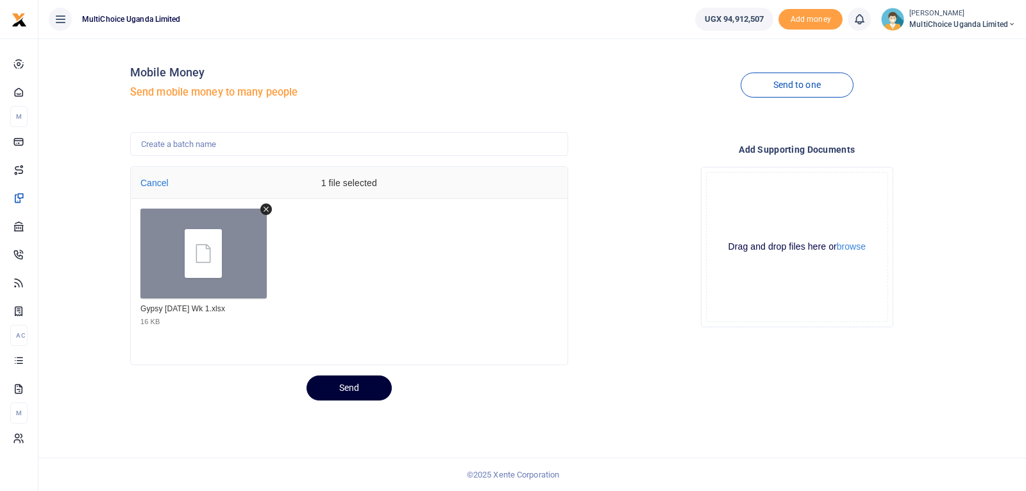
click at [362, 388] on button "Send" at bounding box center [349, 387] width 85 height 25
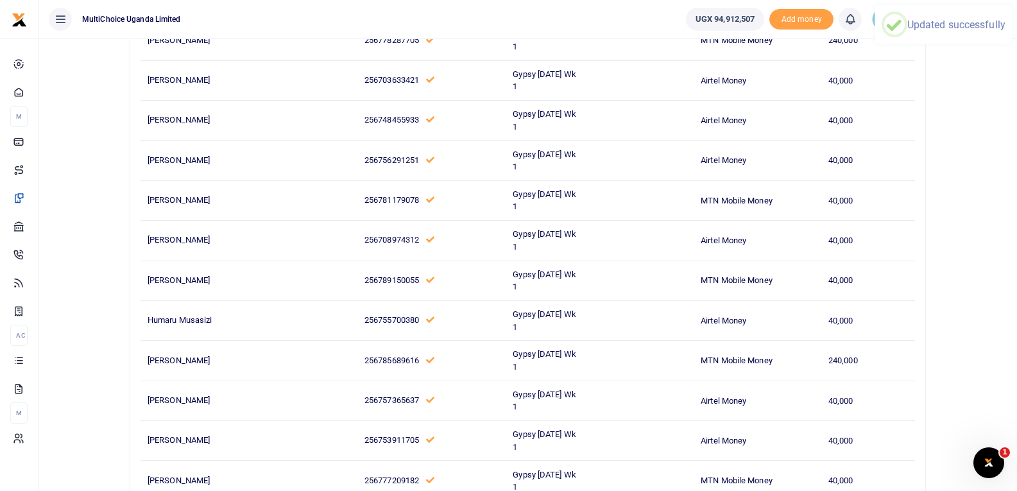
scroll to position [5287, 0]
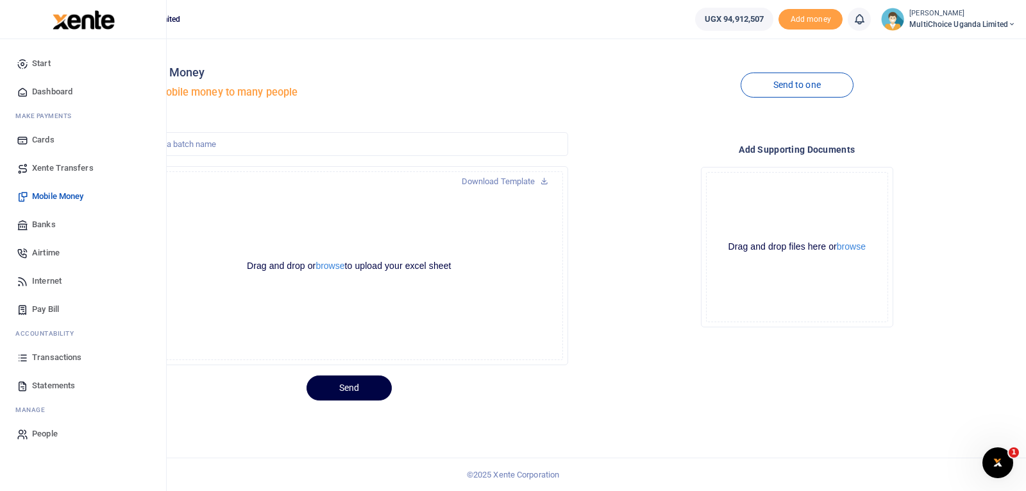
click at [56, 362] on span "Transactions" at bounding box center [56, 357] width 49 height 13
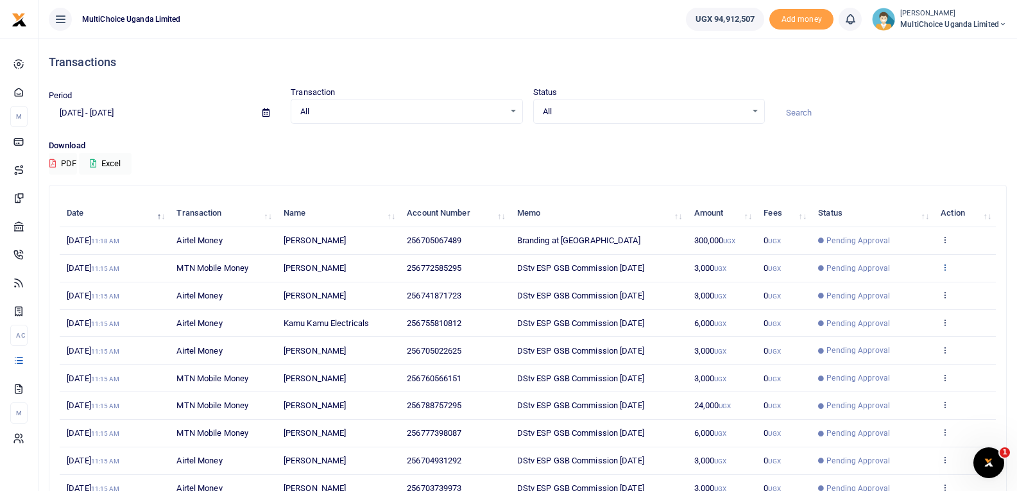
click at [942, 266] on icon at bounding box center [944, 266] width 8 height 9
click at [930, 279] on div "View details Send again" at bounding box center [898, 303] width 103 height 58
click at [946, 268] on icon at bounding box center [944, 266] width 8 height 9
click at [912, 291] on link "View details" at bounding box center [897, 289] width 101 height 18
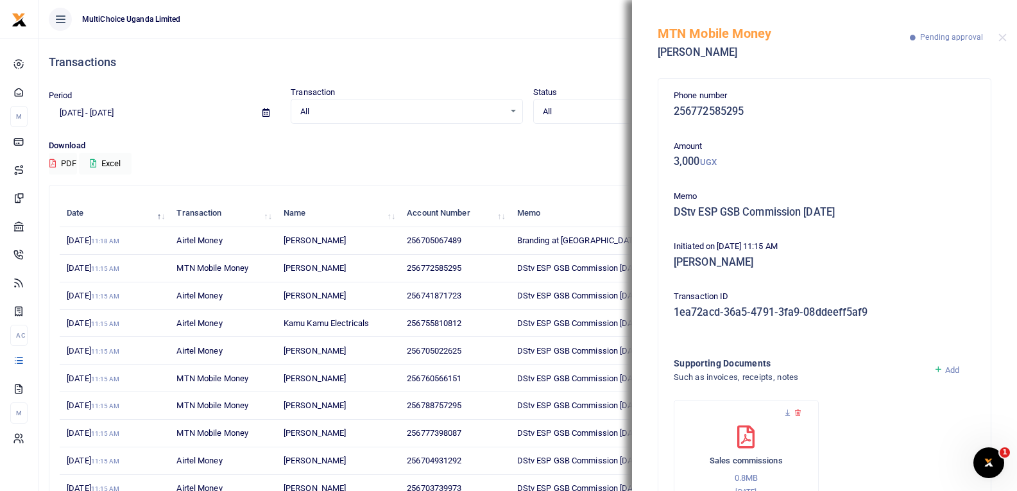
scroll to position [52, 0]
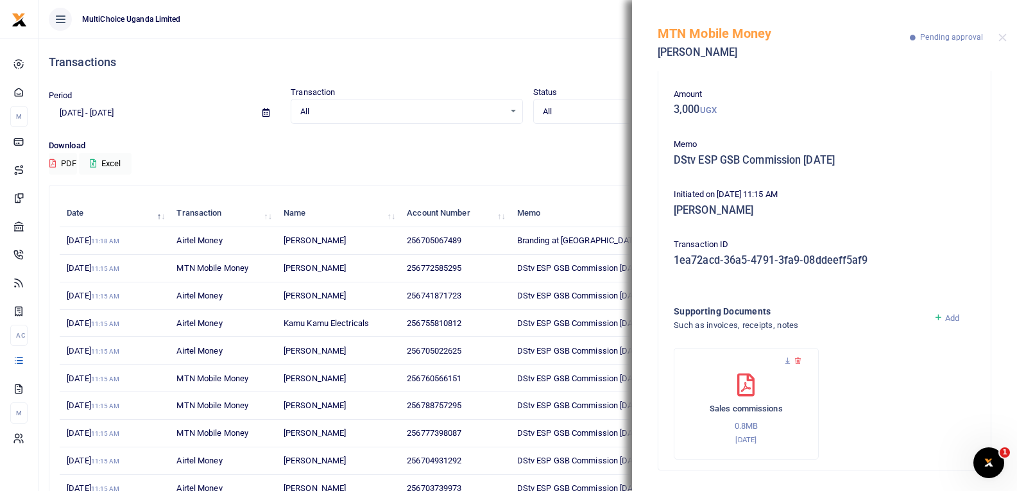
click at [998, 39] on div "MTN Mobile Money [PERSON_NAME] Pending approval" at bounding box center [824, 35] width 385 height 71
click at [1004, 39] on button "Close" at bounding box center [1002, 37] width 8 height 8
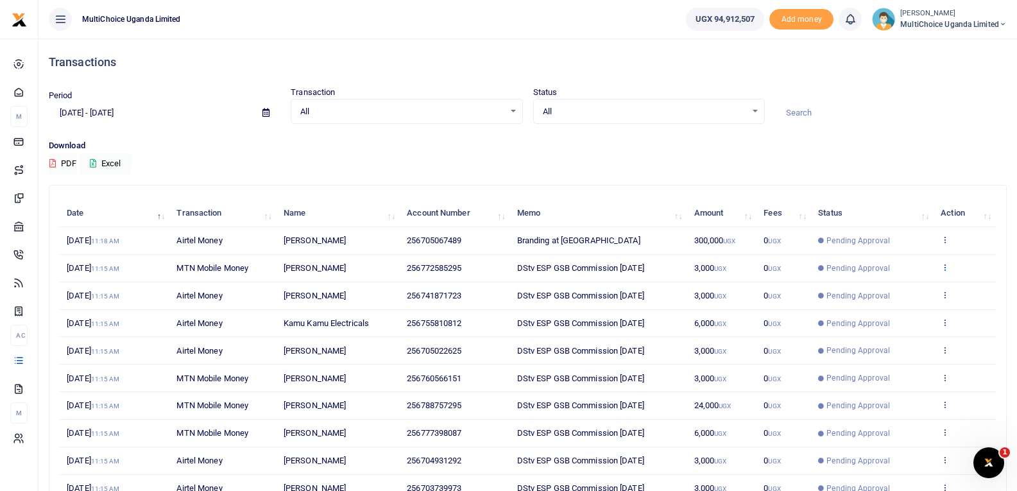
click at [944, 264] on icon at bounding box center [944, 266] width 8 height 9
click at [944, 239] on icon at bounding box center [944, 239] width 8 height 9
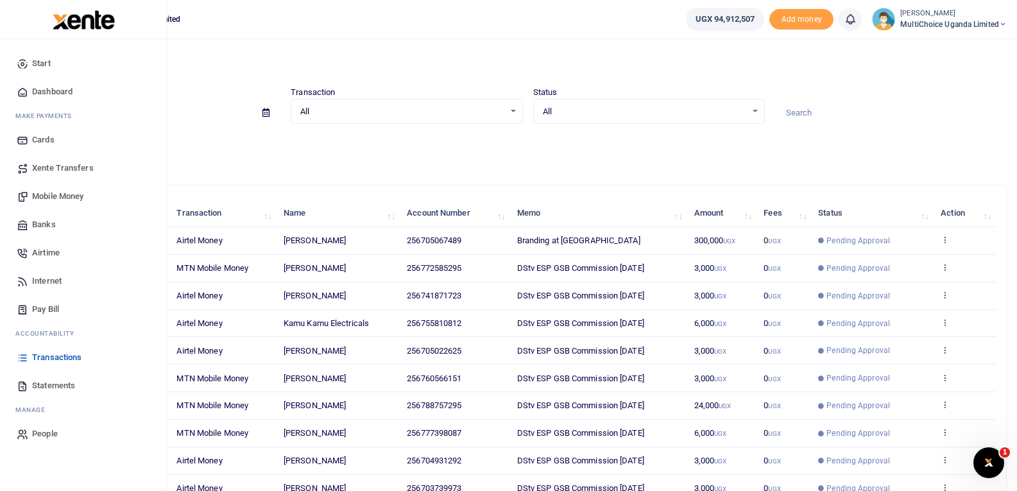
click at [56, 355] on span "Transactions" at bounding box center [56, 357] width 49 height 13
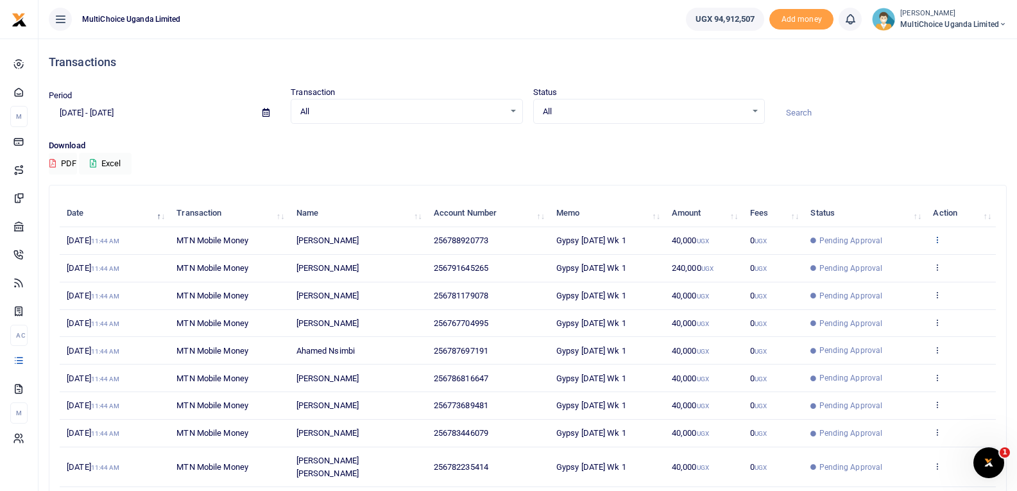
click at [934, 237] on icon at bounding box center [937, 239] width 8 height 9
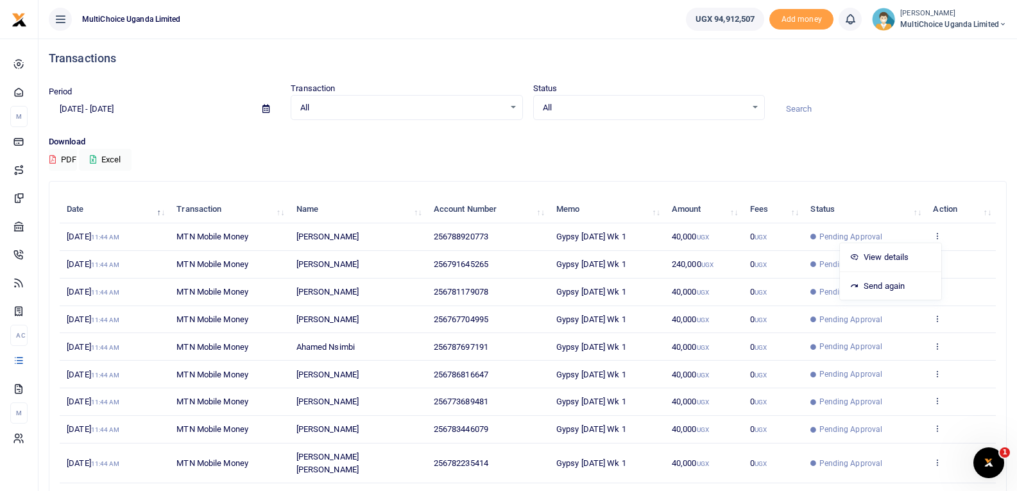
scroll to position [99, 0]
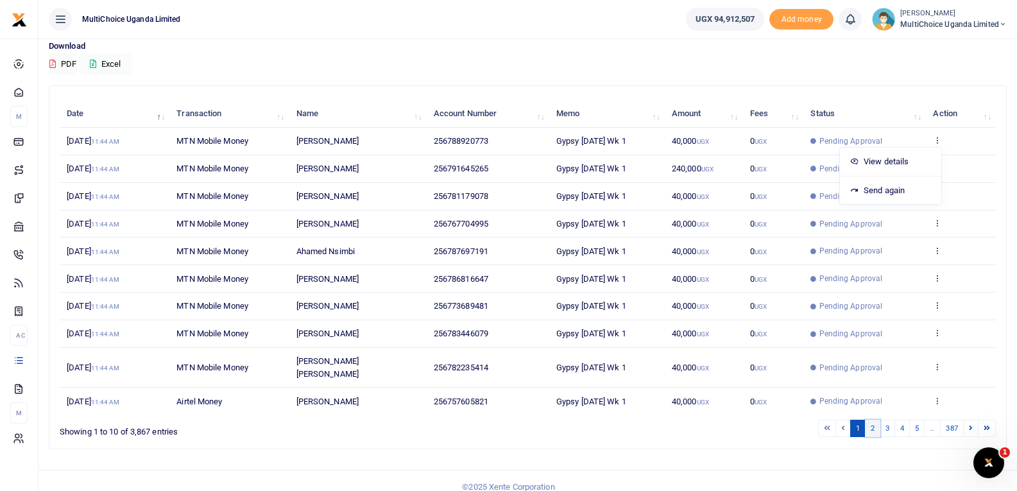
click at [873, 420] on link "2" at bounding box center [872, 428] width 15 height 17
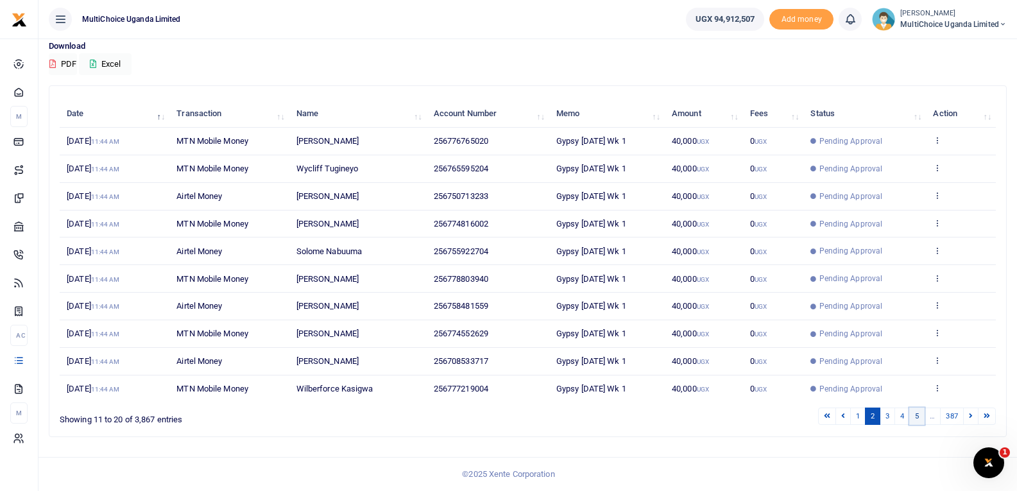
click at [923, 416] on link "5" at bounding box center [916, 415] width 15 height 17
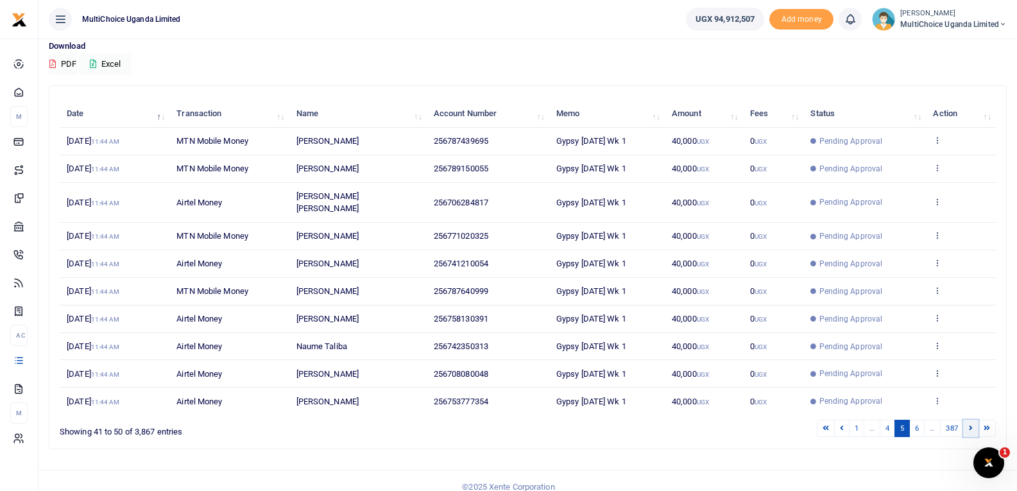
click at [971, 424] on icon at bounding box center [971, 427] width 4 height 7
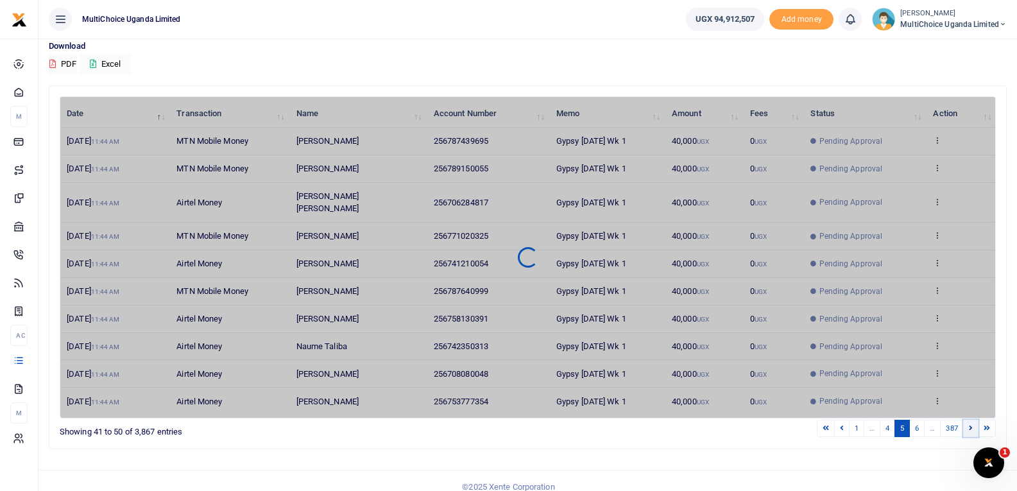
click at [971, 424] on icon at bounding box center [971, 427] width 4 height 7
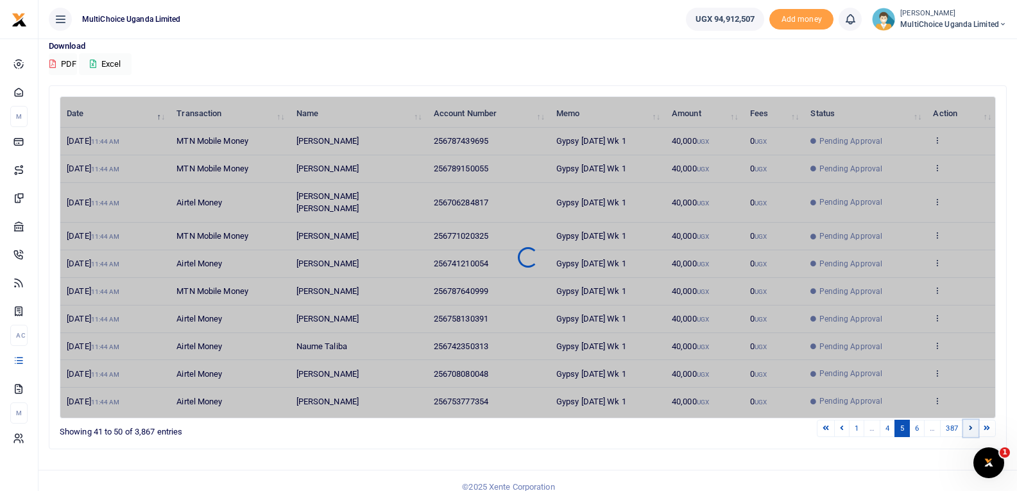
click at [971, 424] on icon at bounding box center [971, 427] width 4 height 7
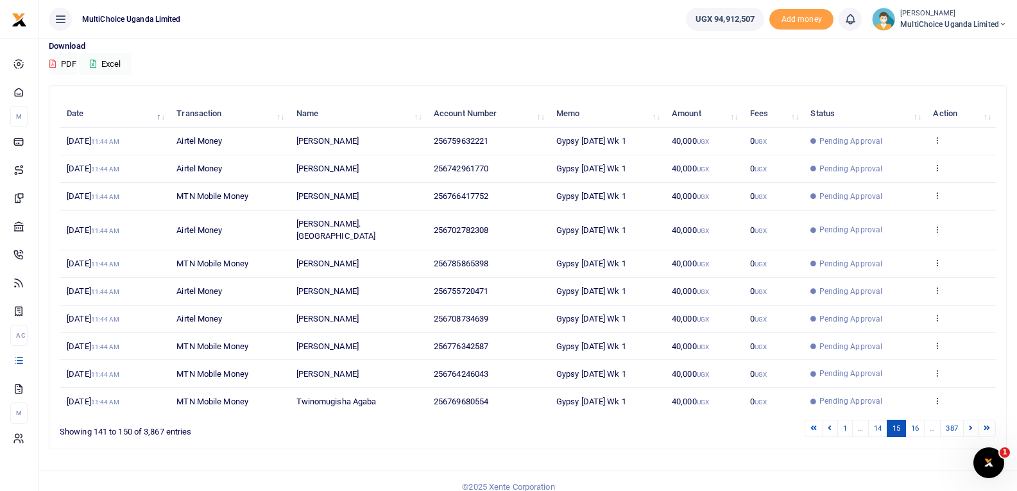
click at [971, 424] on icon at bounding box center [971, 427] width 4 height 7
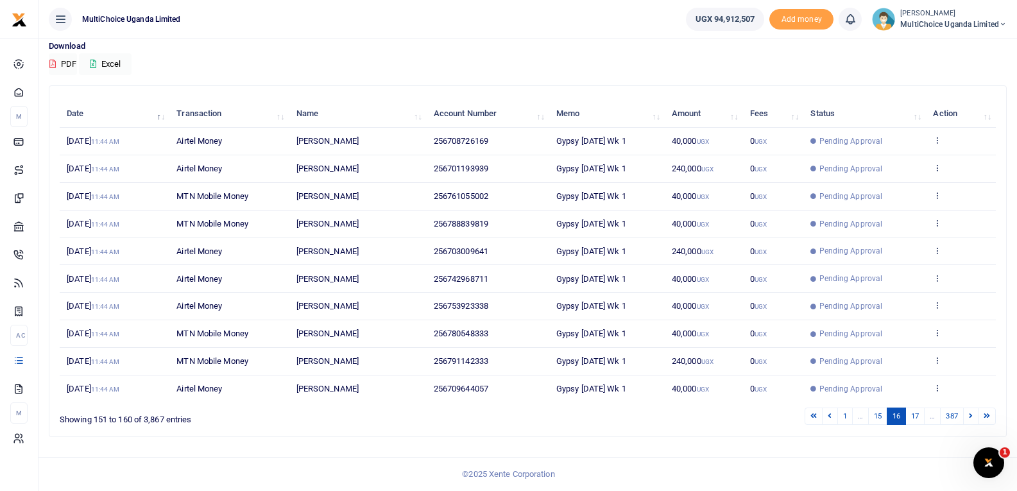
click at [971, 415] on icon at bounding box center [971, 415] width 4 height 7
click at [969, 415] on icon at bounding box center [971, 415] width 4 height 7
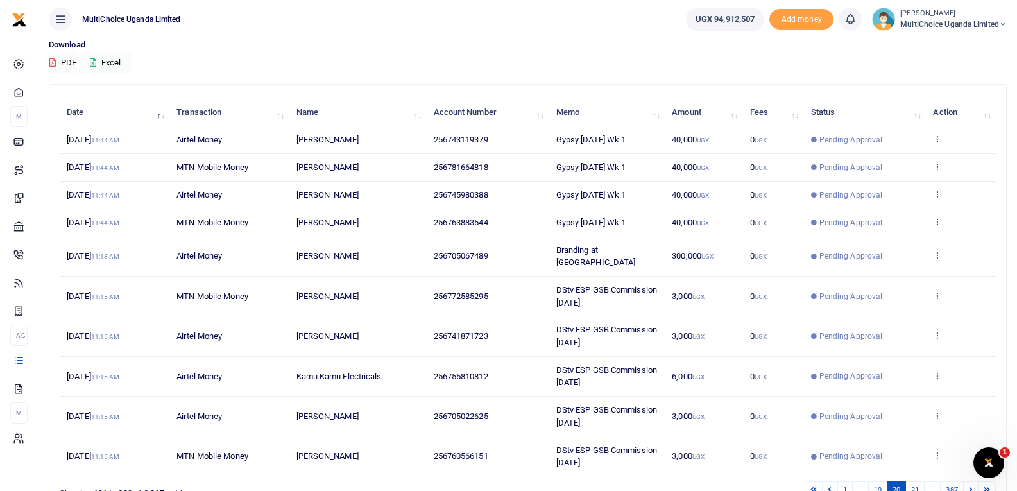
scroll to position [174, 0]
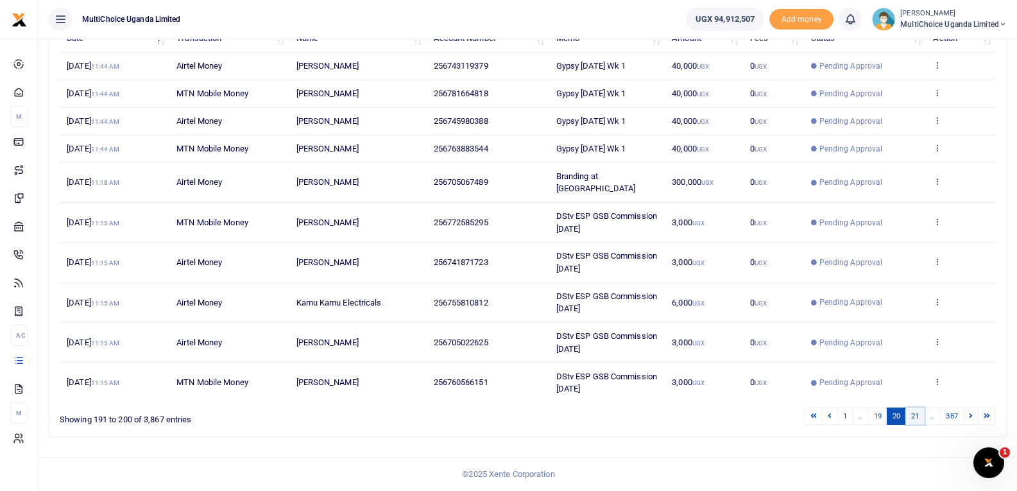
click at [913, 414] on link "21" at bounding box center [914, 415] width 19 height 17
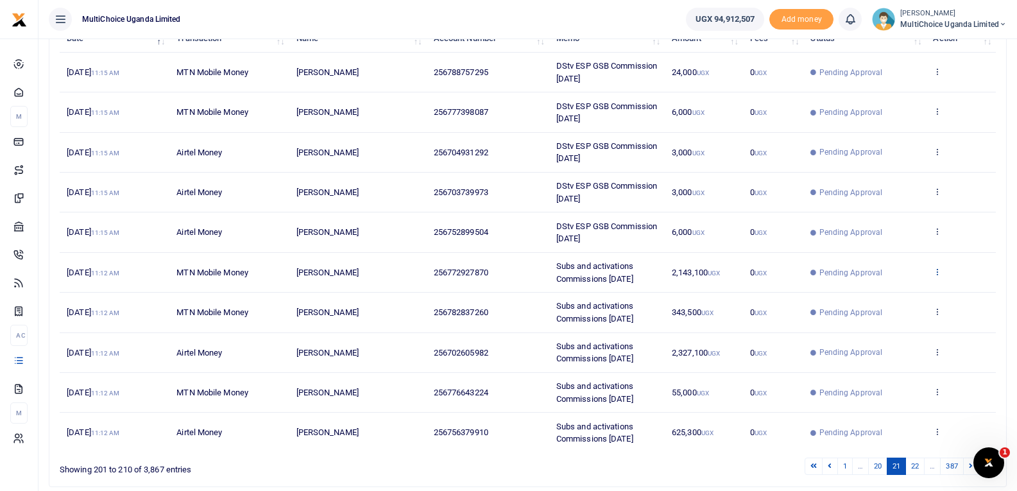
click at [939, 273] on icon at bounding box center [937, 271] width 8 height 9
click at [896, 295] on link "View details" at bounding box center [890, 293] width 101 height 18
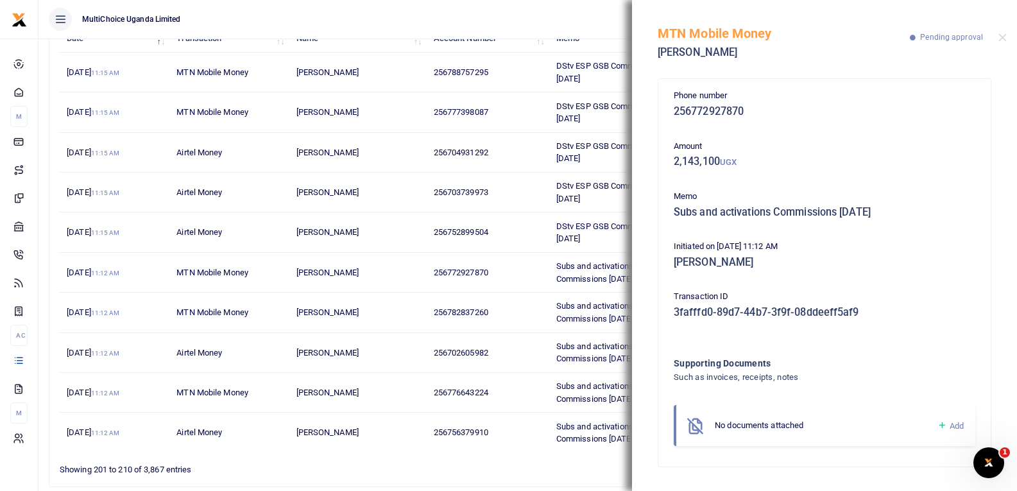
click at [941, 425] on icon at bounding box center [942, 426] width 10 height 12
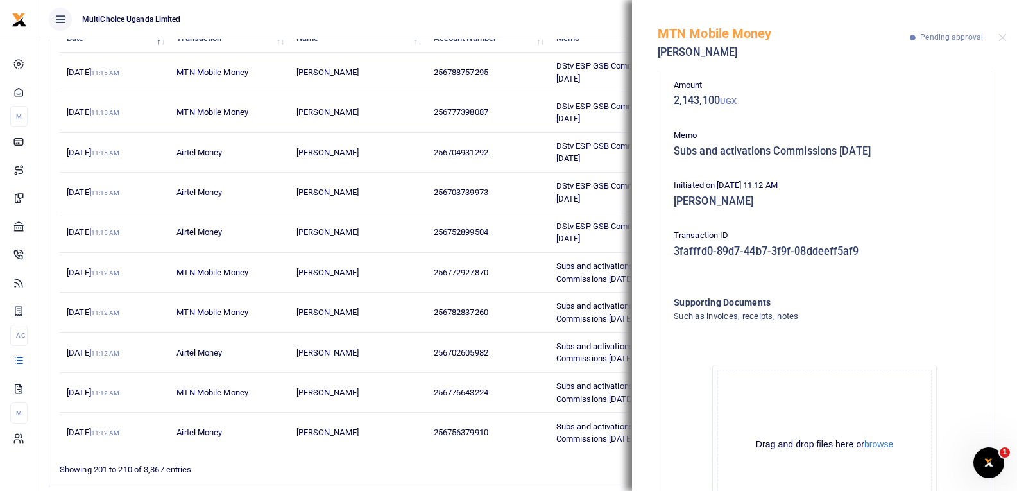
scroll to position [142, 0]
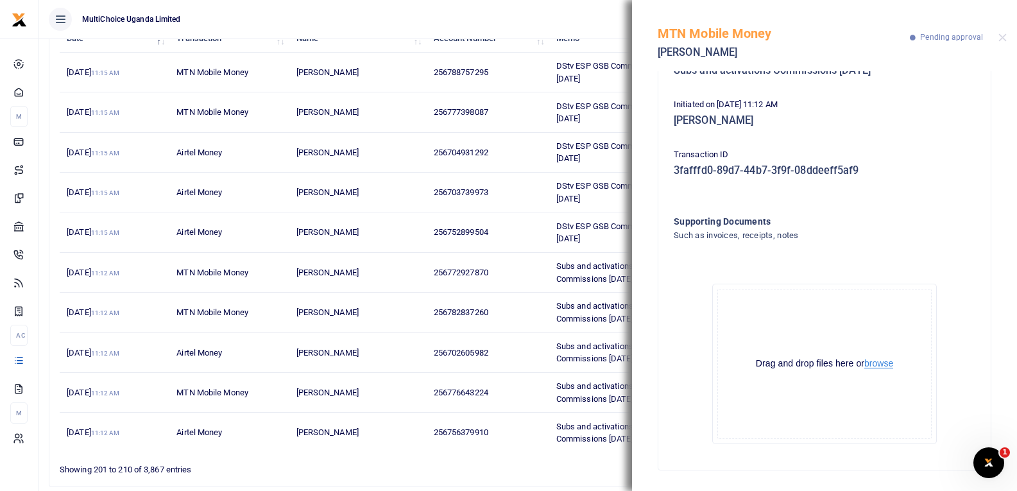
click at [872, 364] on button "browse" at bounding box center [878, 364] width 29 height 10
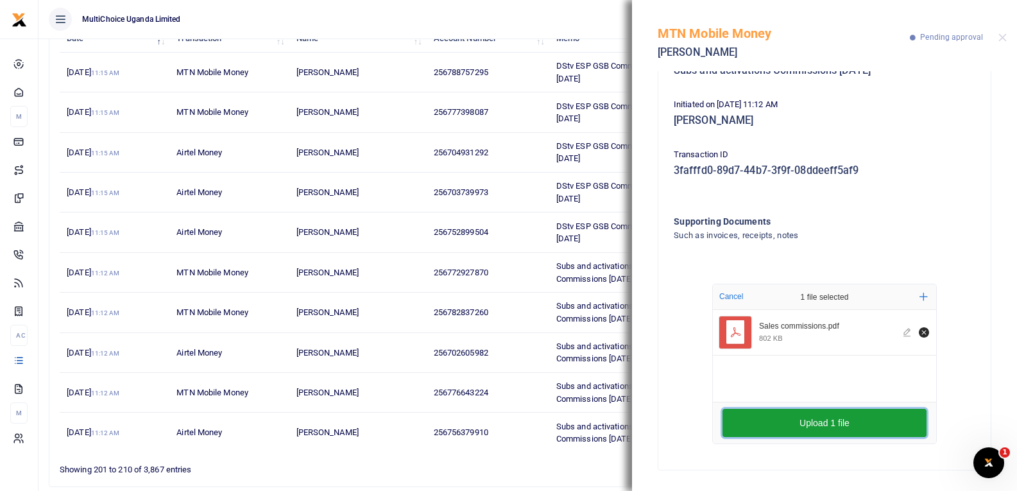
click at [749, 424] on button "Upload 1 file" at bounding box center [824, 423] width 204 height 28
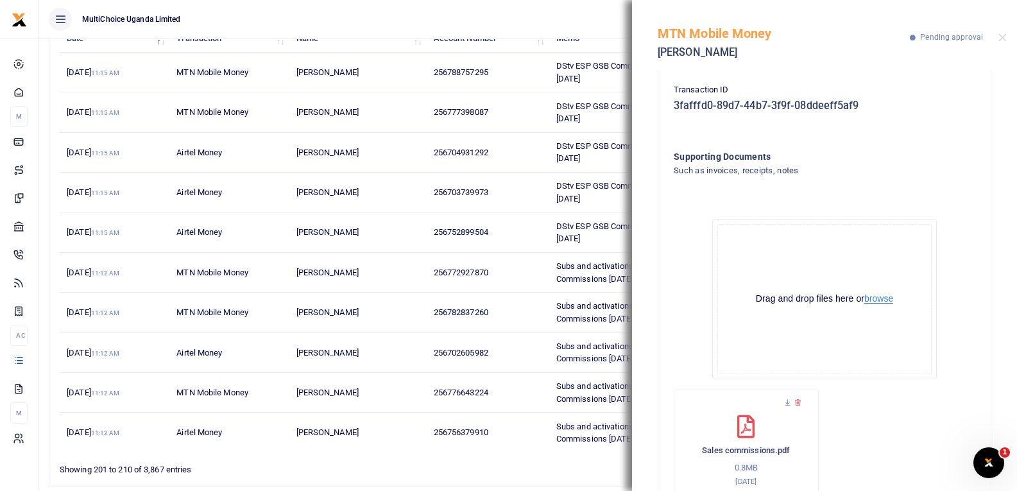
scroll to position [264, 0]
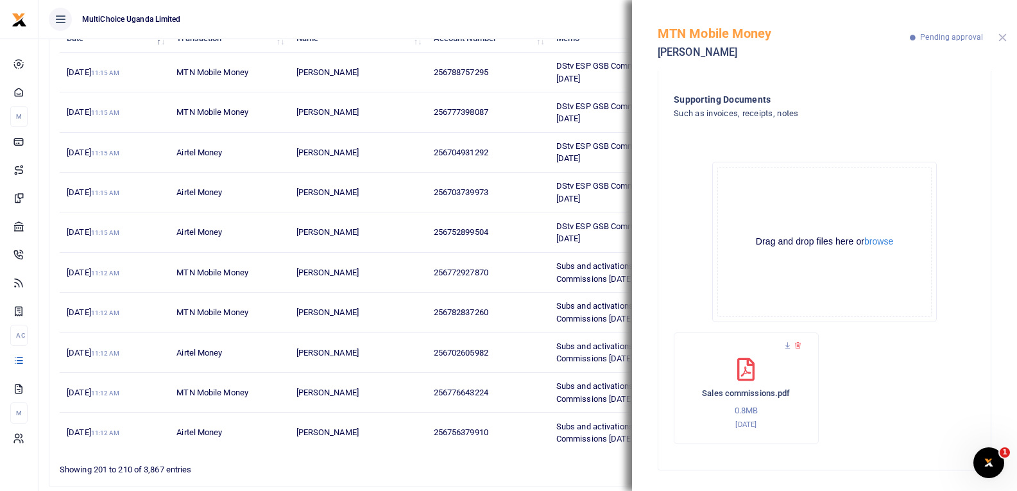
click at [1002, 42] on button "Close" at bounding box center [1002, 37] width 8 height 8
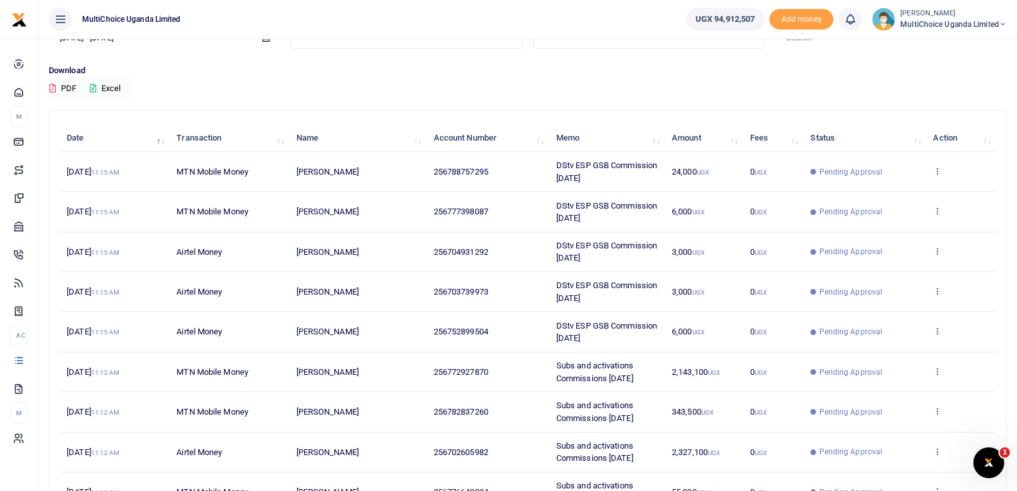
scroll to position [0, 0]
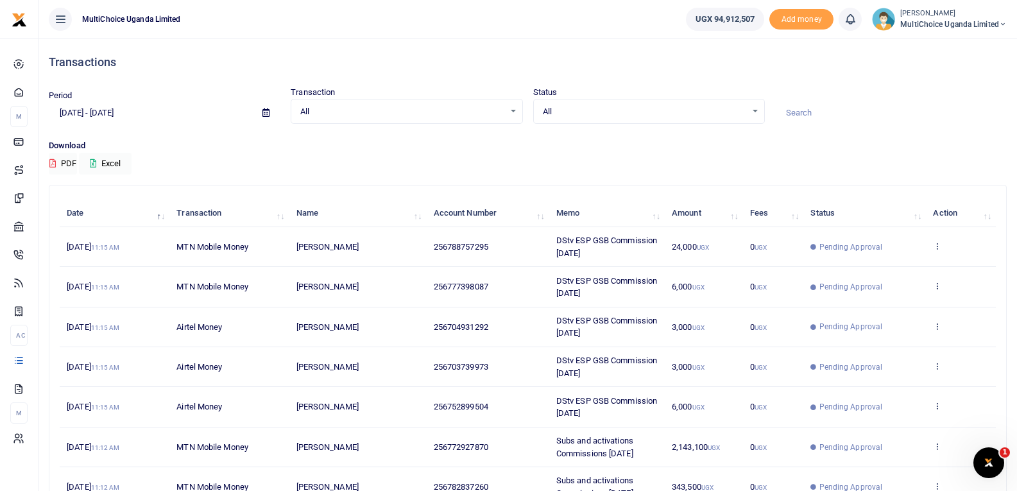
click at [1003, 25] on icon at bounding box center [1003, 24] width 8 height 9
click at [971, 49] on link "Switch accounts" at bounding box center [956, 47] width 101 height 18
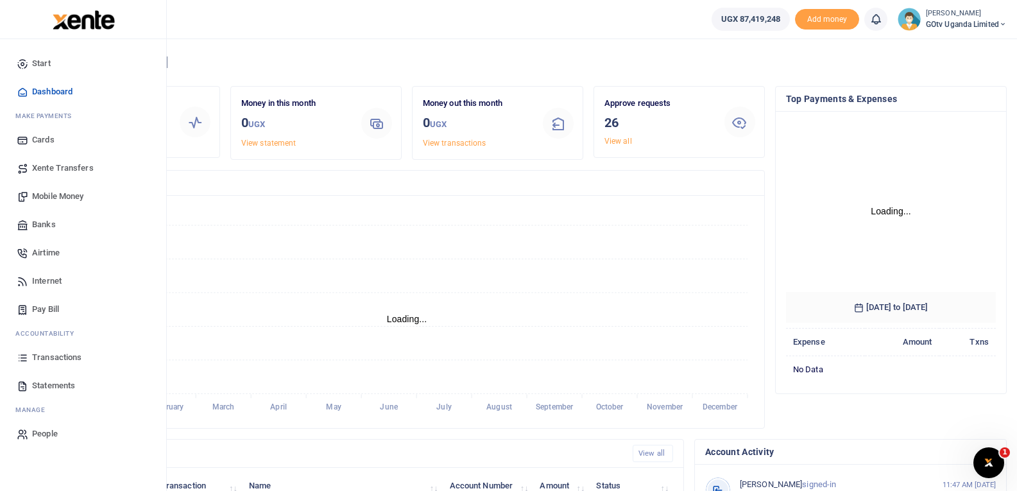
click at [70, 350] on link "Transactions" at bounding box center [83, 357] width 146 height 28
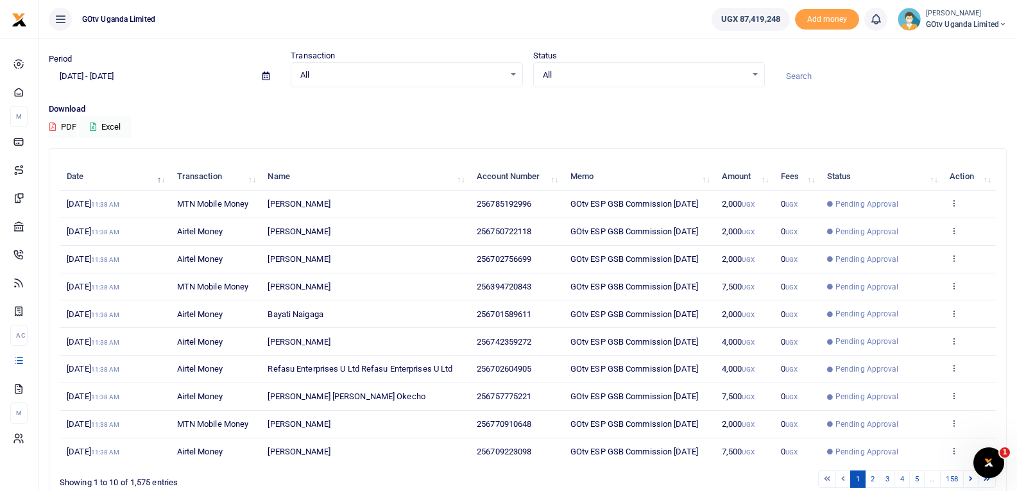
scroll to position [99, 0]
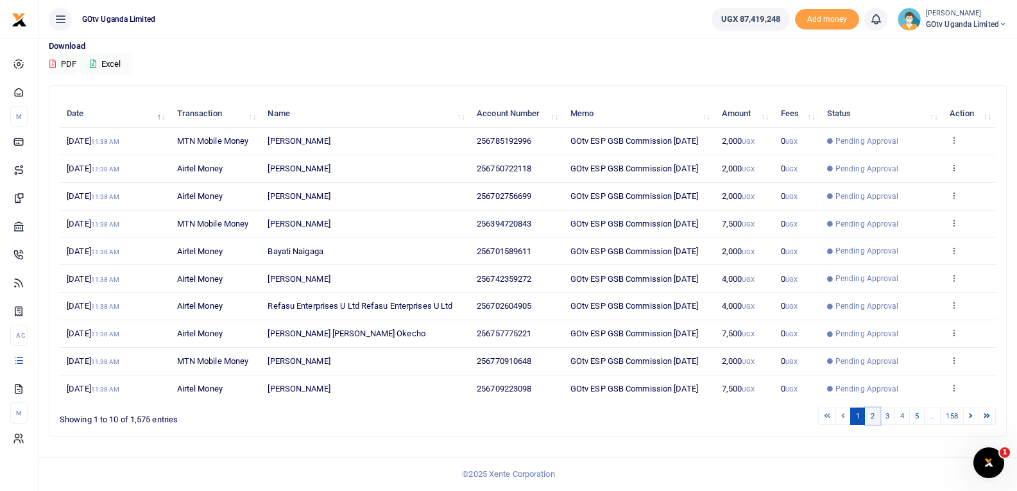
click at [871, 414] on link "2" at bounding box center [872, 415] width 15 height 17
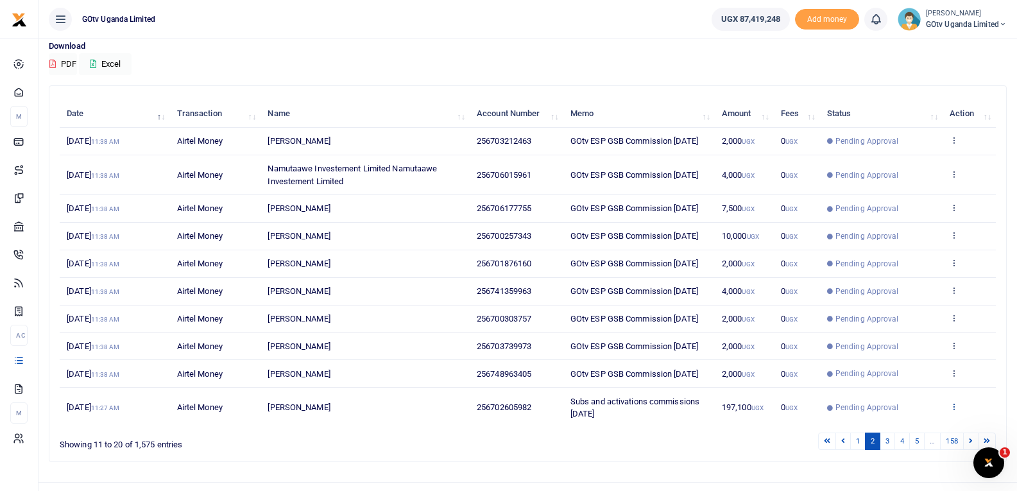
click at [956, 403] on icon at bounding box center [953, 406] width 8 height 9
click at [935, 359] on link "View details" at bounding box center [906, 358] width 101 height 18
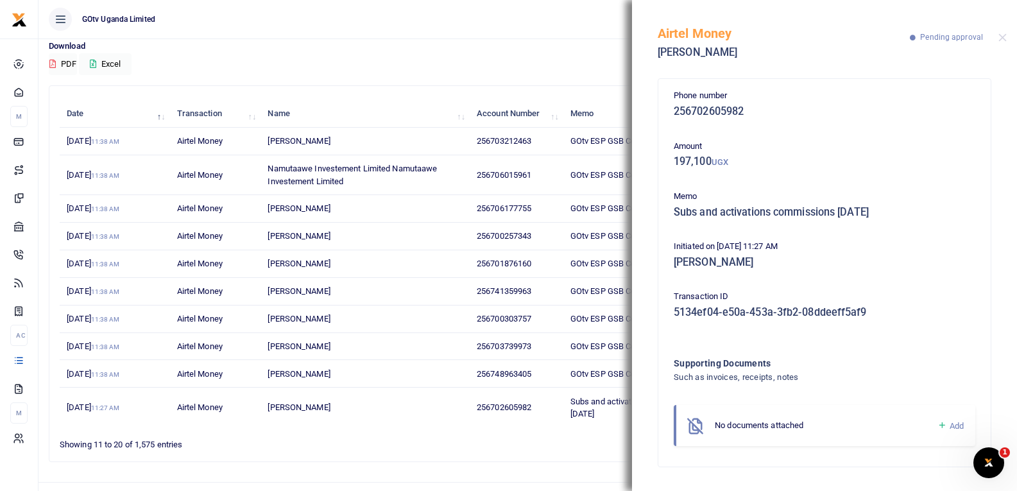
click at [942, 425] on icon at bounding box center [942, 426] width 10 height 12
click at [940, 423] on icon at bounding box center [942, 426] width 10 height 12
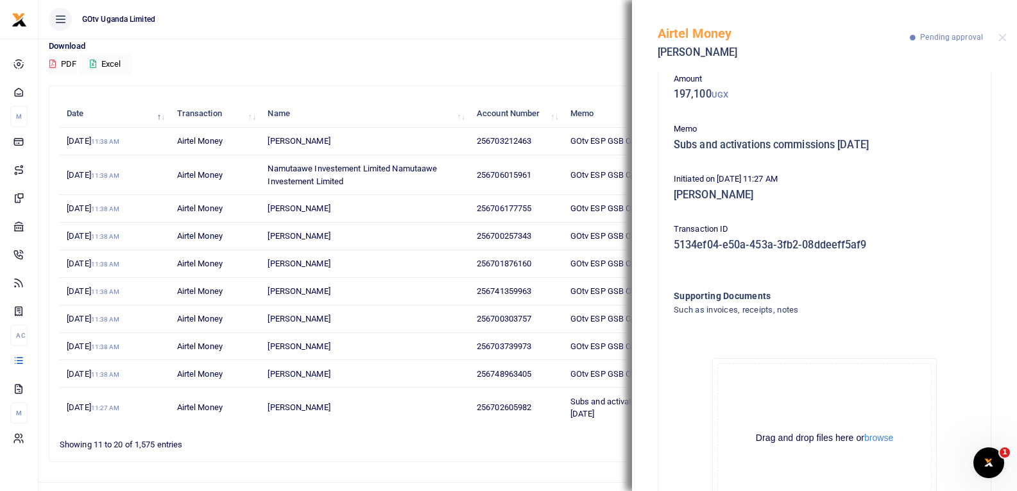
scroll to position [142, 0]
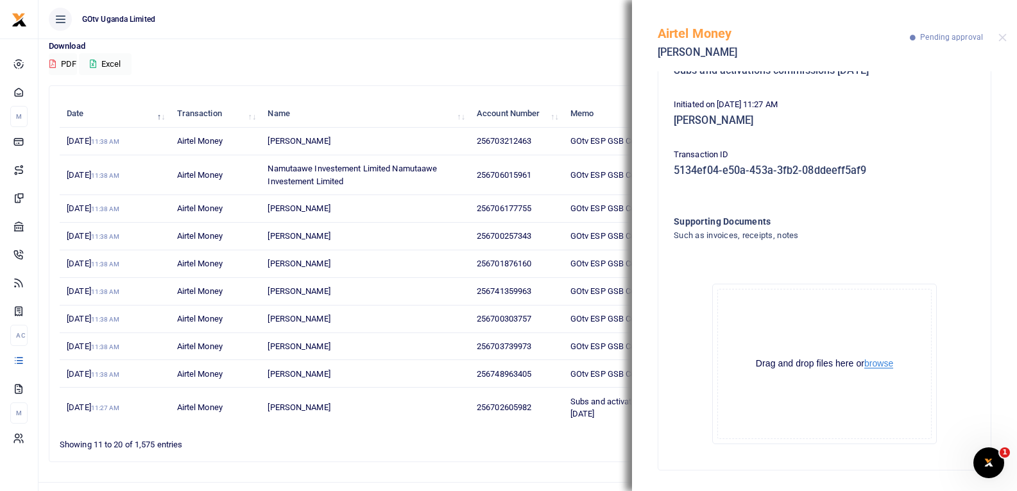
click at [869, 366] on button "browse" at bounding box center [878, 364] width 29 height 10
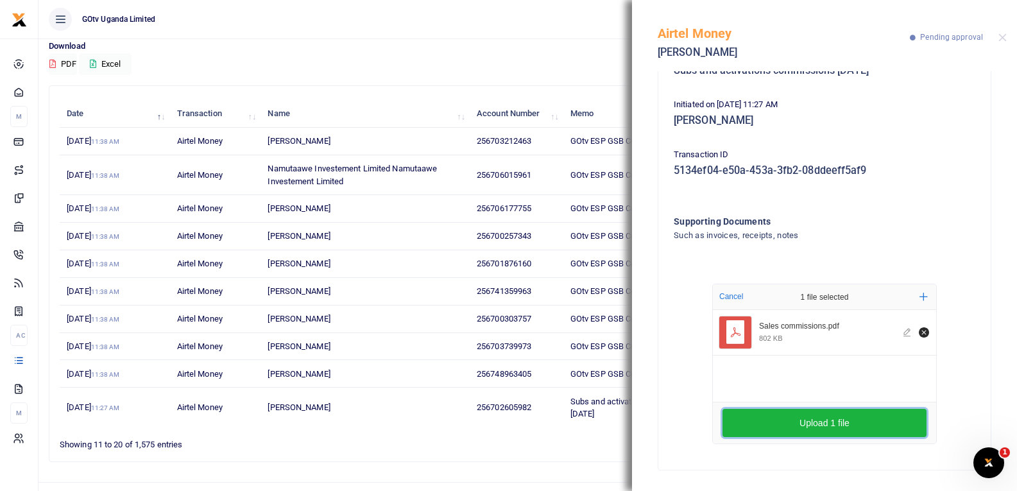
drag, startPoint x: 788, startPoint y: 412, endPoint x: 779, endPoint y: 414, distance: 9.1
click at [779, 414] on button "Upload 1 file" at bounding box center [824, 423] width 204 height 28
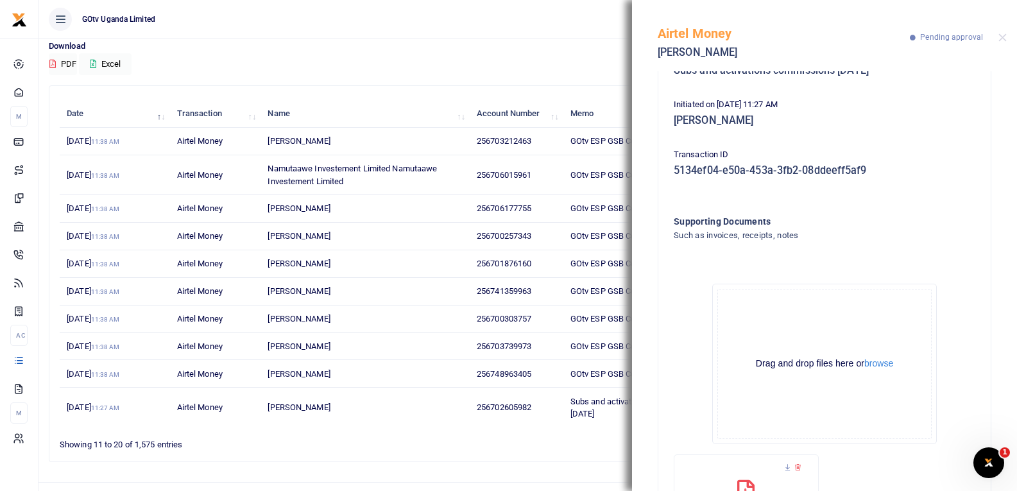
drag, startPoint x: 507, startPoint y: 31, endPoint x: 546, endPoint y: 6, distance: 46.8
click at [508, 31] on ul "GOtv Uganda Limited" at bounding box center [369, 19] width 663 height 38
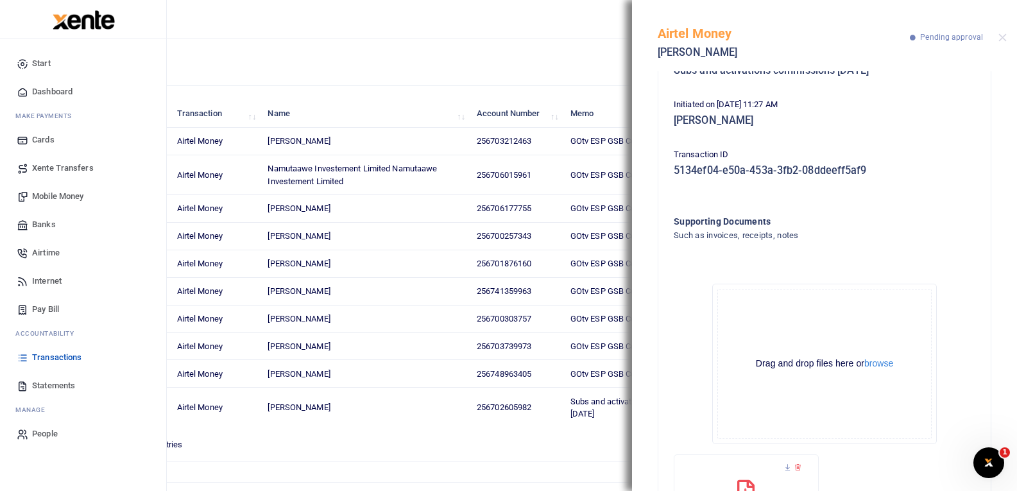
click at [40, 195] on span "Mobile Money" at bounding box center [57, 196] width 51 height 13
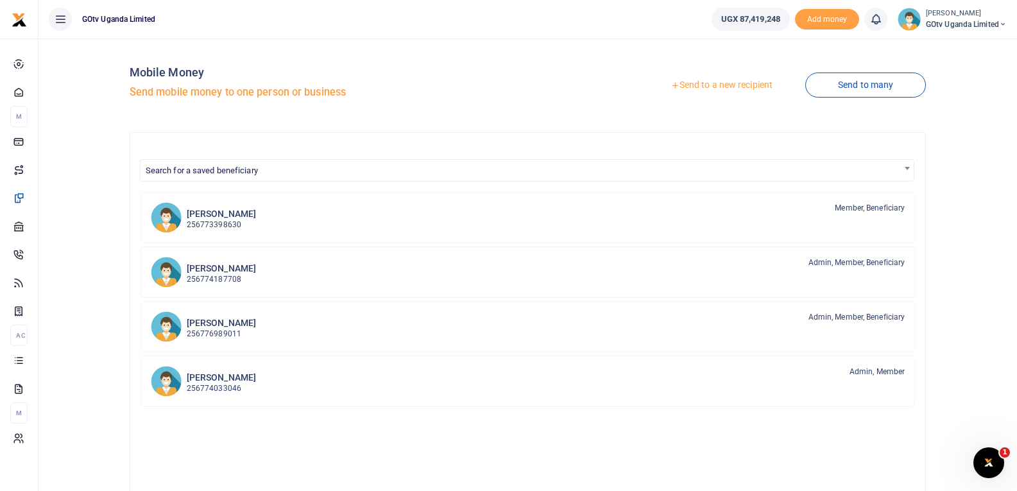
click at [727, 85] on link "Send to a new recipient" at bounding box center [721, 85] width 167 height 23
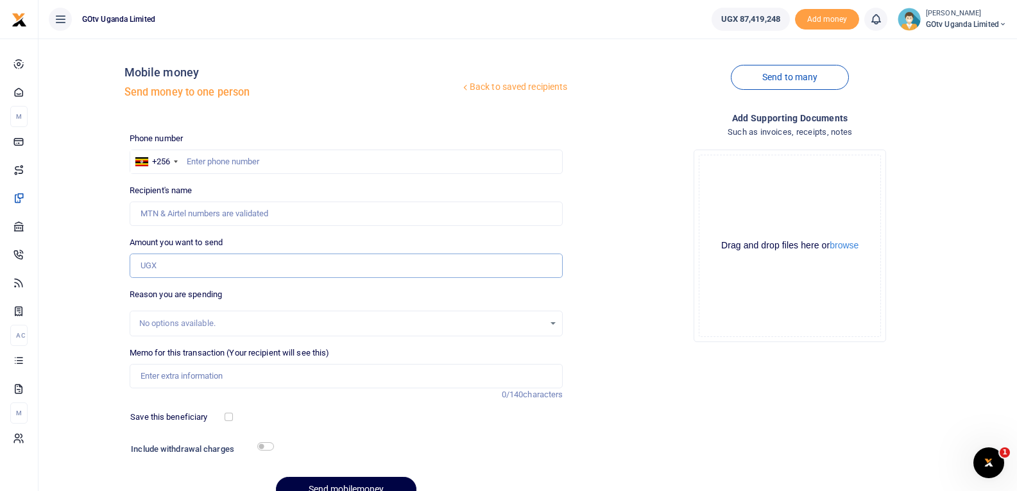
click at [185, 266] on input "Amount you want to send" at bounding box center [347, 265] width 434 height 24
paste input "399,725.00"
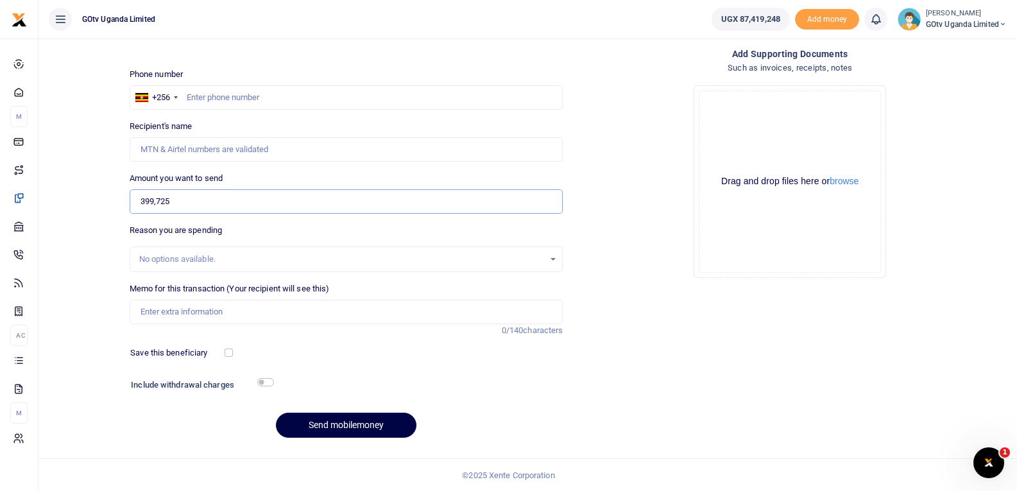
scroll to position [65, 0]
type input "399,725"
click at [266, 381] on input "checkbox" at bounding box center [265, 381] width 17 height 8
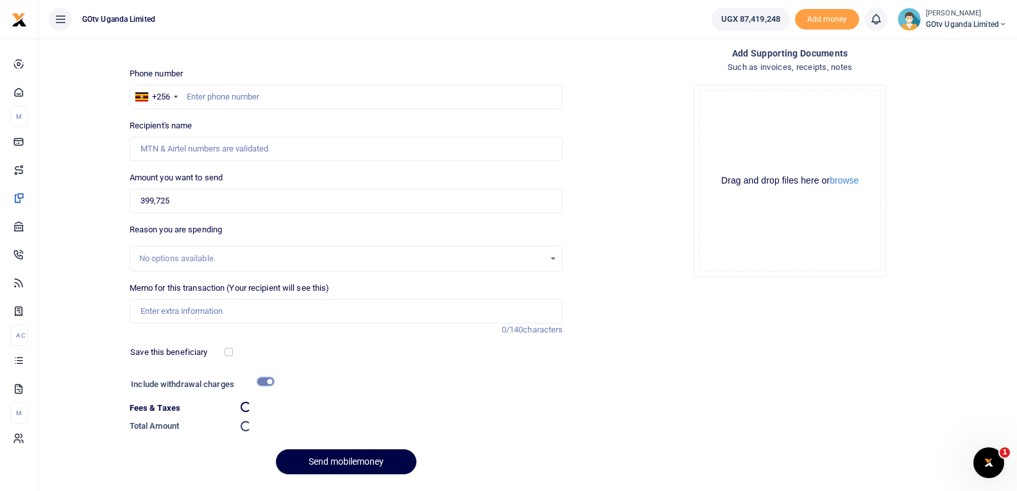
checkbox input "false"
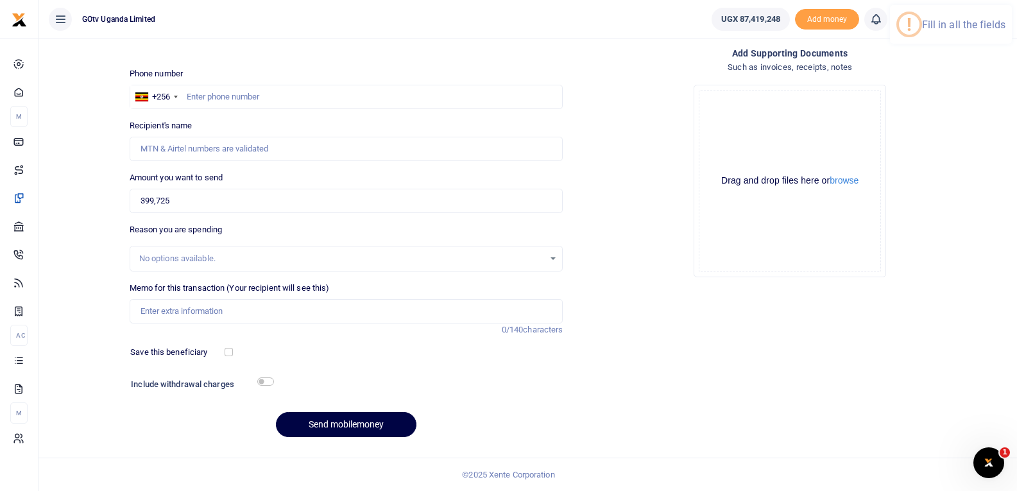
click at [233, 84] on div "Phone number +256 [GEOGRAPHIC_DATA] +256 Phone is required." at bounding box center [347, 88] width 434 height 42
click at [237, 90] on input "text" at bounding box center [347, 97] width 434 height 24
type input "706138866"
type input "[PERSON_NAME]"
drag, startPoint x: 213, startPoint y: 337, endPoint x: 246, endPoint y: 391, distance: 63.4
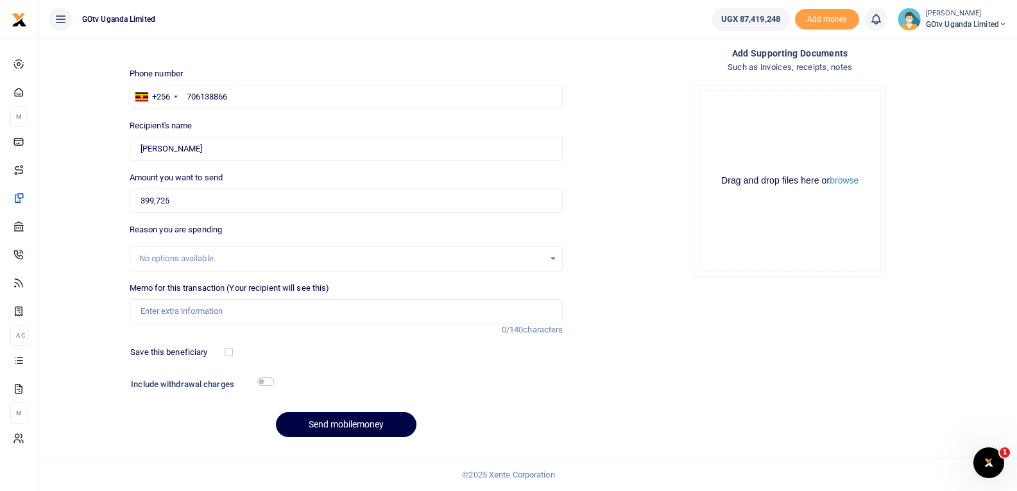
drag, startPoint x: 262, startPoint y: 382, endPoint x: 243, endPoint y: 396, distance: 23.9
click at [237, 400] on div "Include withdrawal charges Fees & Taxes 0 Total Amount 0" at bounding box center [346, 388] width 444 height 27
click at [264, 378] on input "checkbox" at bounding box center [265, 381] width 17 height 8
checkbox input "true"
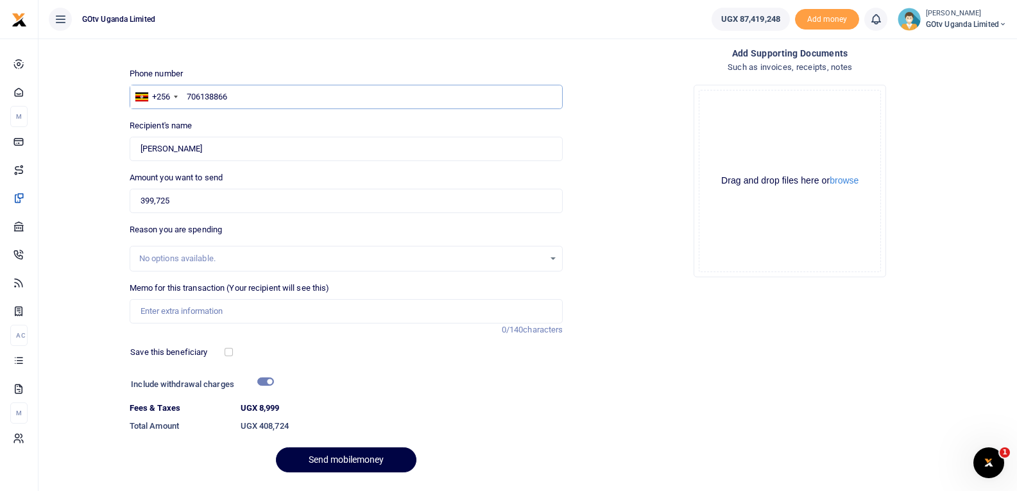
drag, startPoint x: 244, startPoint y: 94, endPoint x: 185, endPoint y: 98, distance: 58.5
click at [185, 98] on input "706138866" at bounding box center [347, 97] width 434 height 24
drag, startPoint x: 258, startPoint y: 410, endPoint x: 281, endPoint y: 410, distance: 23.1
click at [281, 410] on dt "UGX 8,999" at bounding box center [401, 408] width 333 height 13
copy label "8,999"
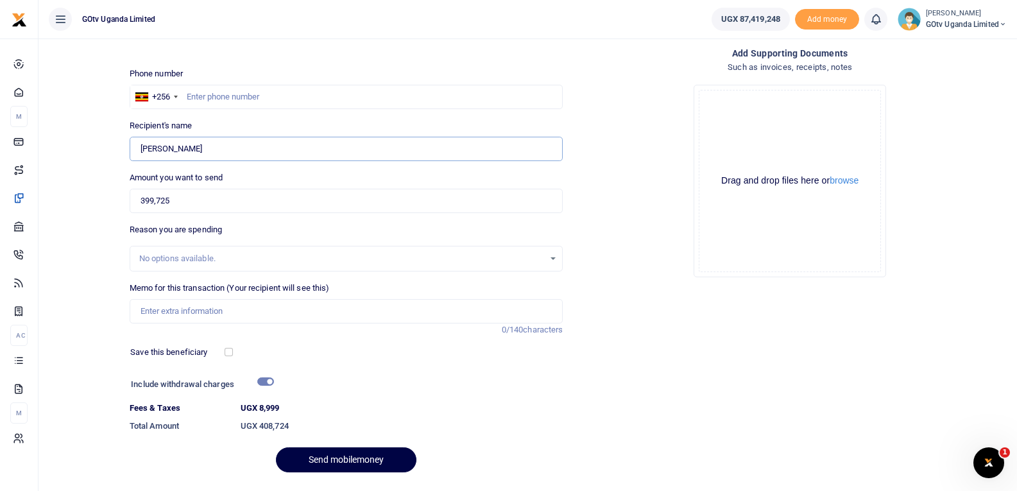
click at [226, 151] on input "Found" at bounding box center [347, 149] width 434 height 24
type input "N"
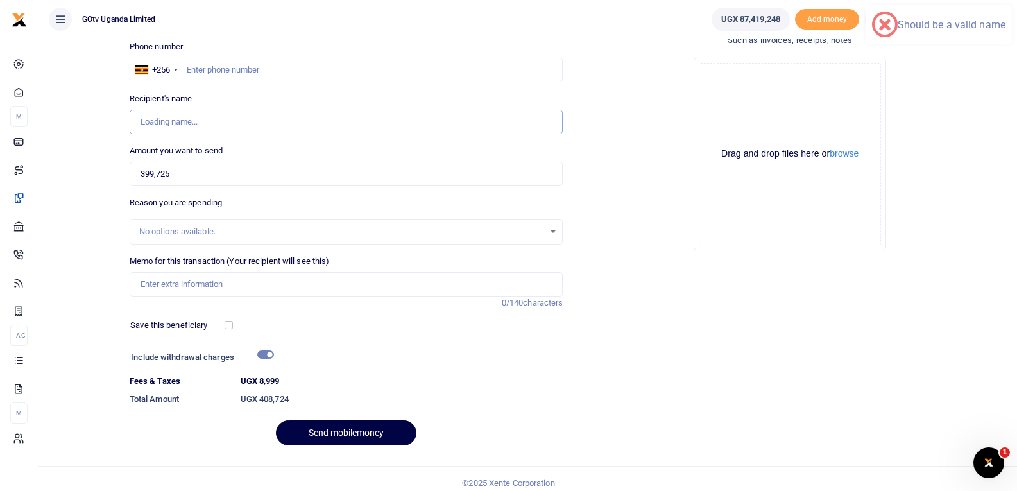
scroll to position [100, 0]
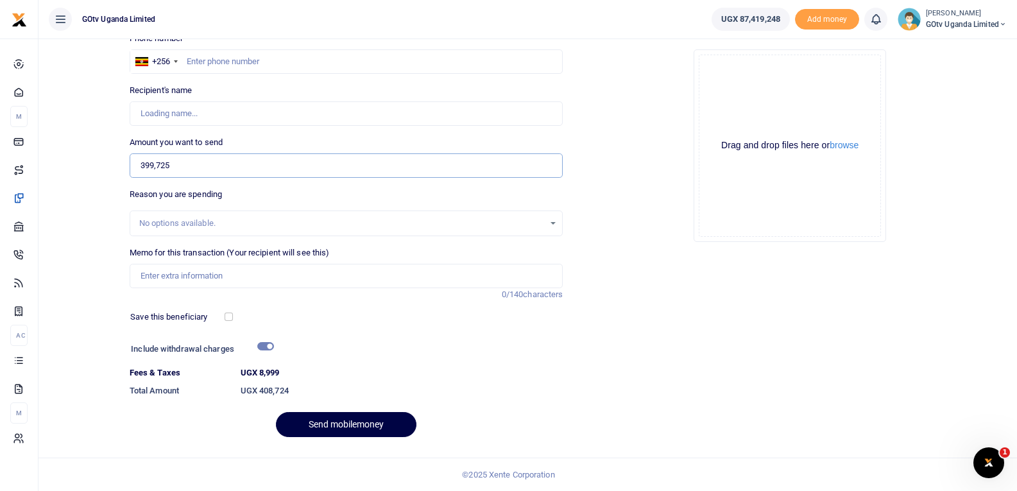
drag, startPoint x: 189, startPoint y: 171, endPoint x: 121, endPoint y: 170, distance: 68.0
click at [121, 170] on div "Back to saved recipients Mobile money Send money to one person Send to many Pho…" at bounding box center [528, 198] width 968 height 498
click at [264, 346] on input "checkbox" at bounding box center [265, 346] width 17 height 8
checkbox input "false"
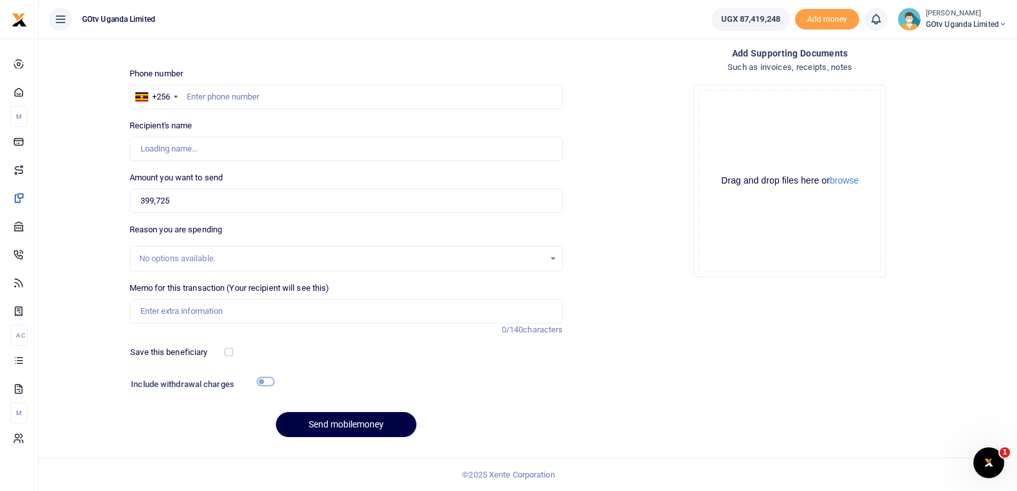
scroll to position [65, 0]
click at [298, 198] on input "399,725" at bounding box center [347, 201] width 434 height 24
type input "3"
type input "0"
click at [171, 201] on input "0" at bounding box center [347, 201] width 434 height 24
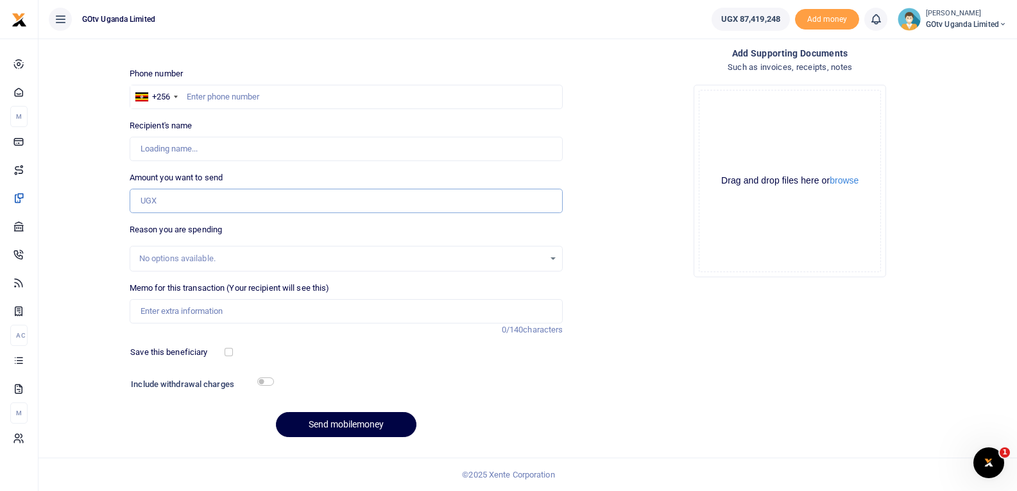
type input "0"
click at [232, 90] on input "text" at bounding box center [347, 97] width 434 height 24
type input "706138866"
click at [198, 194] on input "0" at bounding box center [347, 201] width 434 height 24
type input "Nassim Akampa"
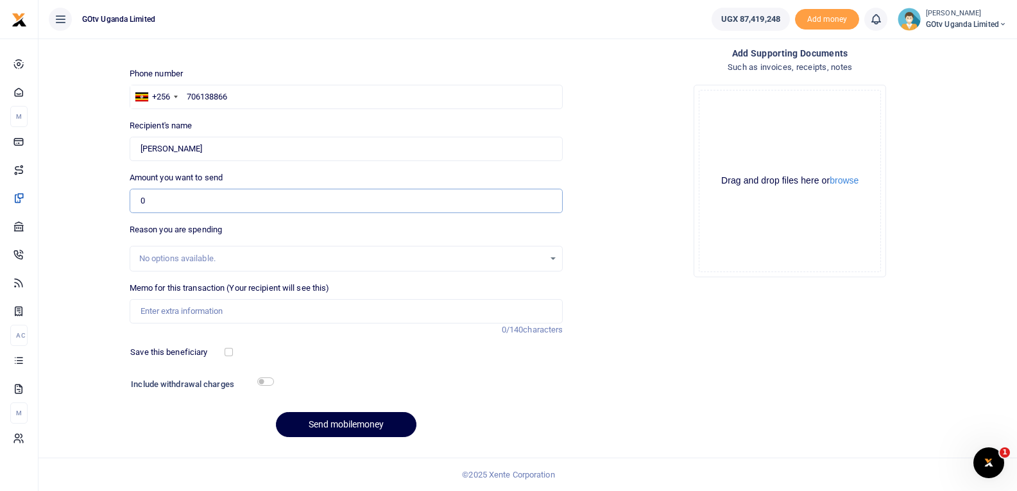
drag, startPoint x: 189, startPoint y: 194, endPoint x: 130, endPoint y: 201, distance: 58.8
click at [130, 201] on input "0" at bounding box center [347, 201] width 434 height 24
type input "399,725"
click at [264, 382] on input "checkbox" at bounding box center [265, 381] width 17 height 8
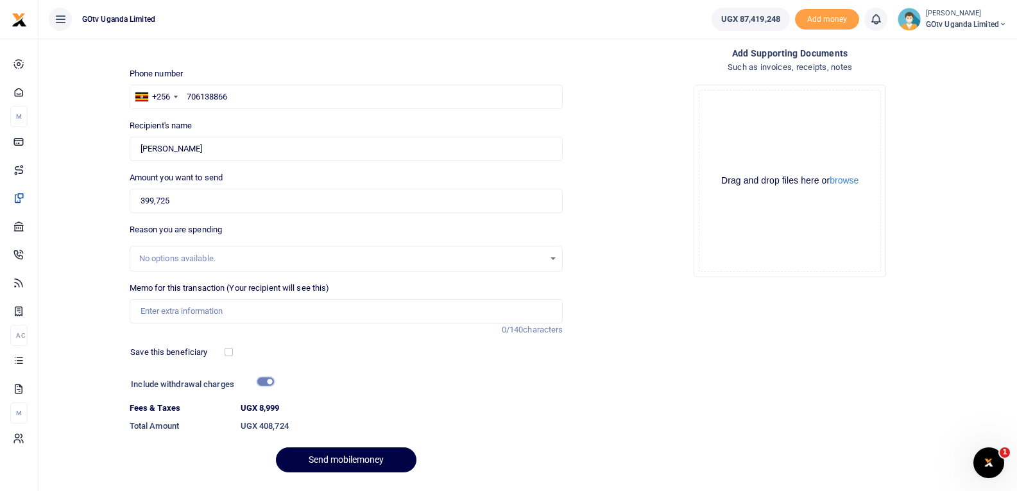
click at [264, 384] on input "checkbox" at bounding box center [265, 381] width 17 height 8
checkbox input "false"
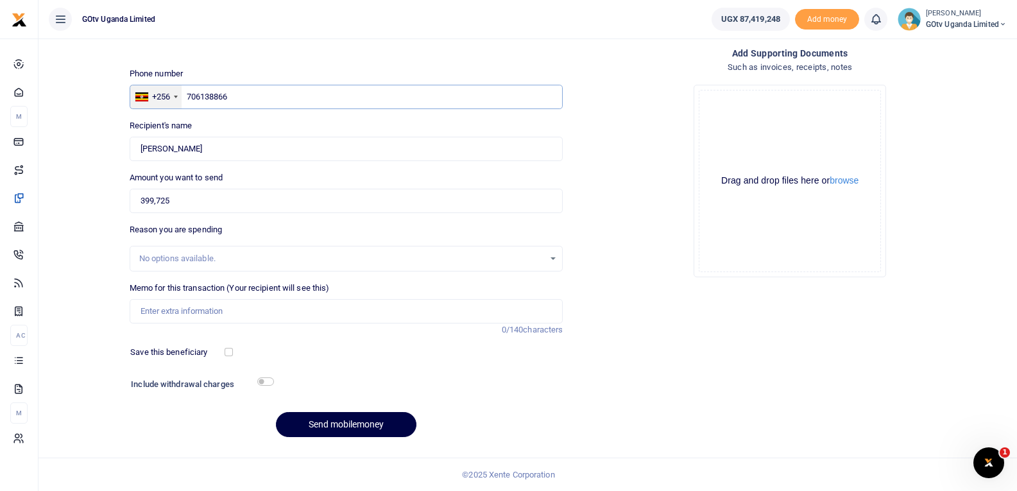
drag, startPoint x: 296, startPoint y: 102, endPoint x: 161, endPoint y: 89, distance: 136.0
click at [161, 89] on div "+256 Uganda +256 706138866" at bounding box center [347, 97] width 434 height 24
drag, startPoint x: 130, startPoint y: 147, endPoint x: 93, endPoint y: 147, distance: 37.2
click at [93, 147] on div "Back to saved recipients Mobile money Send money to one person Send to many Pho…" at bounding box center [528, 215] width 968 height 463
drag, startPoint x: 180, startPoint y: 203, endPoint x: 94, endPoint y: 189, distance: 87.6
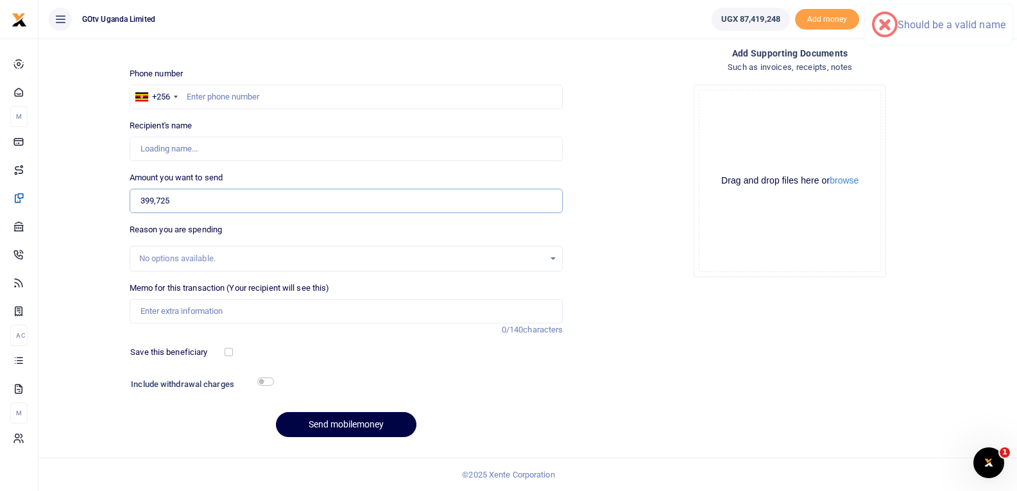
click at [94, 189] on div "Back to saved recipients Mobile money Send money to one person Send to many Pho…" at bounding box center [528, 215] width 968 height 463
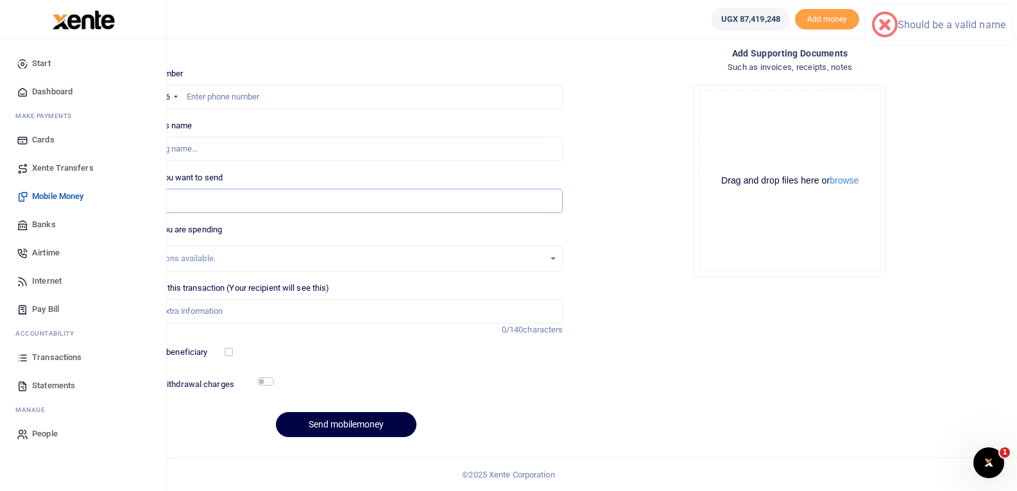
type input "0"
click at [53, 192] on span "Mobile Money" at bounding box center [57, 196] width 51 height 13
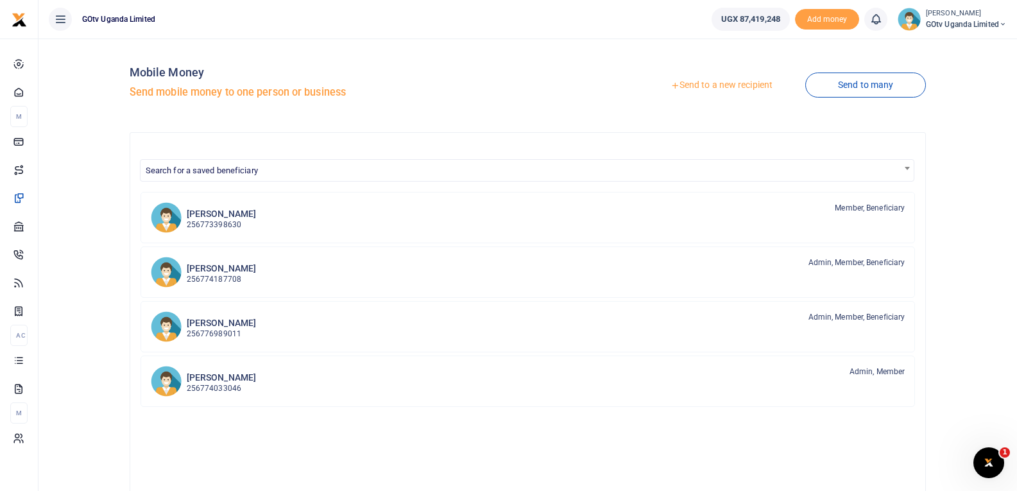
click at [726, 81] on link "Send to a new recipient" at bounding box center [721, 85] width 167 height 23
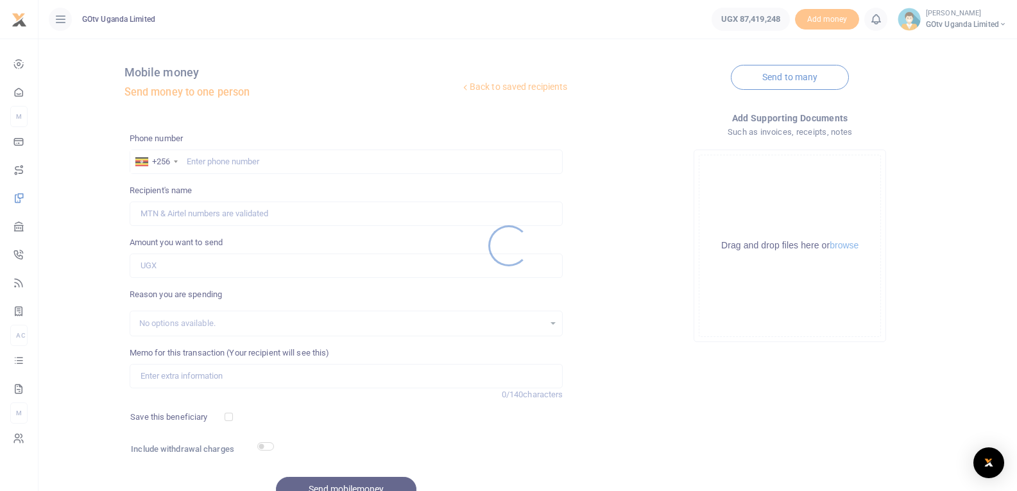
click at [228, 160] on div at bounding box center [508, 245] width 1017 height 491
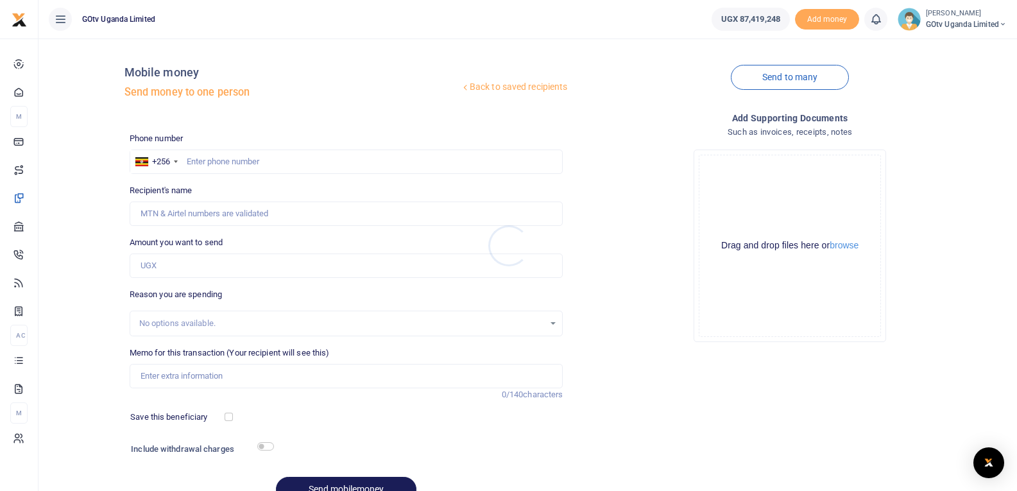
click at [234, 160] on div at bounding box center [508, 245] width 1017 height 491
click at [247, 158] on input "text" at bounding box center [347, 161] width 434 height 24
paste input "752334547"
type input "752334547"
click at [232, 267] on input "Amount you want to send" at bounding box center [347, 265] width 434 height 24
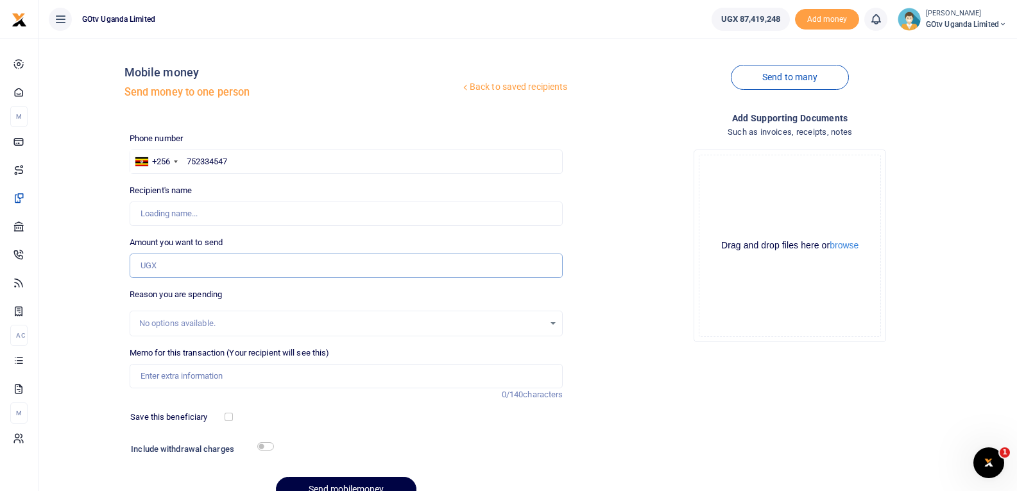
type input "[PERSON_NAME]"
type input "411,724"
click at [200, 372] on input "Memo for this transaction (Your recipient will see this)" at bounding box center [347, 376] width 434 height 24
click at [279, 379] on input "[PERSON_NAME] S and T Procurement Seminar" at bounding box center [347, 376] width 434 height 24
click at [346, 389] on div "Memo for this transaction (Your recipient will see this) [PERSON_NAME] S and T …" at bounding box center [346, 373] width 444 height 55
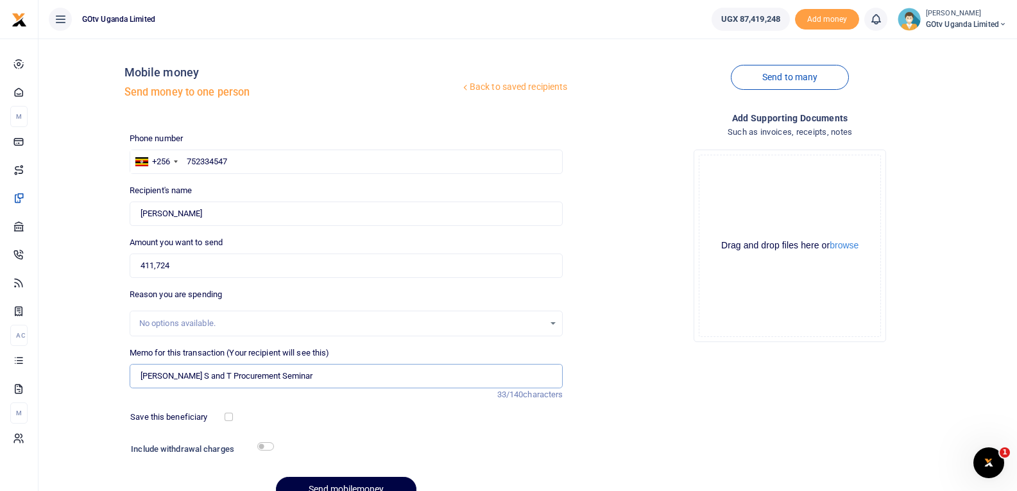
click at [351, 380] on input "Julie S and T Procurement Seminar" at bounding box center [347, 376] width 434 height 24
click at [327, 377] on input "Julie S and T Procurement Seminar" at bounding box center [347, 376] width 434 height 24
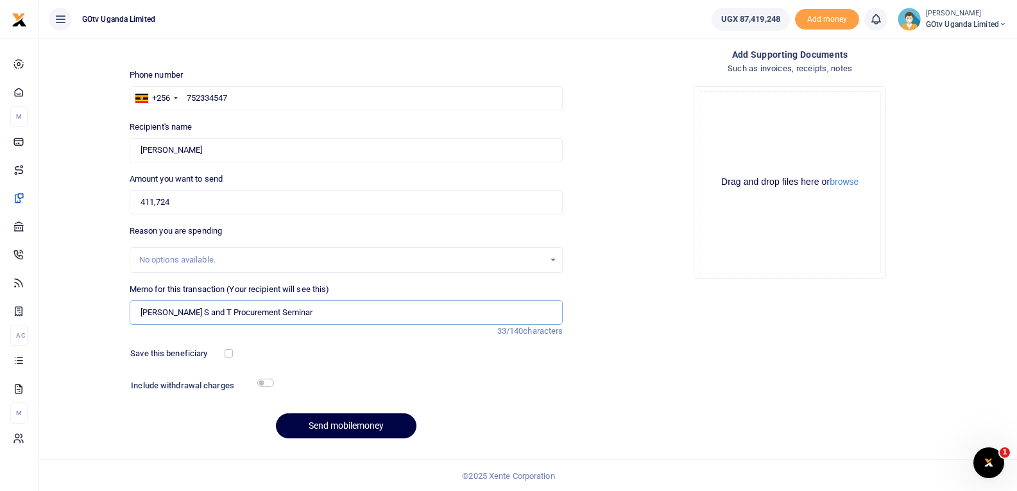
scroll to position [65, 0]
type input "Julie S and T for extended period"
drag, startPoint x: 238, startPoint y: 98, endPoint x: 186, endPoint y: 99, distance: 52.0
click at [186, 99] on input "752334547" at bounding box center [347, 97] width 434 height 24
click at [1012, 26] on ul "UGX 87,419,248 Add money Notifications 0 You have no new notification" at bounding box center [859, 19] width 316 height 38
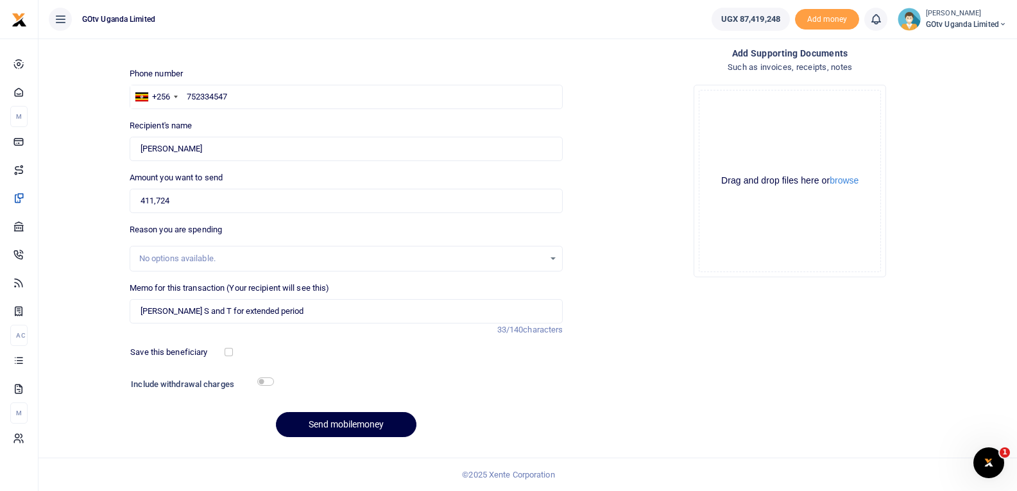
click at [1005, 24] on icon at bounding box center [1003, 24] width 8 height 9
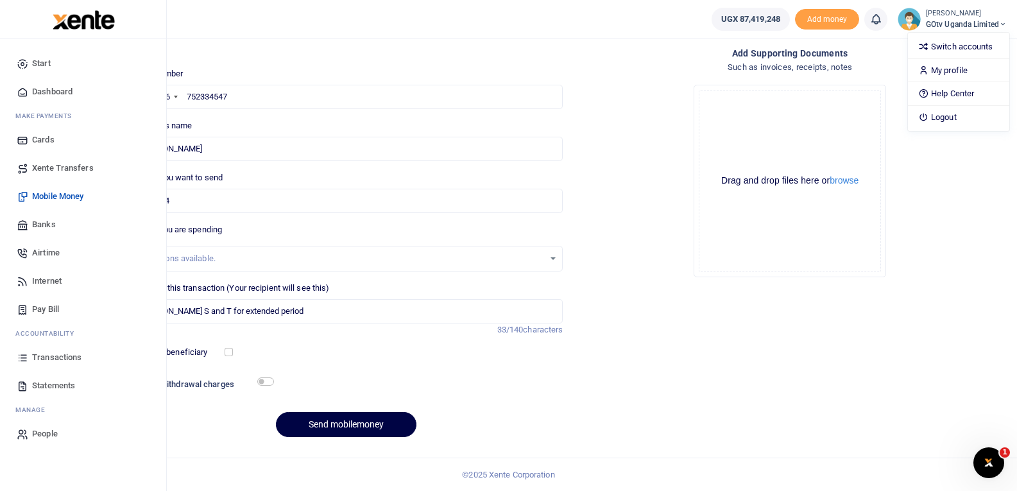
click at [53, 197] on span "Mobile Money" at bounding box center [57, 196] width 51 height 13
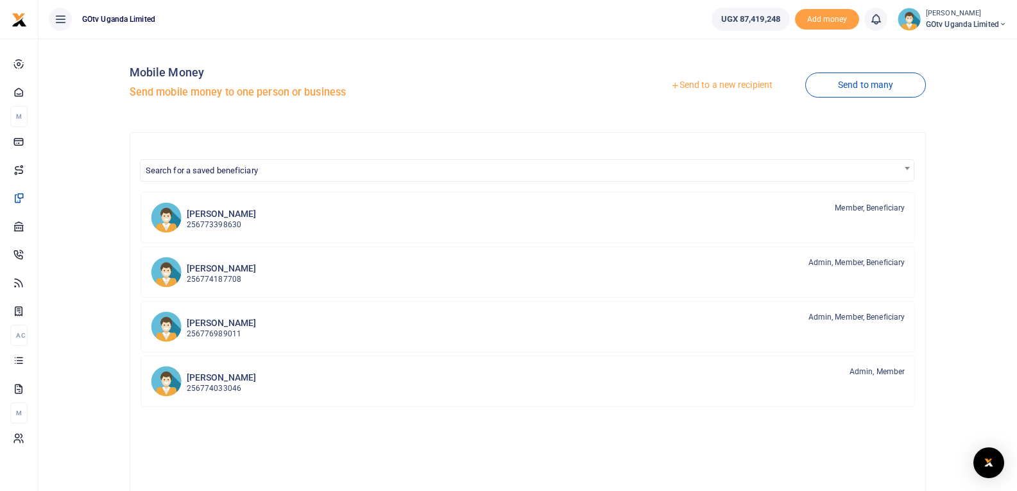
click at [16, 365] on link "Transactions" at bounding box center [18, 360] width 17 height 28
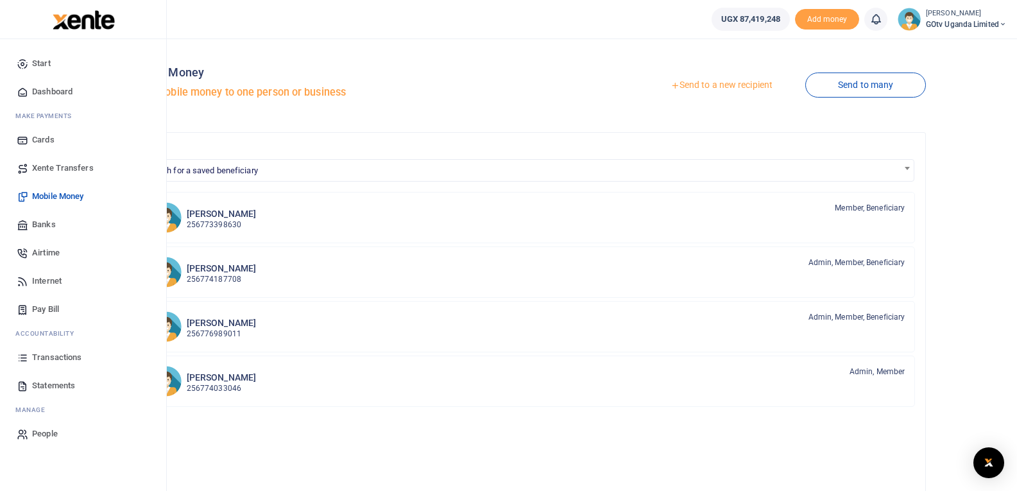
click at [24, 359] on icon at bounding box center [23, 358] width 12 height 12
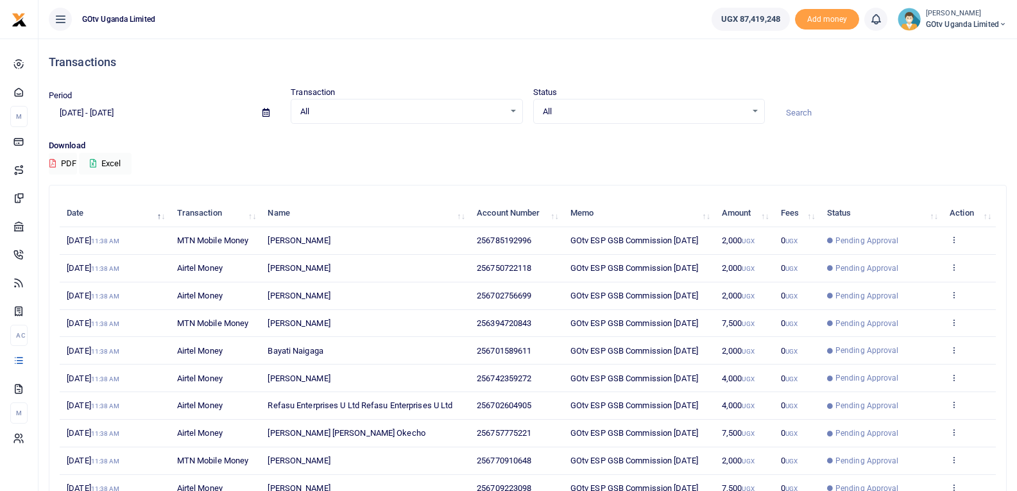
click at [992, 24] on span "GOtv Uganda Limited" at bounding box center [966, 25] width 81 height 12
click at [967, 42] on link "Switch accounts" at bounding box center [958, 47] width 101 height 18
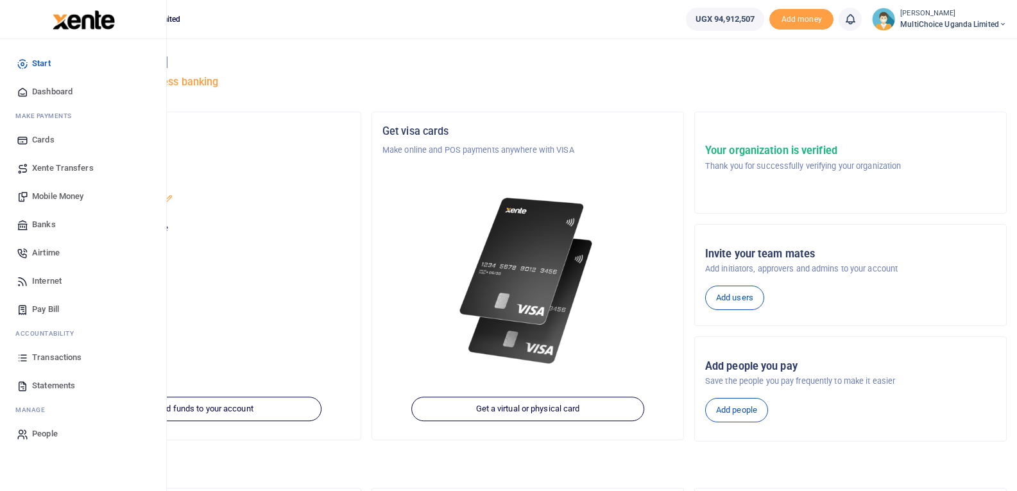
click at [36, 193] on span "Mobile Money" at bounding box center [57, 196] width 51 height 13
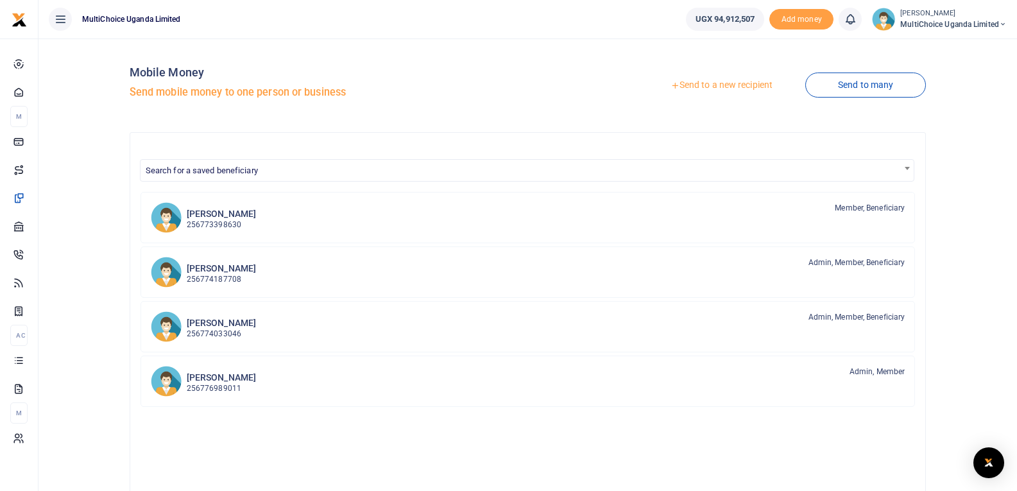
click at [719, 87] on link "Send to a new recipient" at bounding box center [721, 85] width 167 height 23
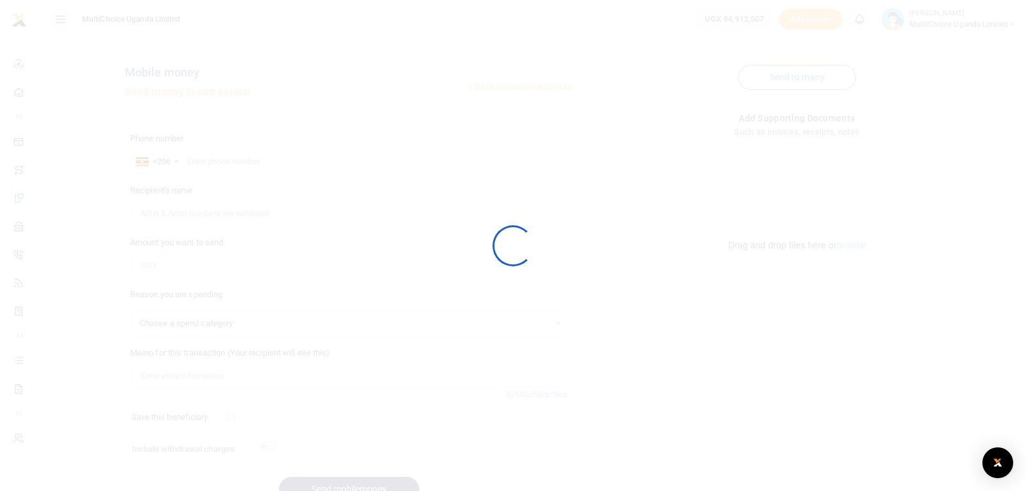
select select
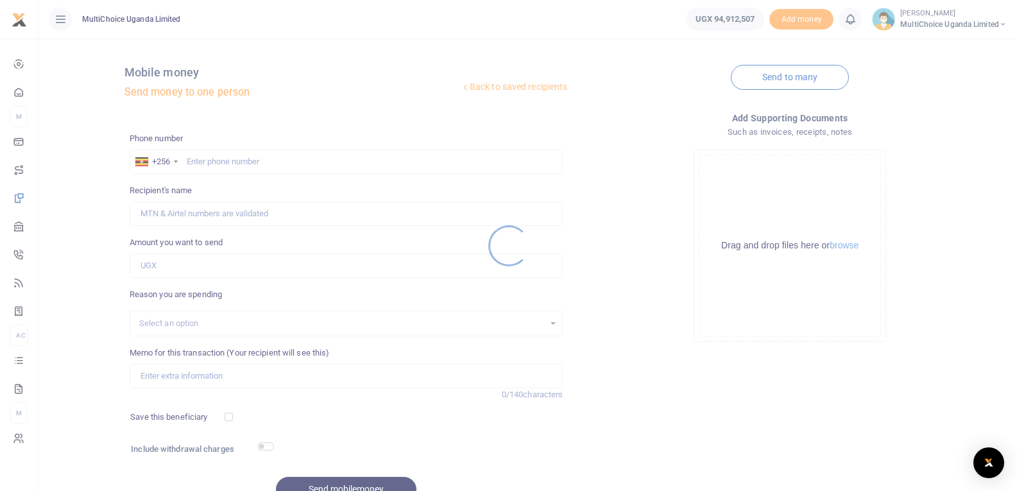
click at [286, 162] on div at bounding box center [508, 245] width 1017 height 491
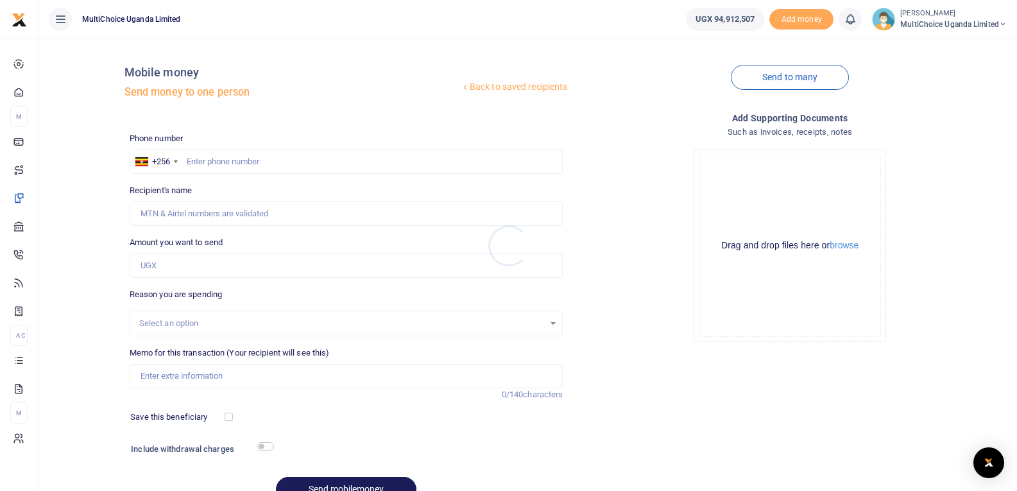
click at [286, 162] on div at bounding box center [508, 245] width 1017 height 491
click at [286, 162] on input "text" at bounding box center [347, 161] width 434 height 24
paste input "752334547"
type input "752334547"
click at [259, 207] on input "Recipient's name" at bounding box center [347, 213] width 434 height 24
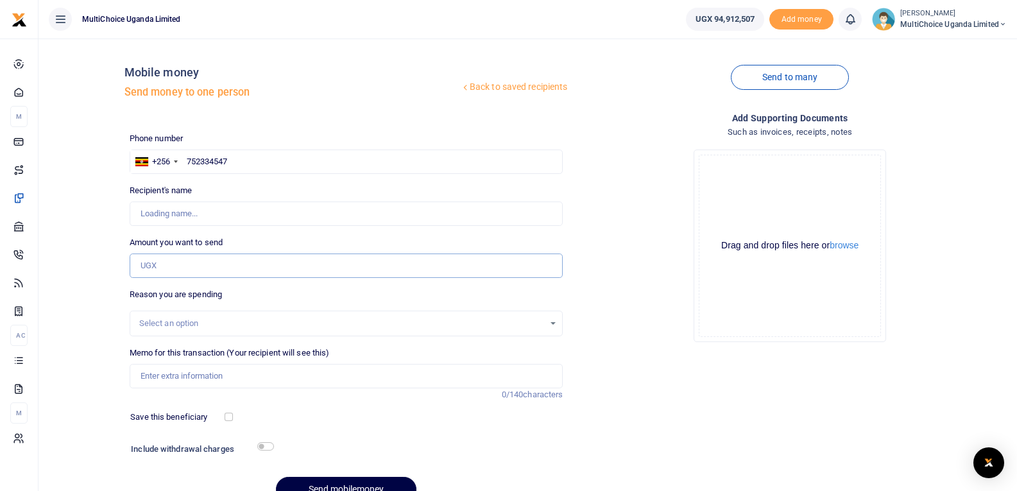
click at [151, 266] on input "Amount you want to send" at bounding box center [347, 265] width 434 height 24
type input "Godfrey Ssali"
type input "411,724"
click at [276, 386] on input "Memo for this transaction (Your recipient will see this)" at bounding box center [347, 376] width 434 height 24
drag, startPoint x: 216, startPoint y: 375, endPoint x: 296, endPoint y: 367, distance: 80.6
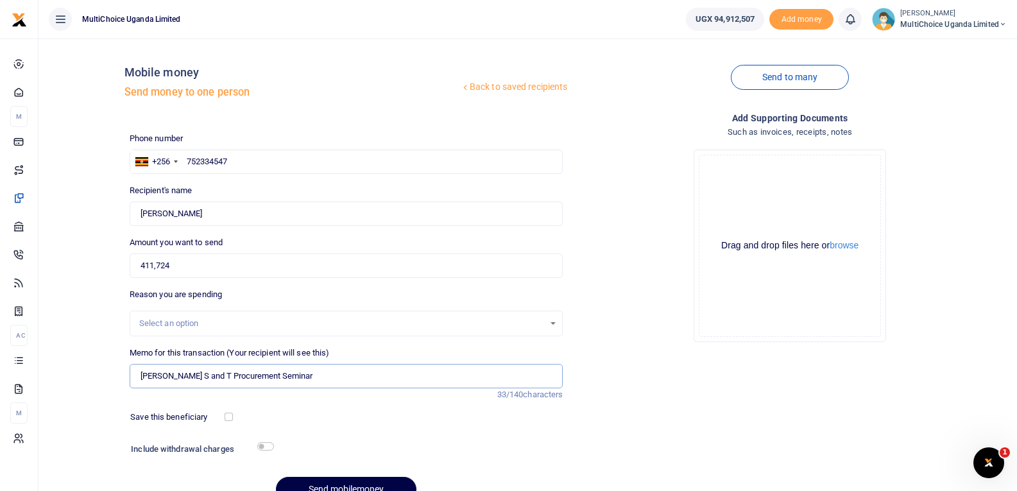
click at [296, 367] on input "Julie S and T Procurement Seminar" at bounding box center [347, 376] width 434 height 24
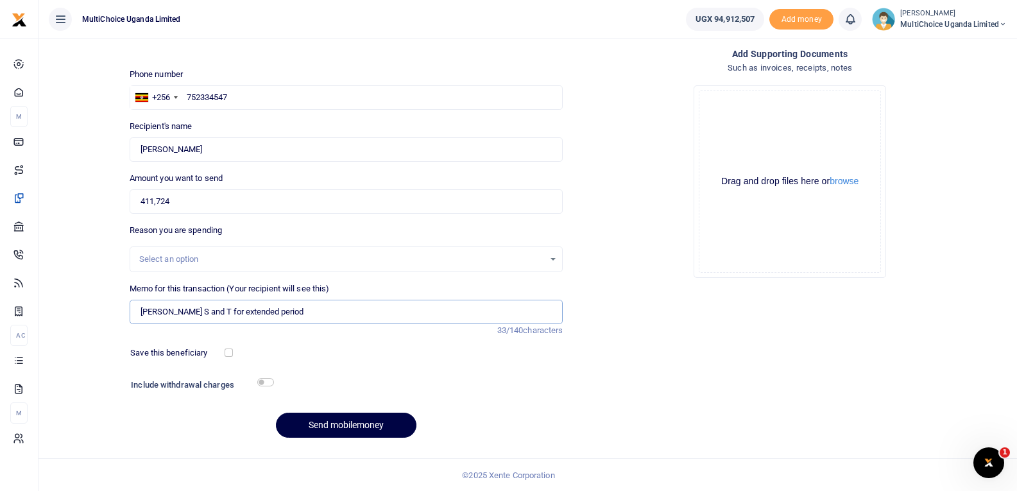
scroll to position [65, 0]
type input "Julie S and T for extended period"
click at [354, 420] on button "Send mobilemoney" at bounding box center [346, 424] width 140 height 25
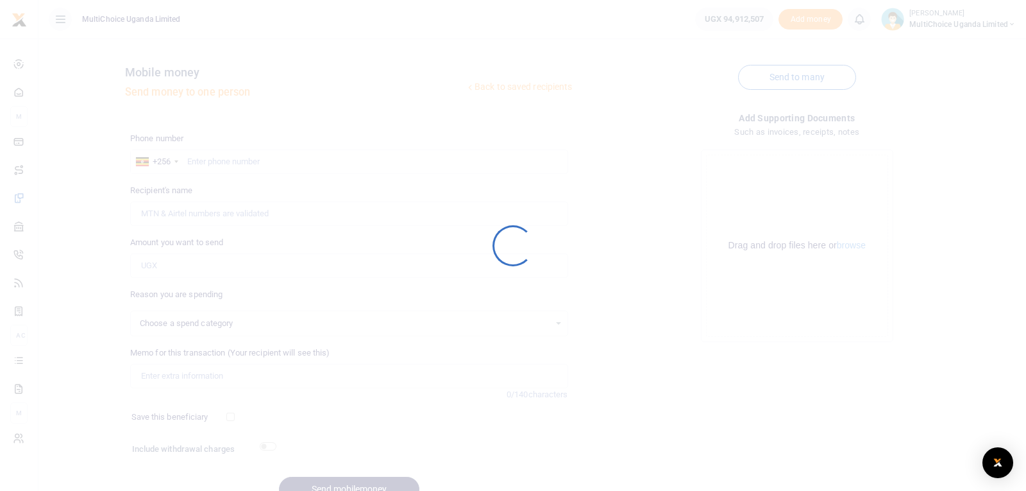
select select
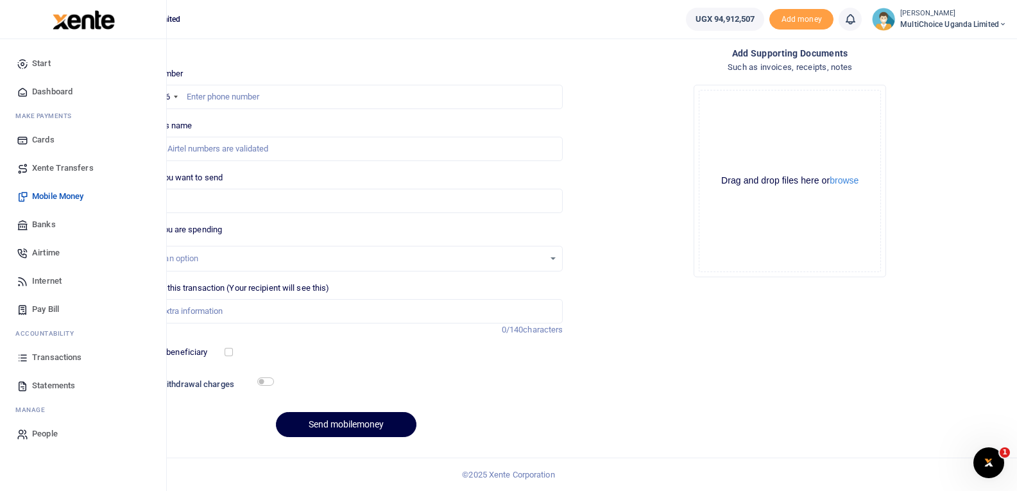
click at [47, 357] on span "Transactions" at bounding box center [56, 357] width 49 height 13
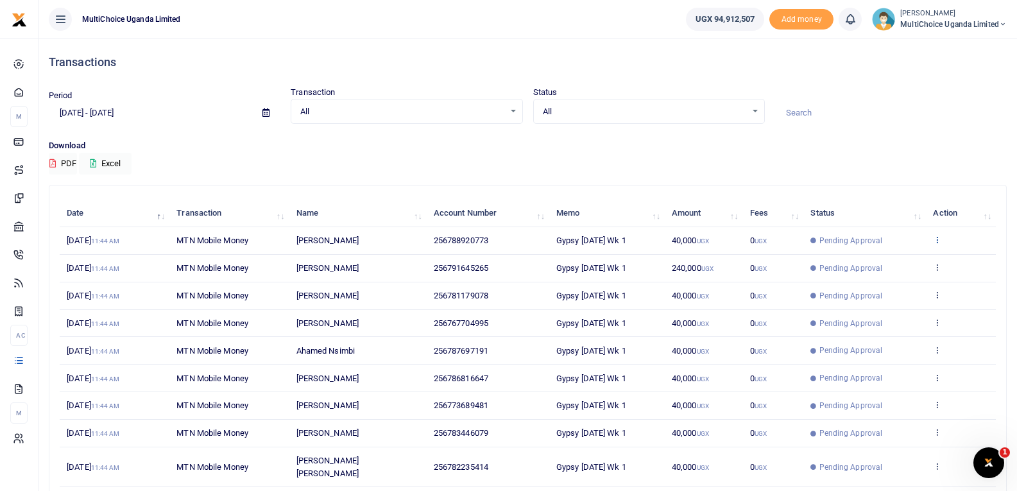
click at [937, 239] on icon at bounding box center [937, 239] width 8 height 9
click at [894, 263] on link "View details" at bounding box center [890, 261] width 101 height 18
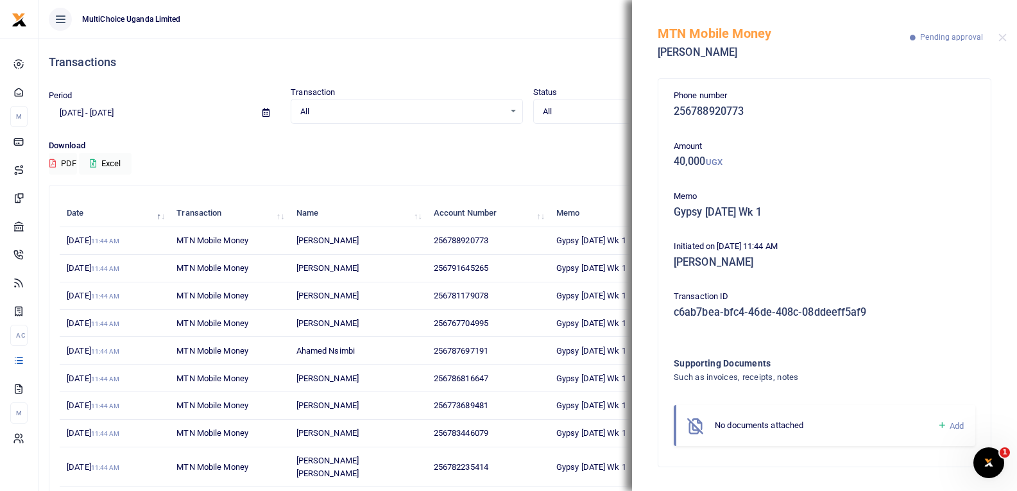
click at [942, 428] on icon at bounding box center [942, 426] width 10 height 12
click at [942, 425] on icon at bounding box center [942, 426] width 10 height 12
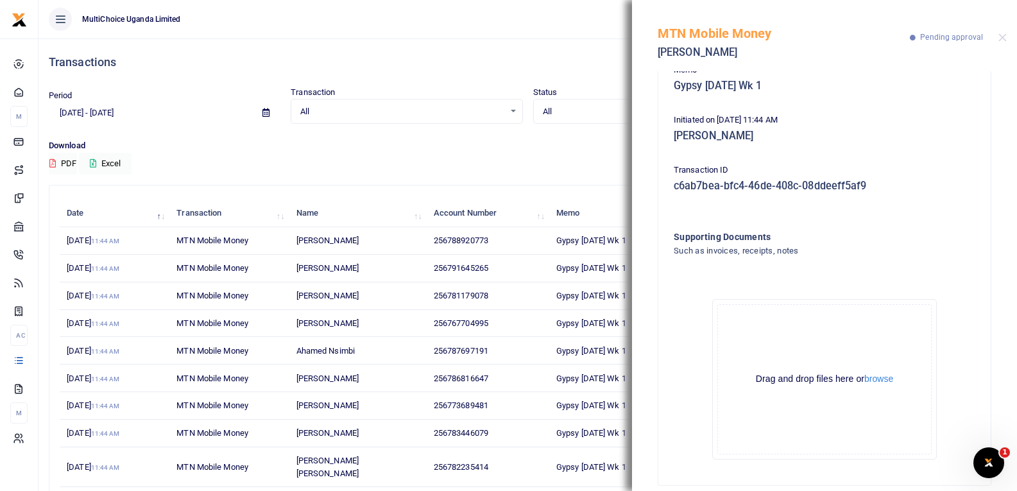
scroll to position [142, 0]
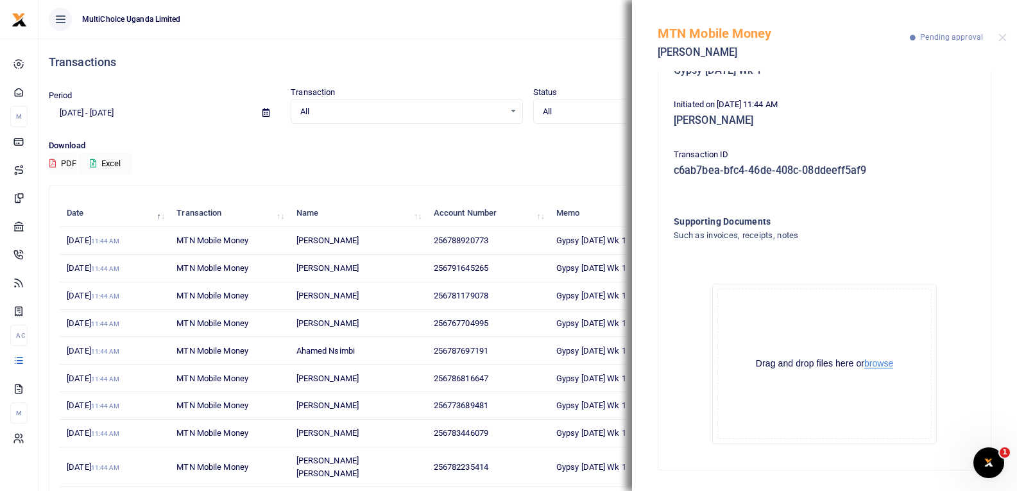
click at [876, 365] on button "browse" at bounding box center [878, 364] width 29 height 10
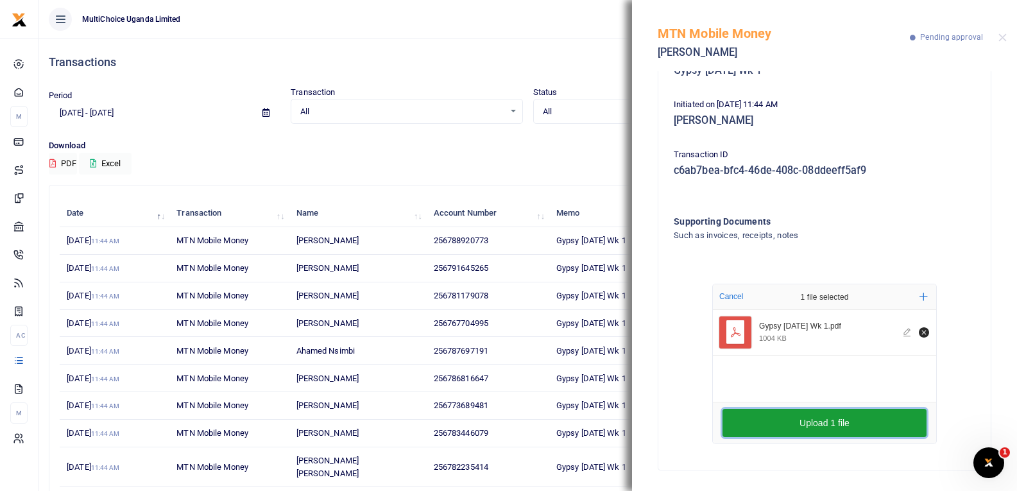
click at [794, 429] on button "Upload 1 file" at bounding box center [824, 423] width 204 height 28
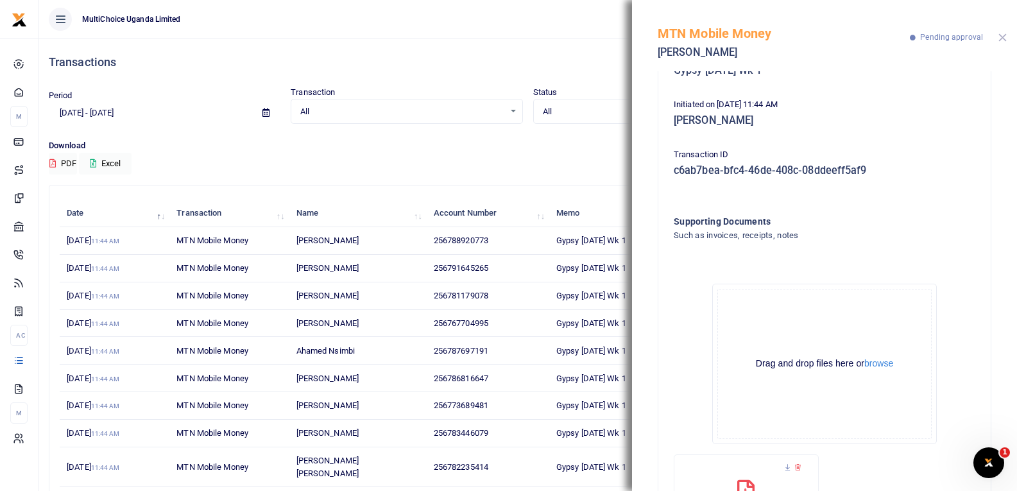
click at [1002, 40] on button "Close" at bounding box center [1002, 37] width 8 height 8
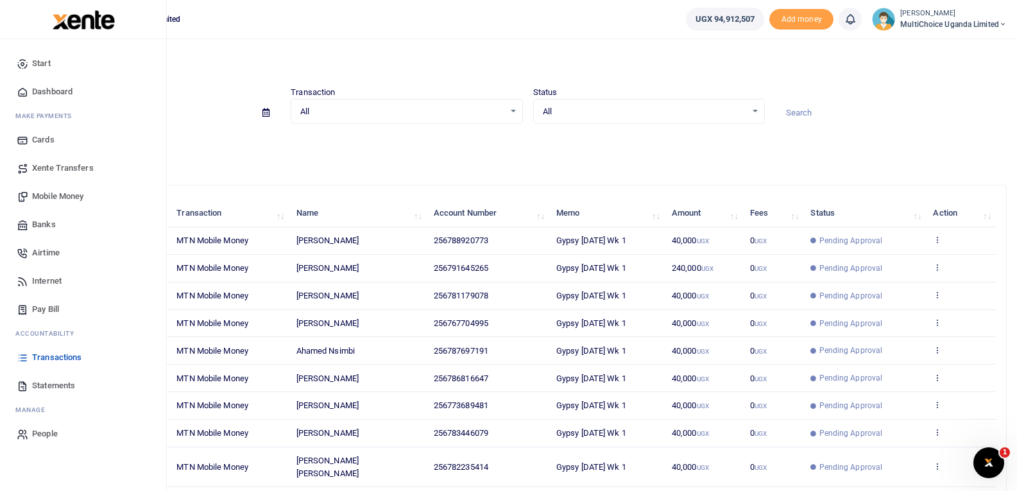
click at [56, 355] on span "Transactions" at bounding box center [56, 357] width 49 height 13
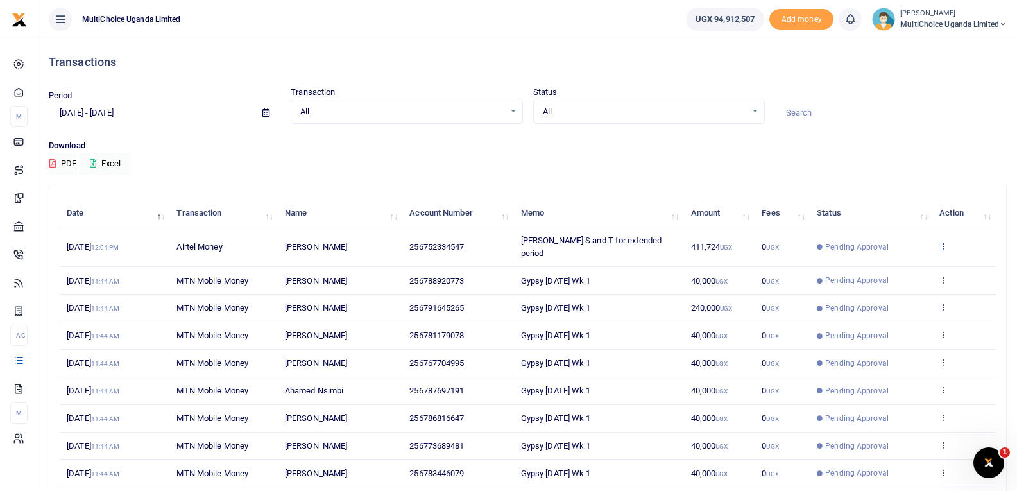
click at [942, 241] on icon at bounding box center [943, 245] width 8 height 9
click at [899, 256] on link "View details" at bounding box center [896, 261] width 101 height 18
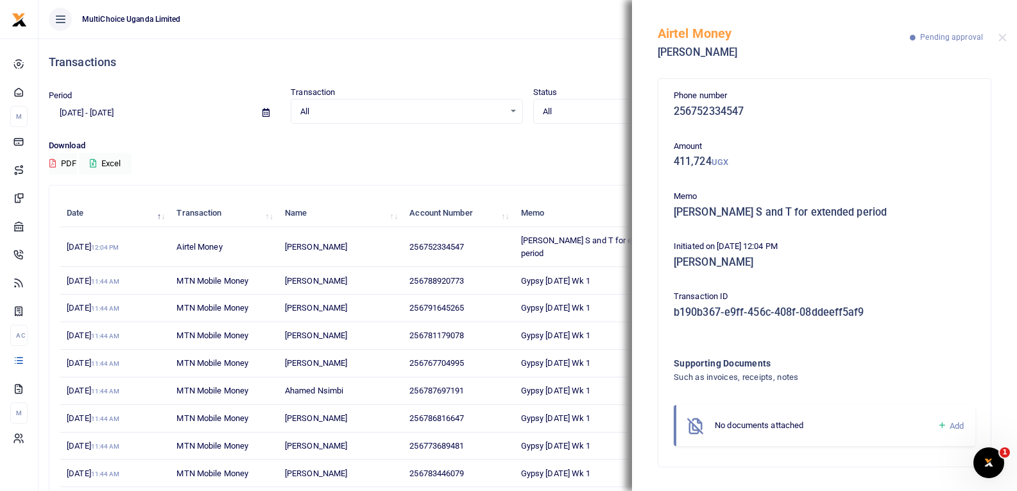
click at [942, 422] on icon at bounding box center [942, 426] width 10 height 12
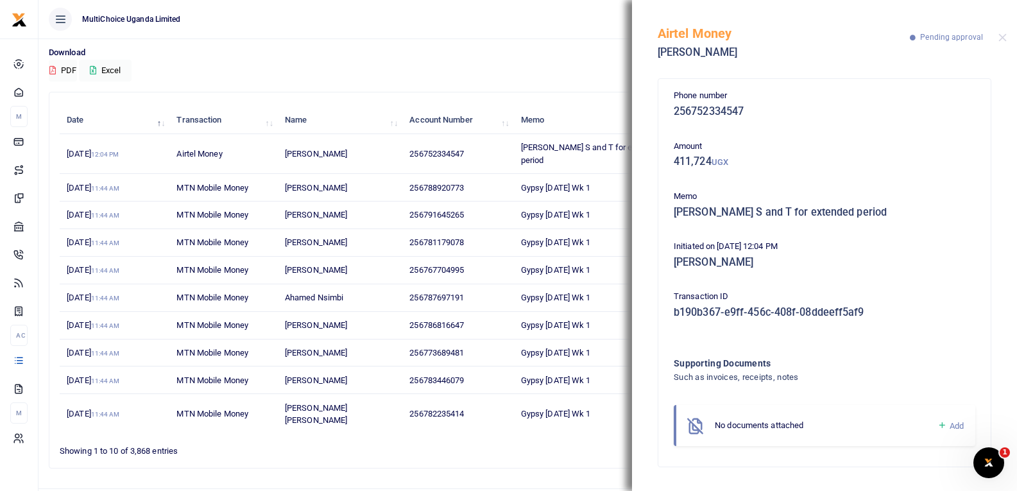
scroll to position [99, 0]
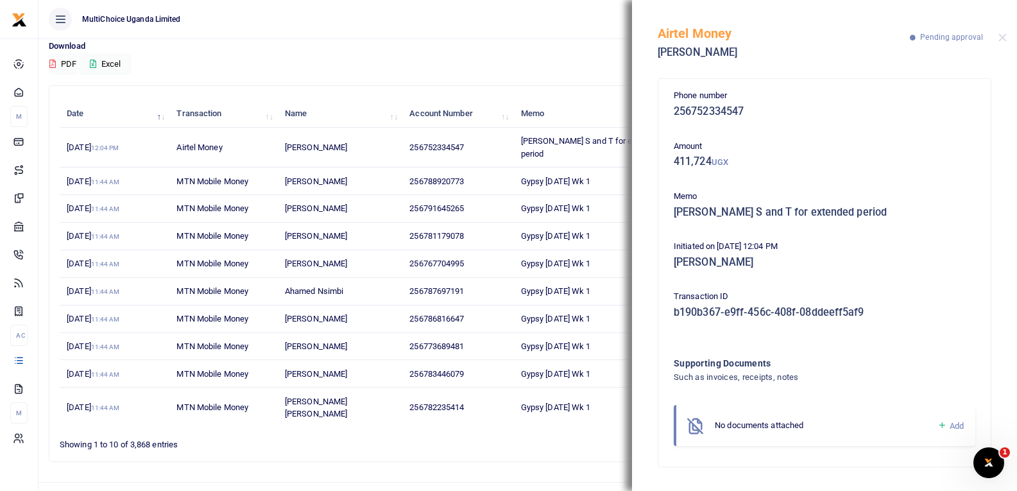
click at [944, 426] on icon at bounding box center [942, 426] width 10 height 12
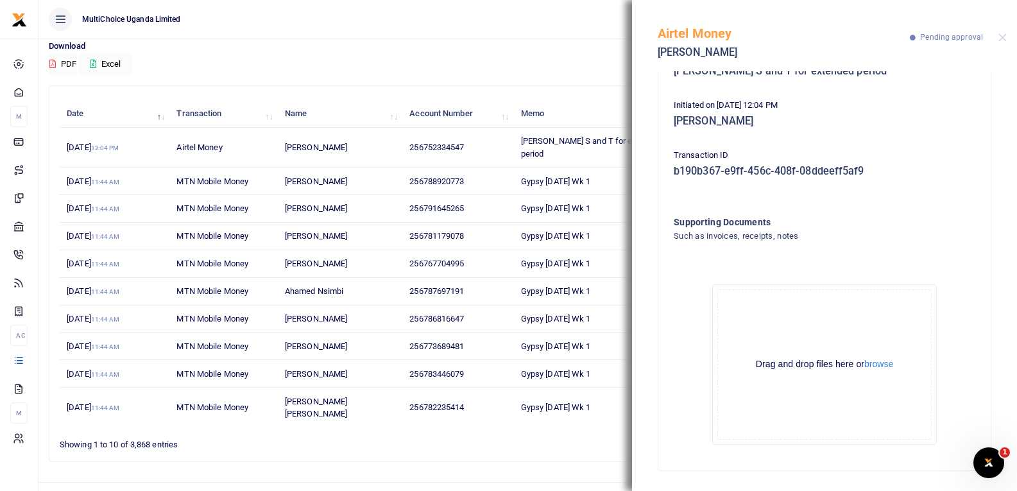
scroll to position [142, 0]
click at [875, 362] on button "browse" at bounding box center [878, 364] width 29 height 10
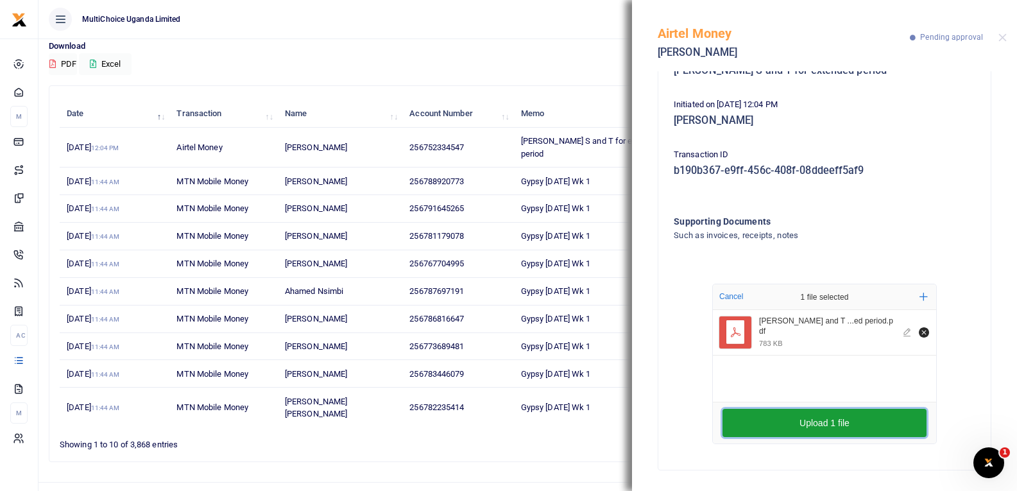
click at [828, 413] on button "Upload 1 file" at bounding box center [824, 423] width 204 height 28
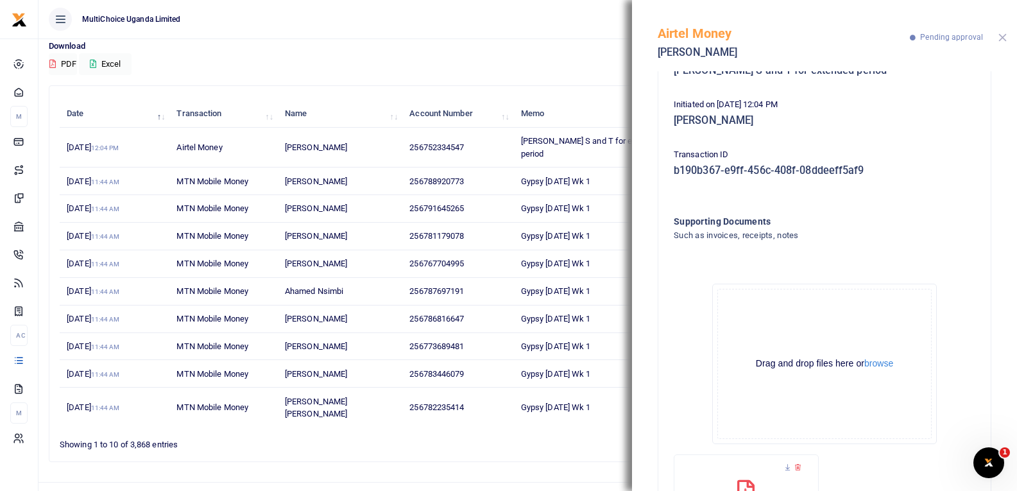
click at [1001, 36] on button "Close" at bounding box center [1002, 37] width 8 height 8
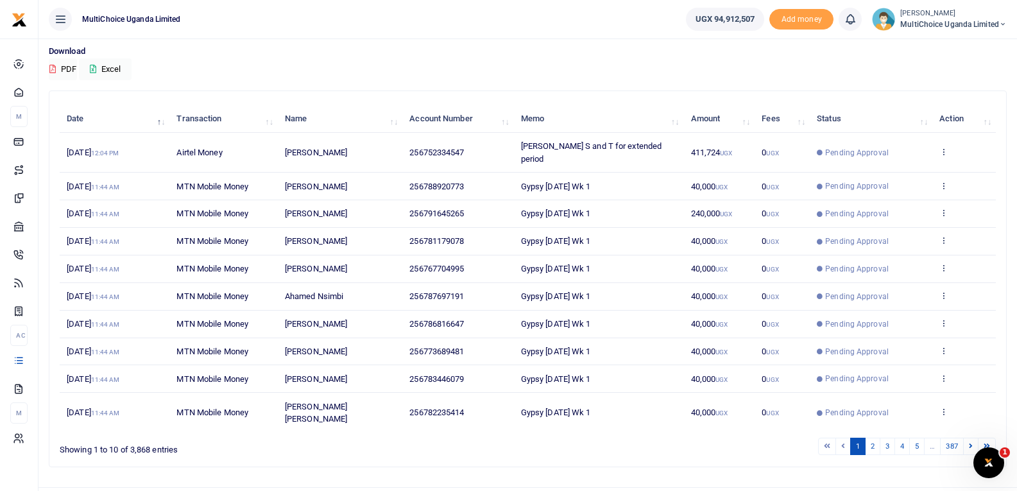
scroll to position [99, 0]
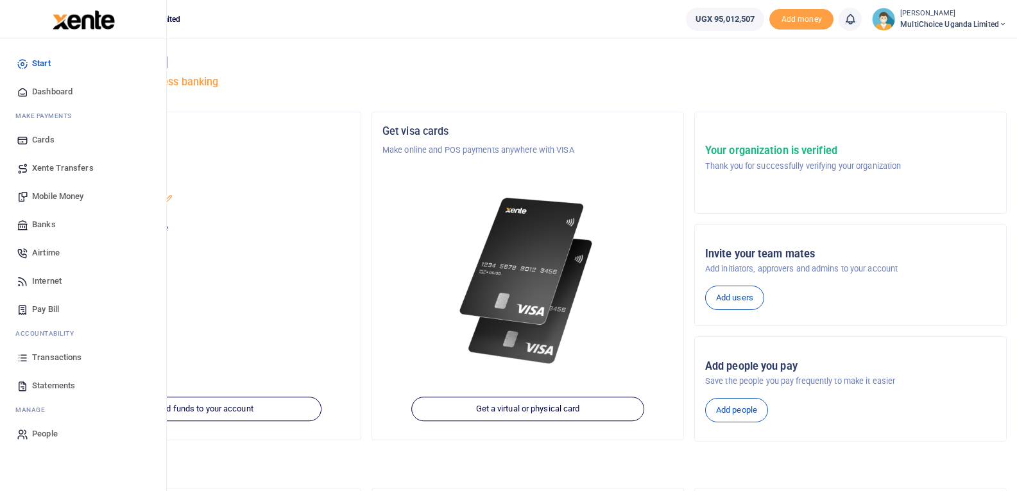
click at [64, 198] on span "Mobile Money" at bounding box center [57, 196] width 51 height 13
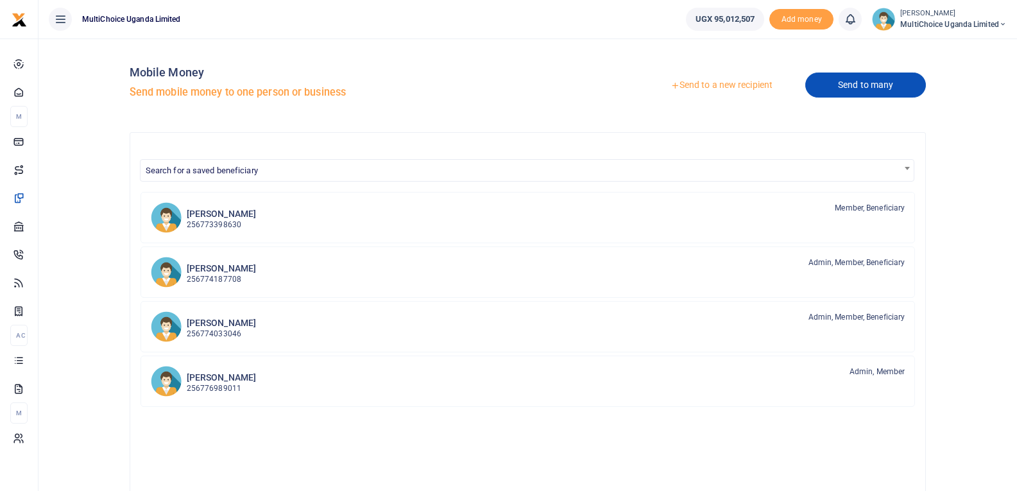
click at [828, 92] on link "Send to many" at bounding box center [865, 84] width 121 height 25
click at [831, 89] on link "Send to many" at bounding box center [865, 84] width 121 height 25
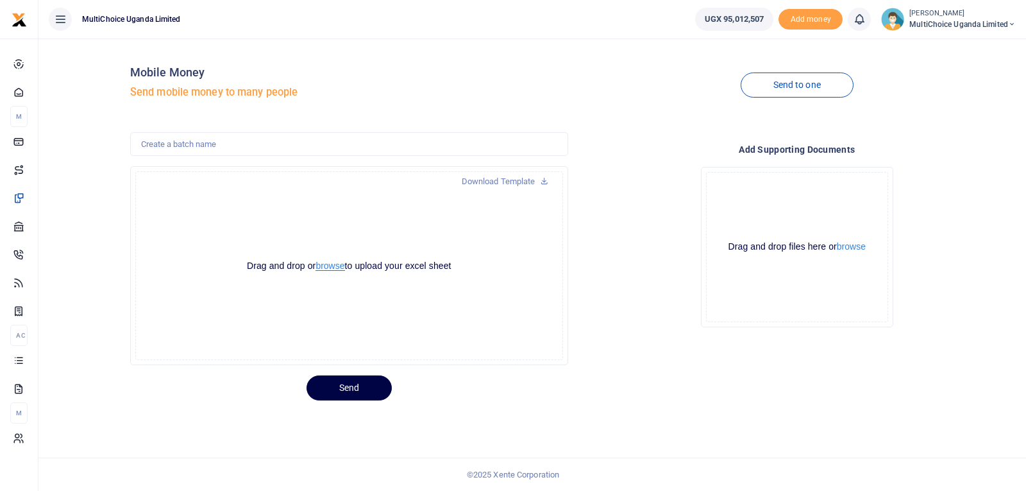
click at [325, 268] on button "browse" at bounding box center [330, 266] width 29 height 10
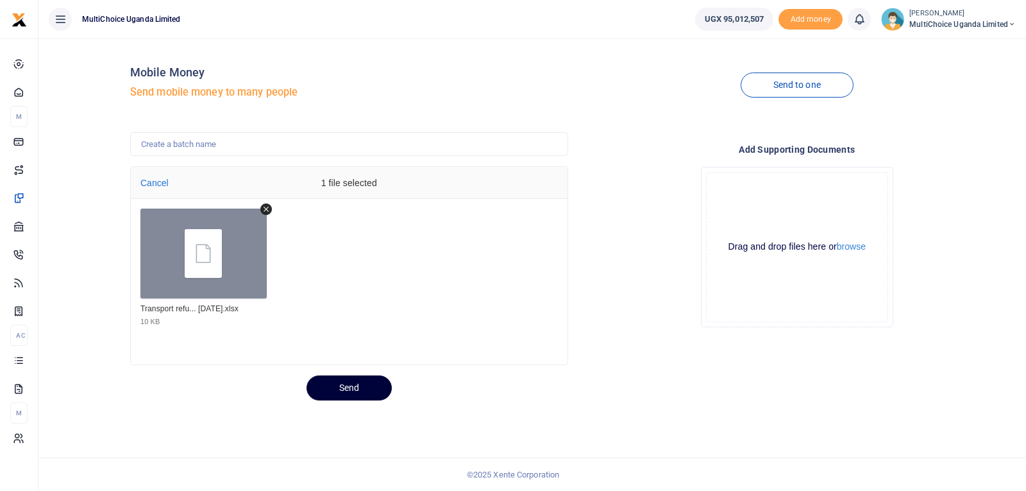
click at [342, 386] on button "Send" at bounding box center [349, 387] width 85 height 25
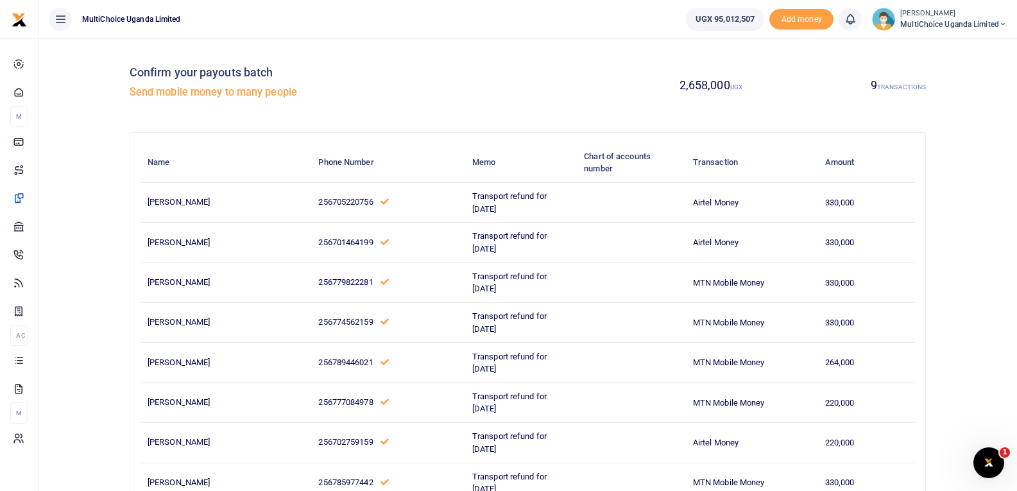
scroll to position [149, 0]
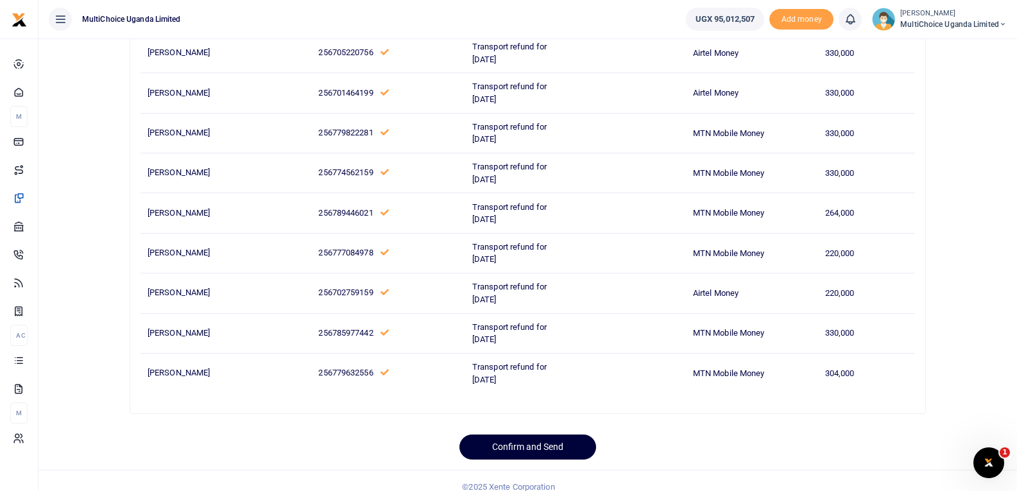
click at [574, 437] on button "Confirm and Send" at bounding box center [527, 446] width 137 height 25
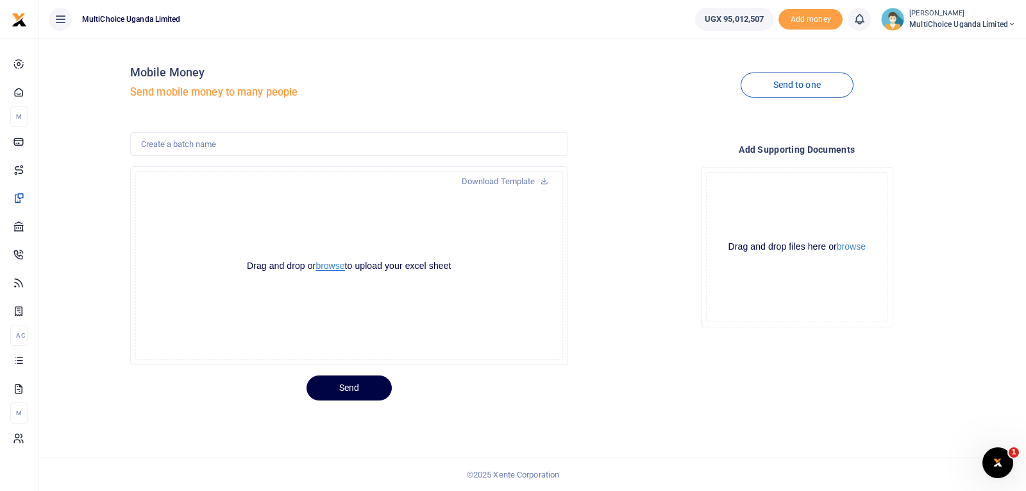
click at [337, 268] on button "browse" at bounding box center [330, 266] width 29 height 10
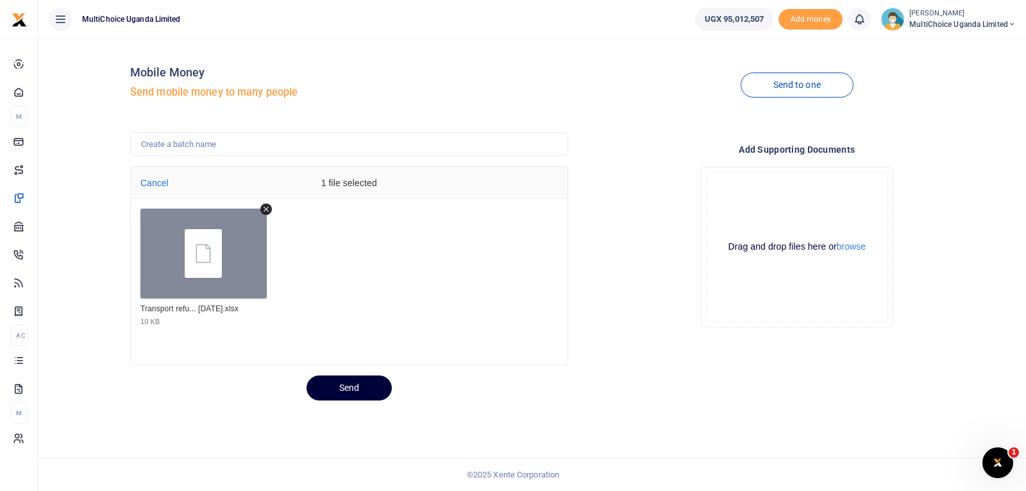
click at [366, 393] on button "Send" at bounding box center [349, 387] width 85 height 25
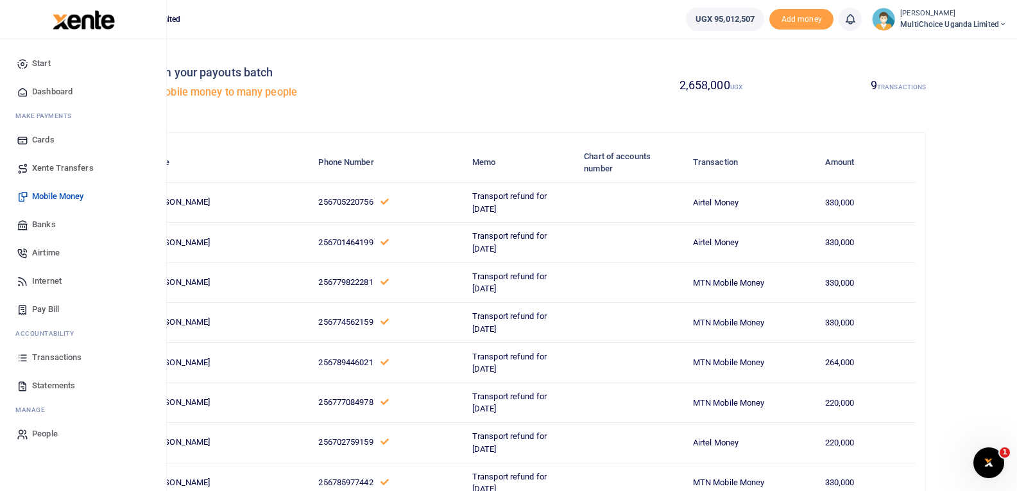
click at [58, 359] on span "Transactions" at bounding box center [56, 357] width 49 height 13
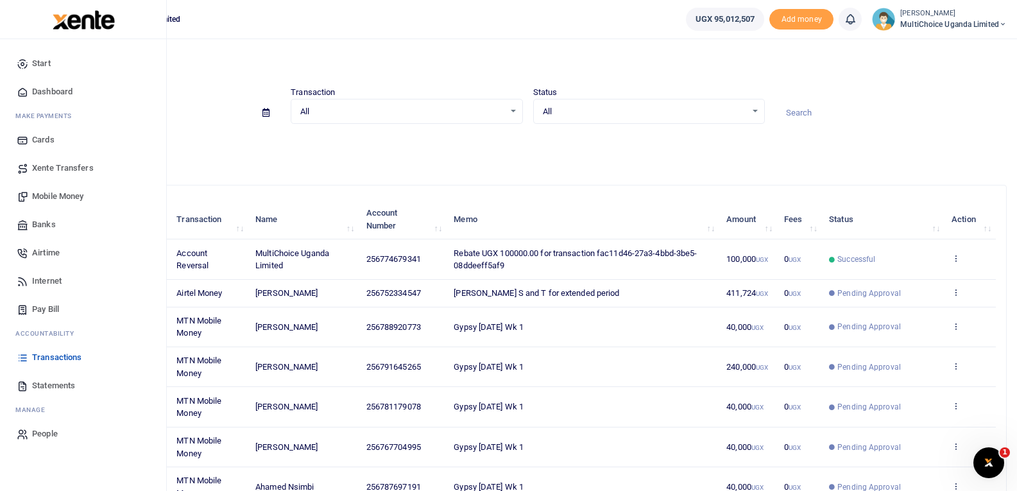
click at [46, 348] on link "Transactions" at bounding box center [83, 357] width 146 height 28
click at [46, 359] on span "Transactions" at bounding box center [56, 357] width 49 height 13
click at [43, 189] on link "Mobile Money" at bounding box center [83, 196] width 146 height 28
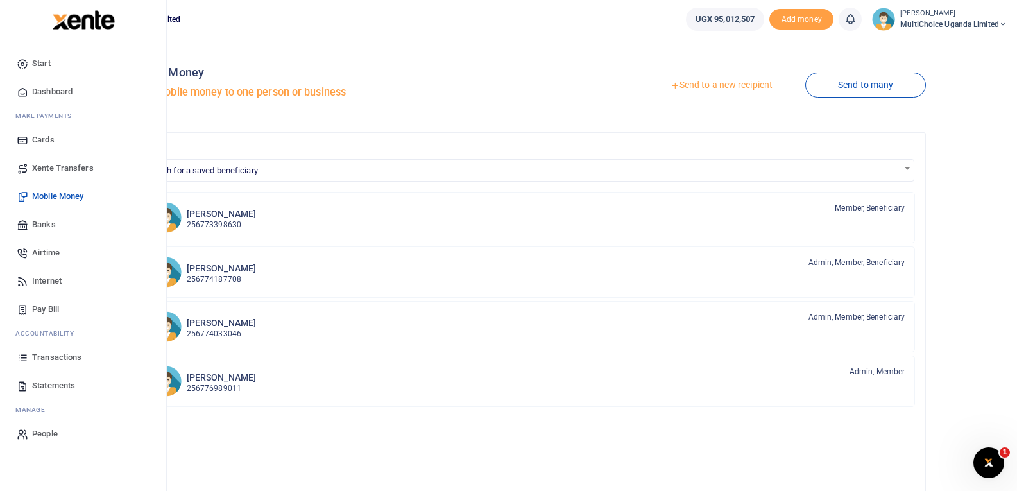
click at [29, 355] on link "Transactions" at bounding box center [83, 357] width 146 height 28
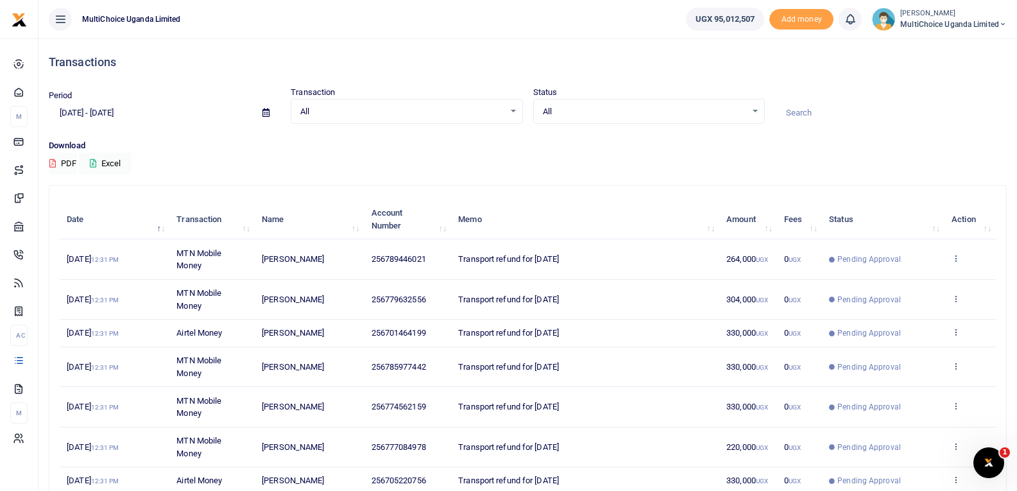
click at [955, 260] on icon at bounding box center [955, 257] width 8 height 9
click at [918, 276] on link "View details" at bounding box center [908, 280] width 101 height 18
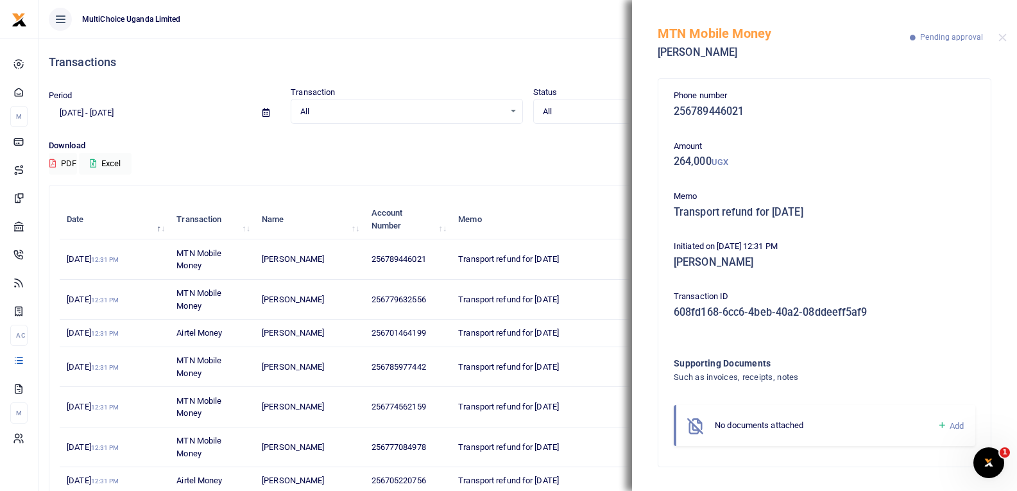
click at [942, 425] on icon at bounding box center [942, 426] width 10 height 12
click at [941, 425] on icon at bounding box center [942, 426] width 10 height 12
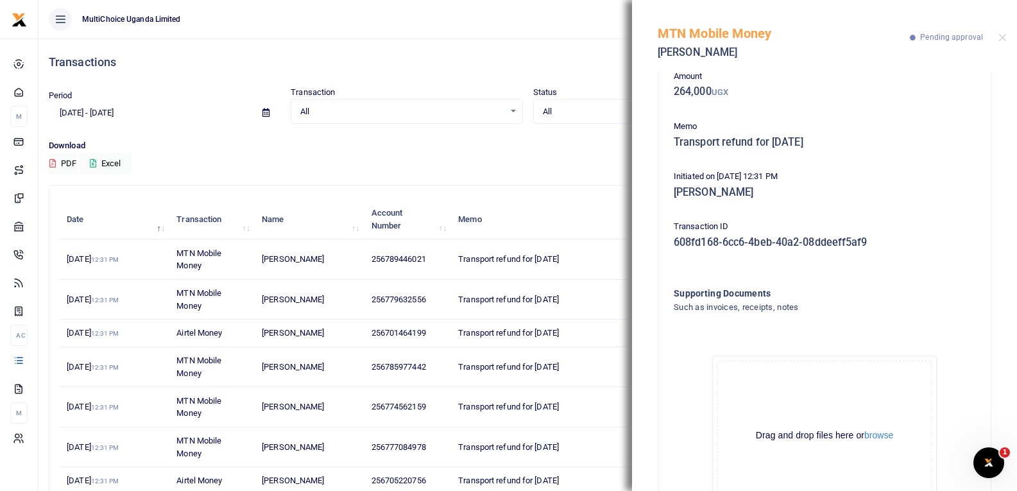
scroll to position [142, 0]
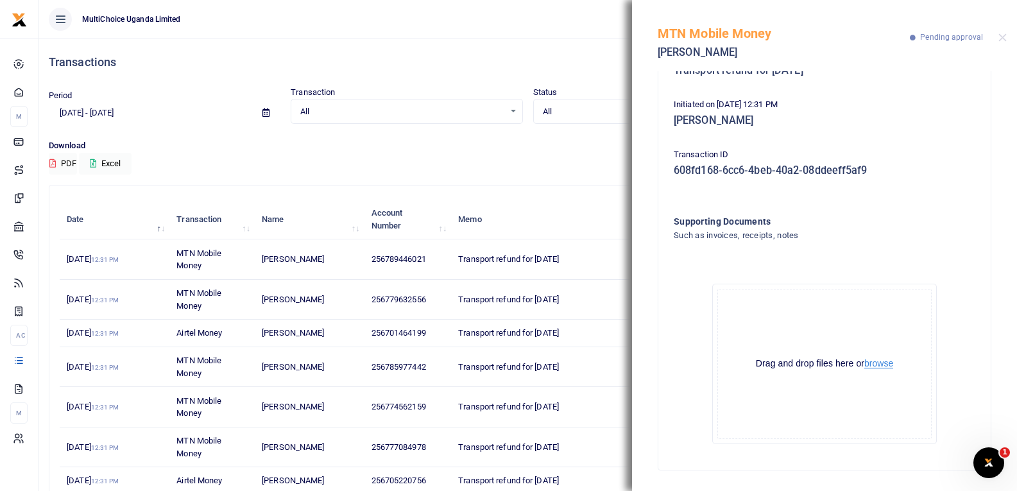
click at [868, 361] on button "browse" at bounding box center [878, 364] width 29 height 10
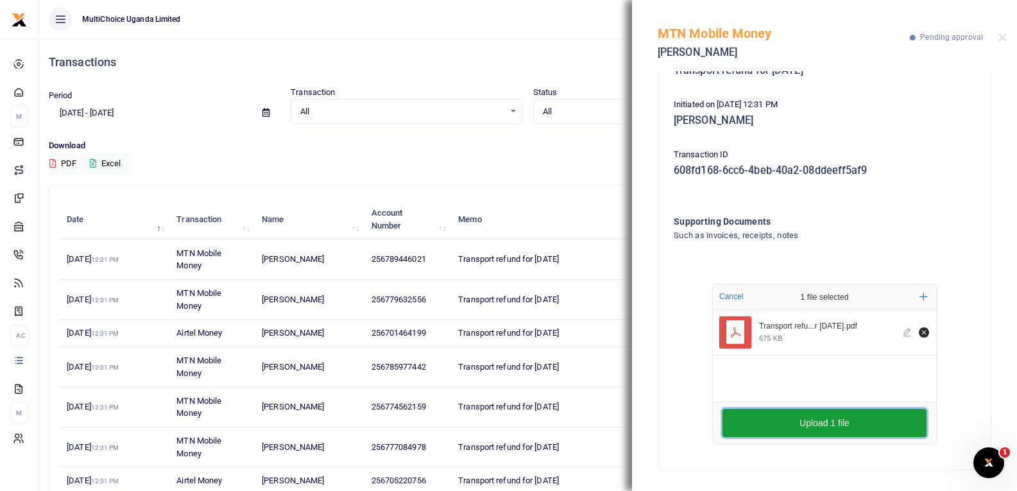
click at [846, 428] on button "Upload 1 file" at bounding box center [824, 423] width 204 height 28
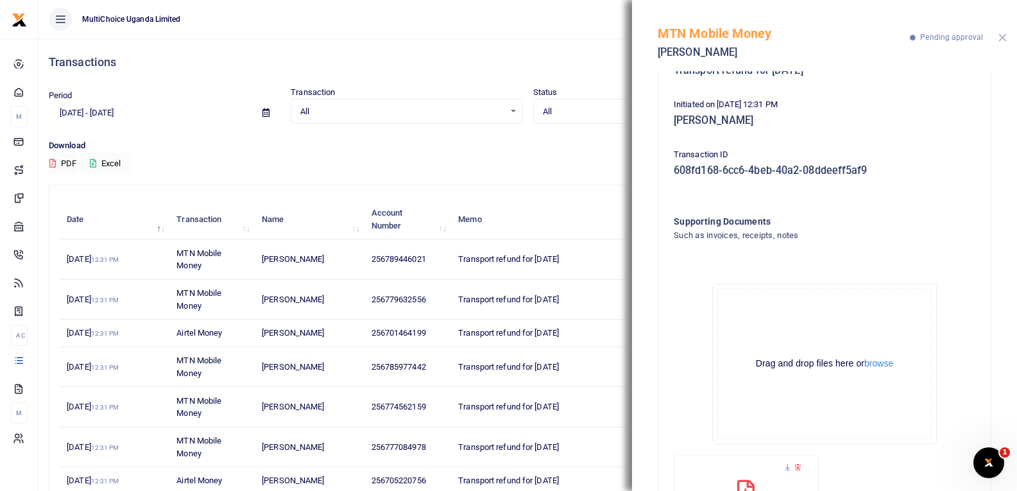
click at [999, 40] on button "Close" at bounding box center [1002, 37] width 8 height 8
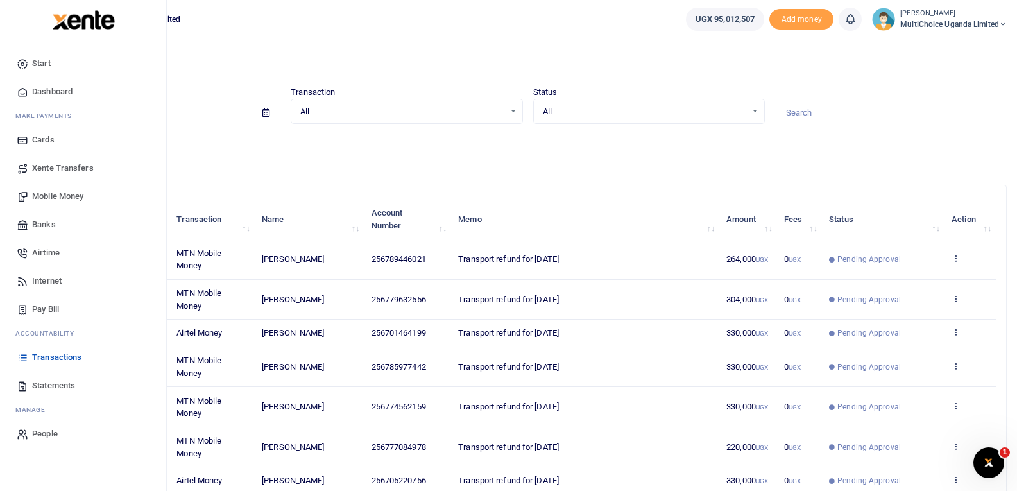
click at [55, 352] on span "Transactions" at bounding box center [56, 357] width 49 height 13
click at [65, 194] on span "Mobile Money" at bounding box center [57, 196] width 51 height 13
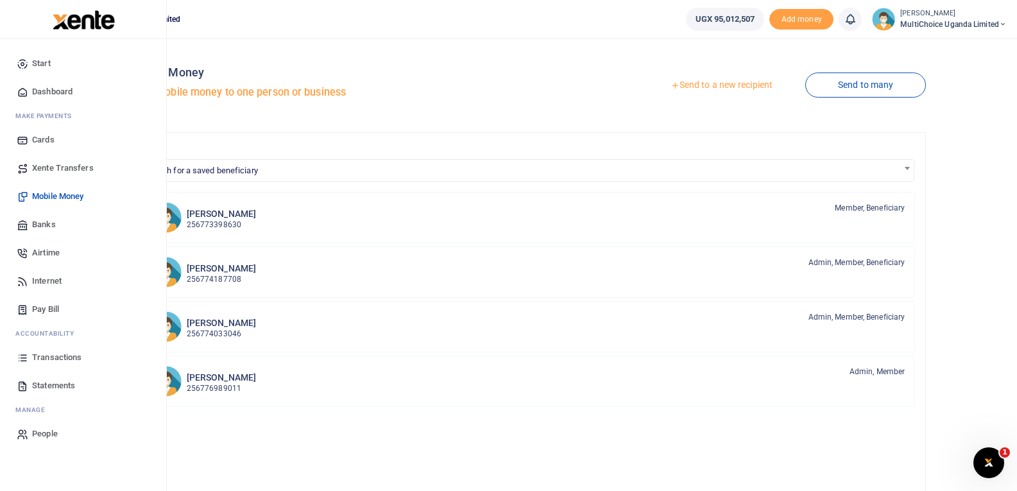
click at [35, 353] on span "Transactions" at bounding box center [56, 357] width 49 height 13
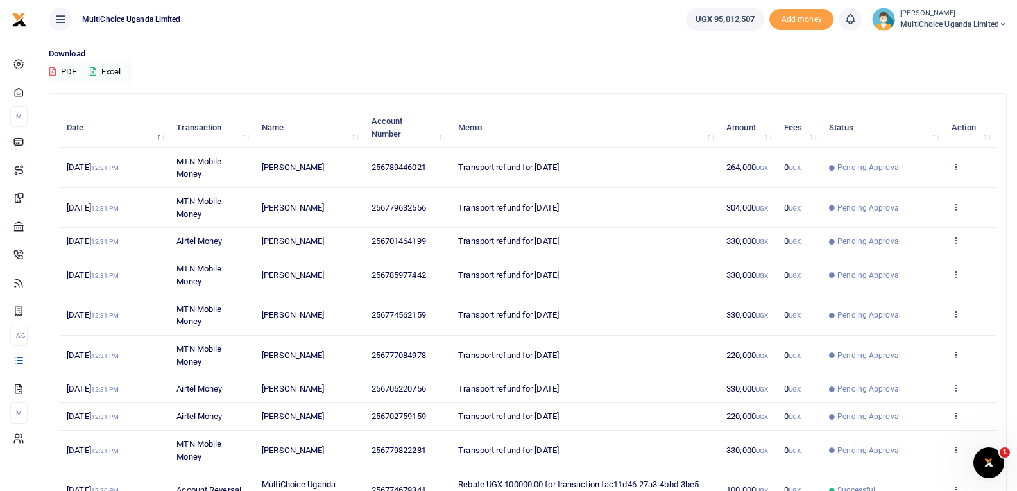
scroll to position [200, 0]
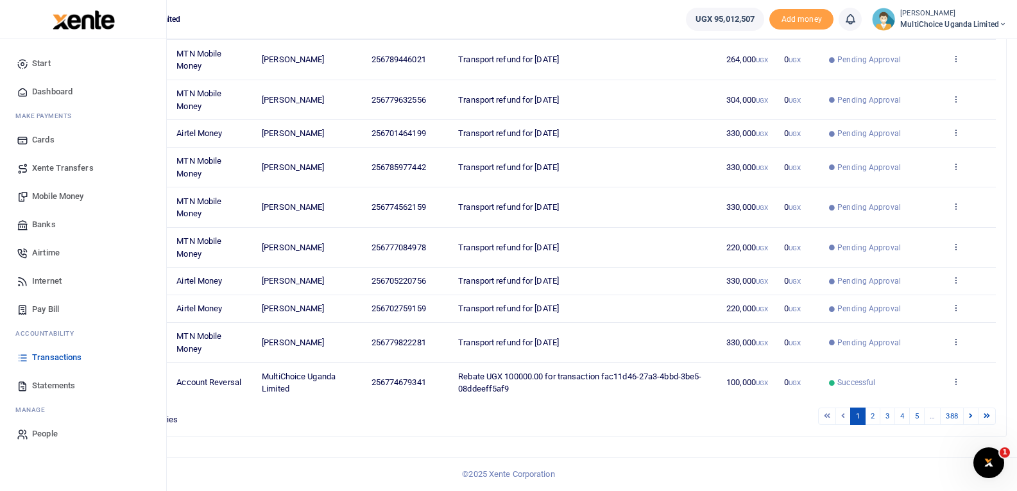
click at [80, 356] on span "Transactions" at bounding box center [56, 357] width 49 height 13
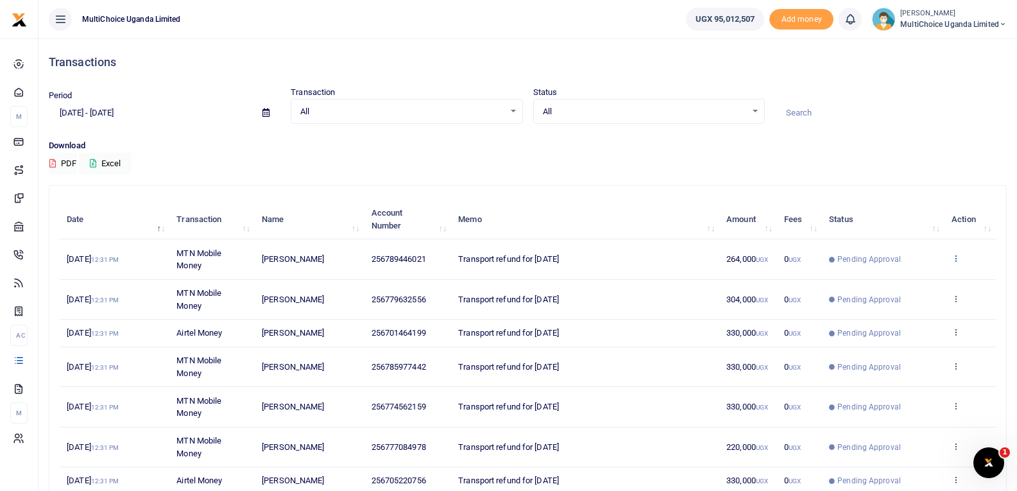
click at [953, 262] on icon at bounding box center [955, 257] width 8 height 9
click at [926, 277] on link "View details" at bounding box center [908, 280] width 101 height 18
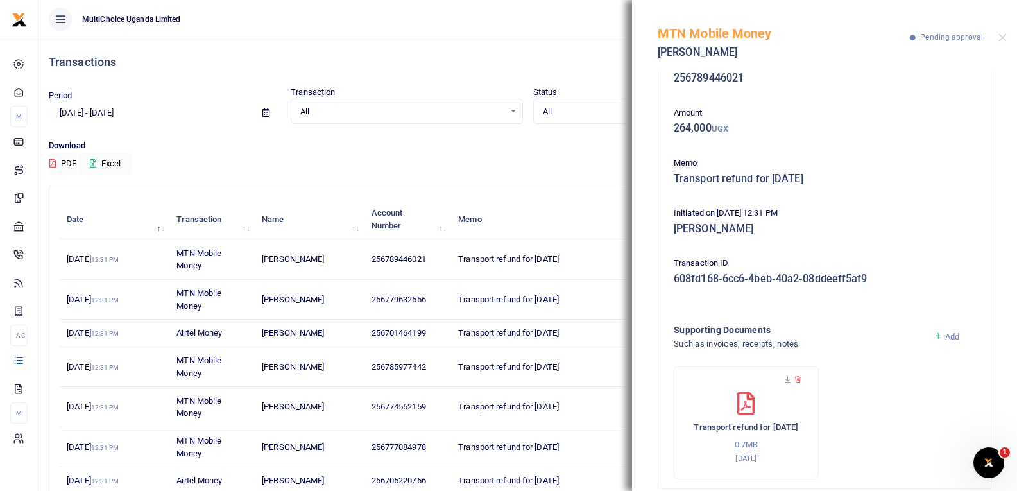
scroll to position [52, 0]
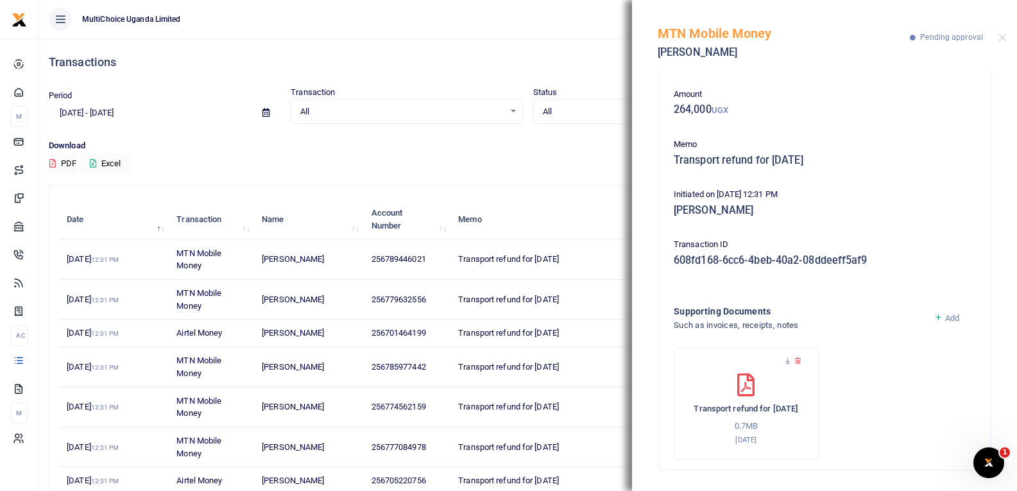
click at [550, 177] on div "Transactions Period 09/03/2025 - 10/02/2025 Transaction All Select an option...…" at bounding box center [528, 342] width 968 height 608
click at [1007, 41] on div "MTN Mobile Money John Lukwago Pending approval" at bounding box center [824, 35] width 385 height 71
click at [1007, 37] on div "MTN Mobile Money John Lukwago Pending approval" at bounding box center [824, 35] width 385 height 71
click at [1003, 37] on button "Close" at bounding box center [1002, 37] width 8 height 8
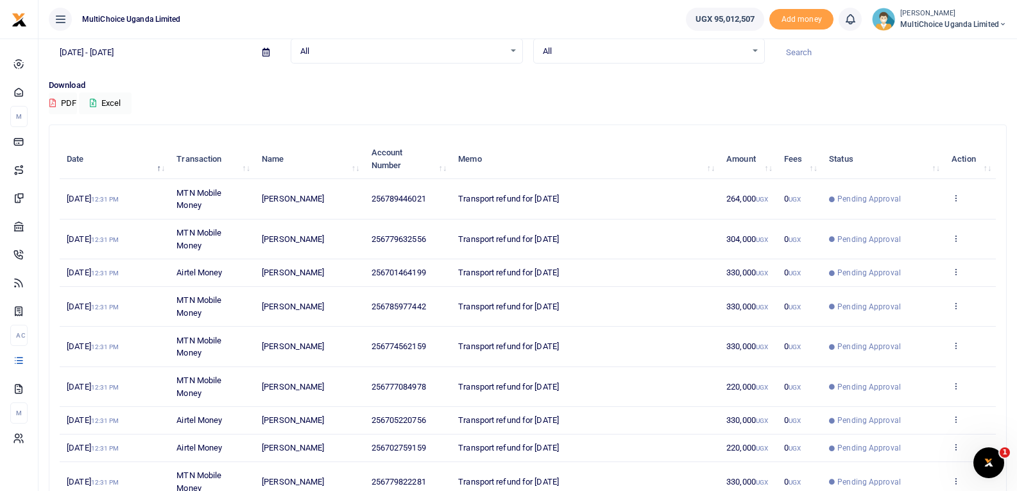
scroll to position [192, 0]
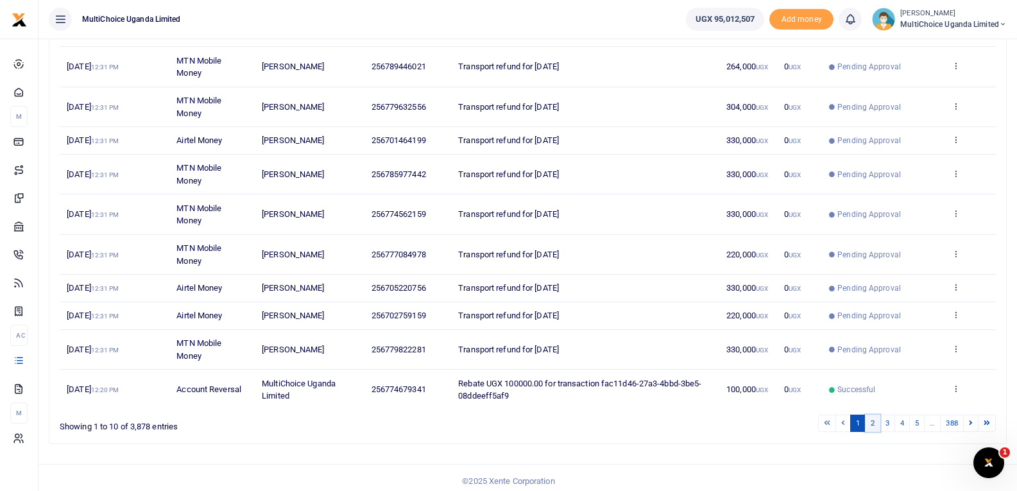
click at [874, 428] on link "2" at bounding box center [872, 422] width 15 height 17
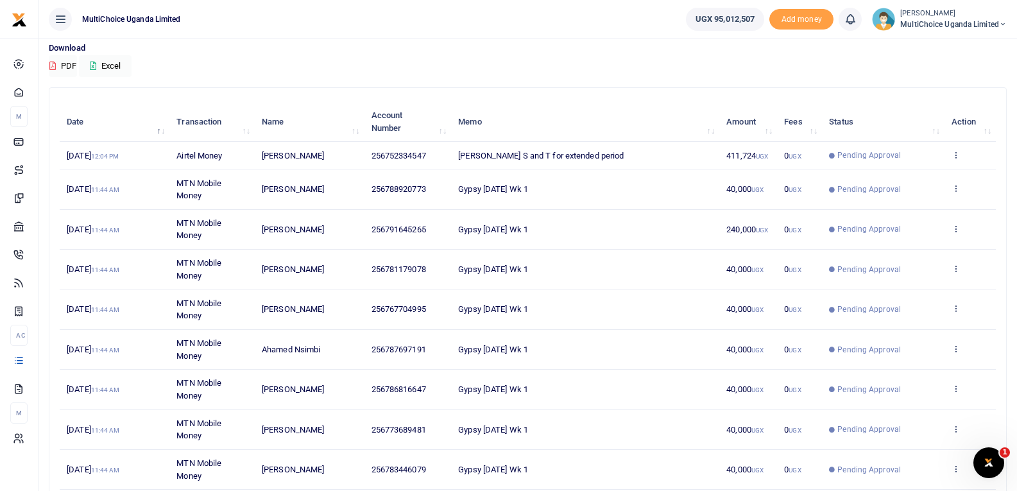
scroll to position [0, 0]
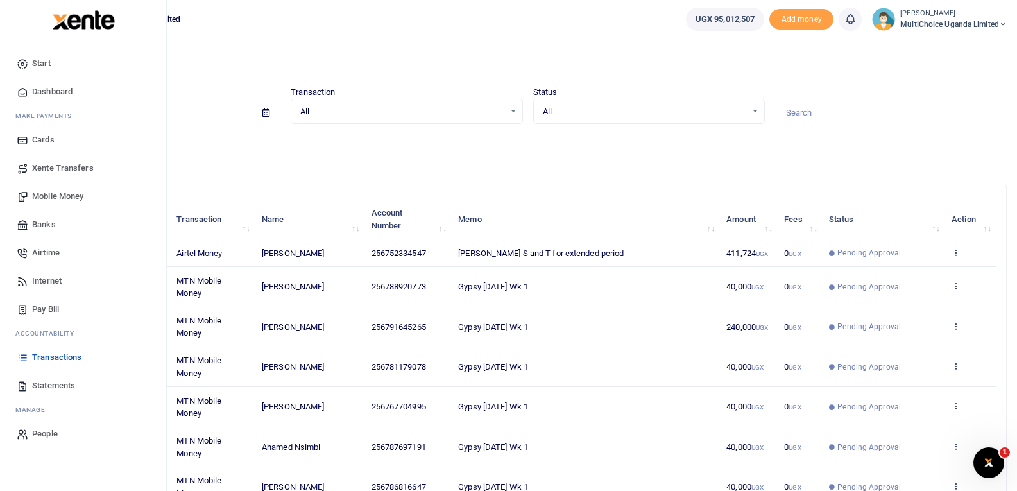
click at [49, 355] on span "Transactions" at bounding box center [56, 357] width 49 height 13
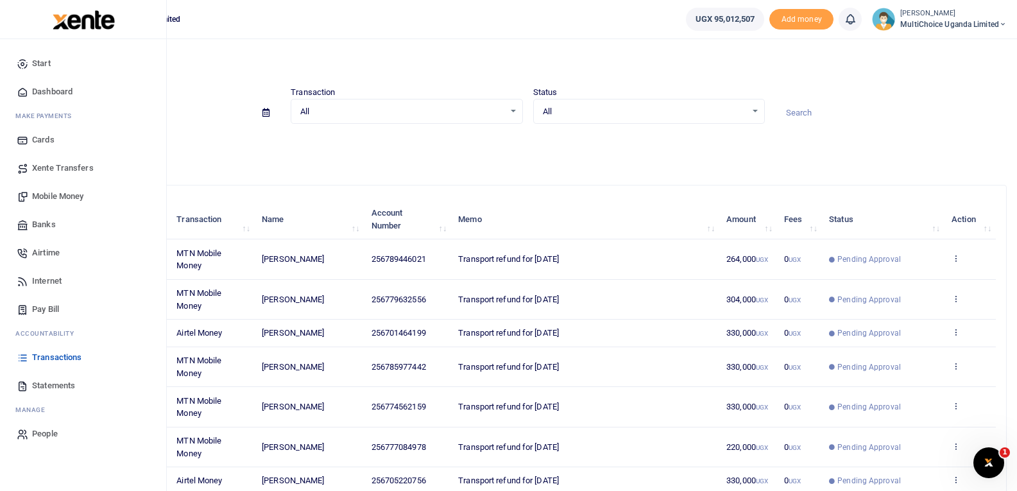
click at [53, 352] on span "Transactions" at bounding box center [56, 357] width 49 height 13
